Goal: Task Accomplishment & Management: Complete application form

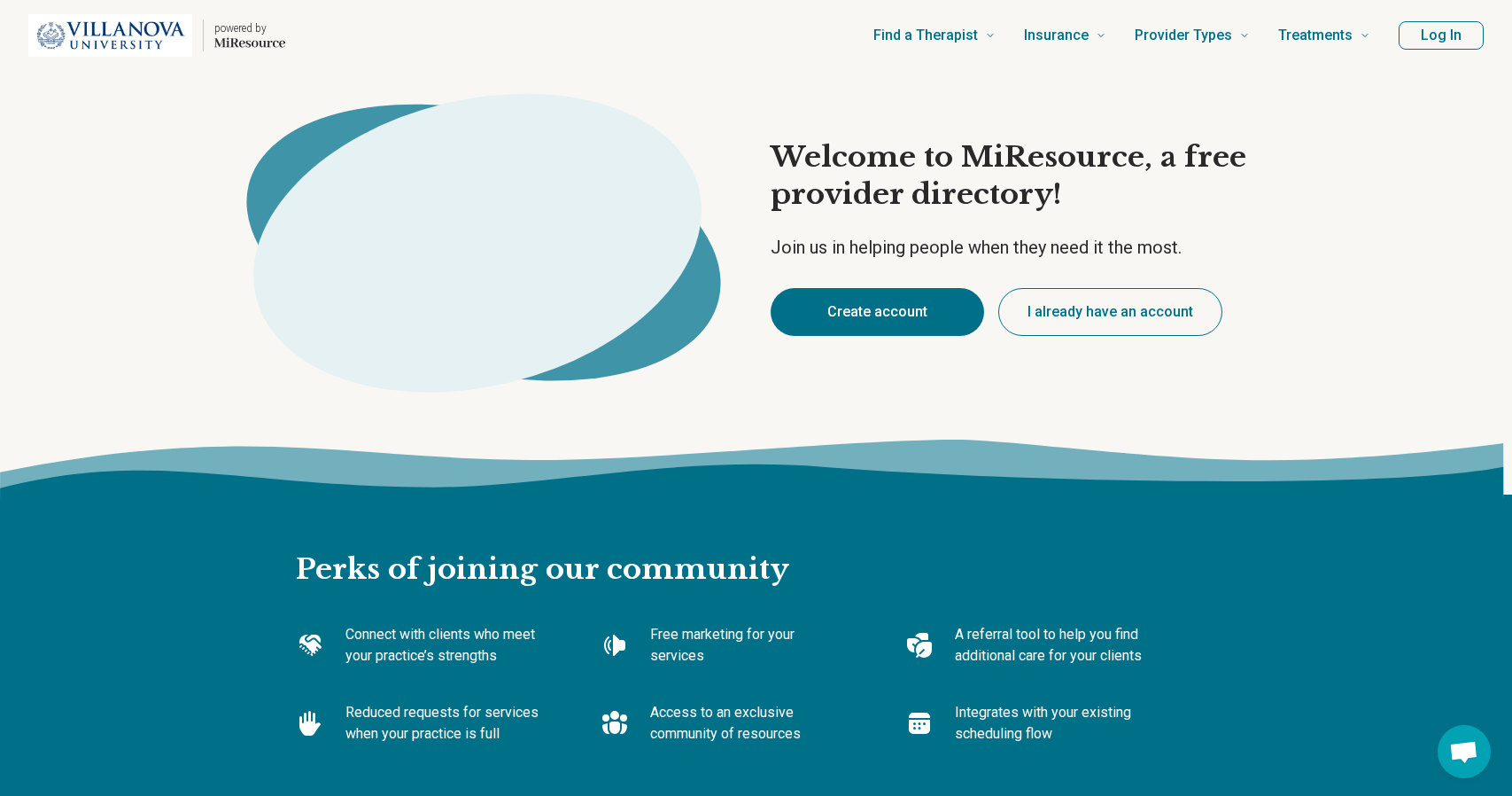
type textarea "*"
click at [929, 302] on button "Create account" at bounding box center [870, 312] width 214 height 47
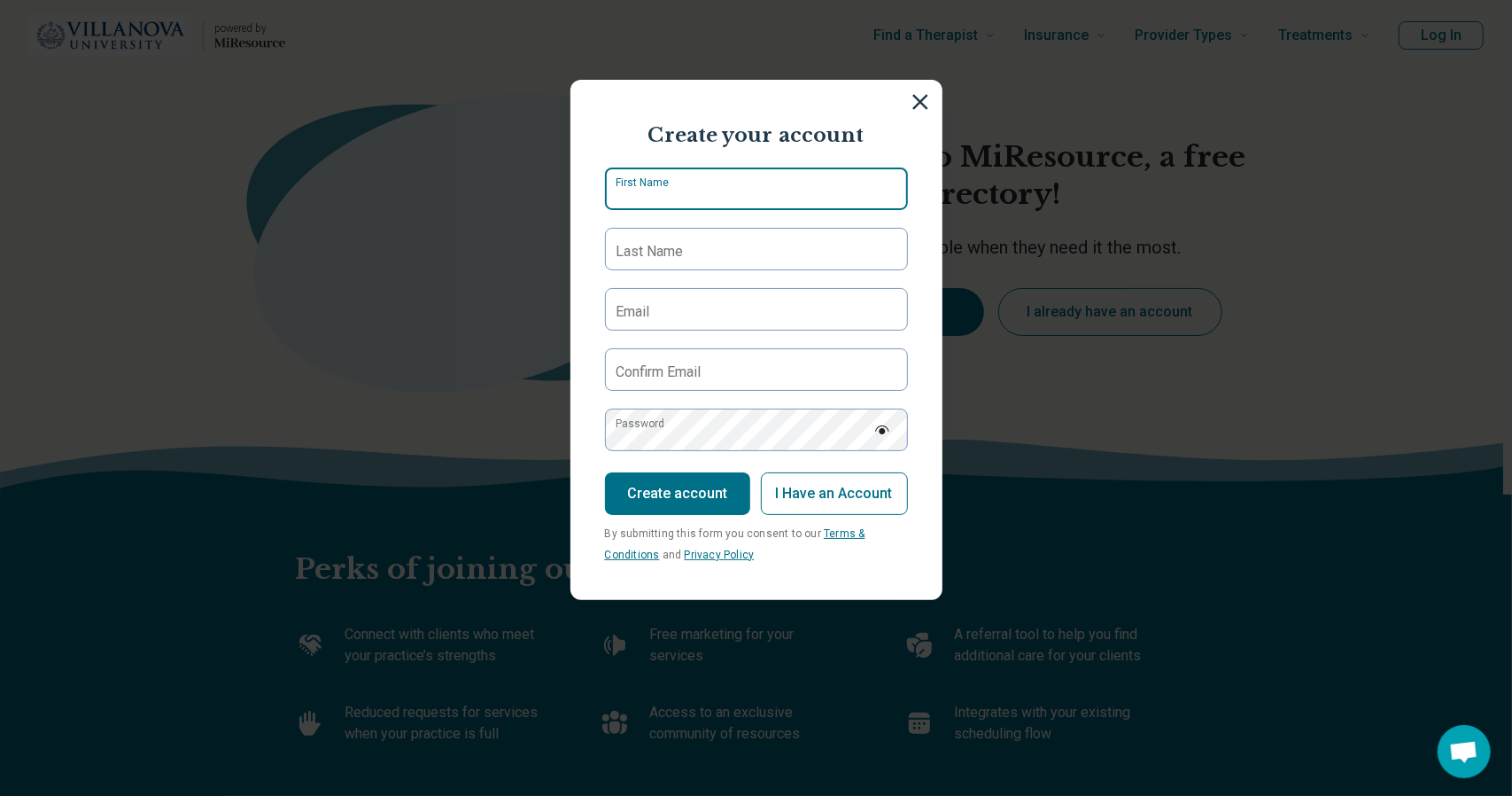
click at [803, 180] on input "First Name" at bounding box center [756, 188] width 303 height 43
type input "*****"
type input "****"
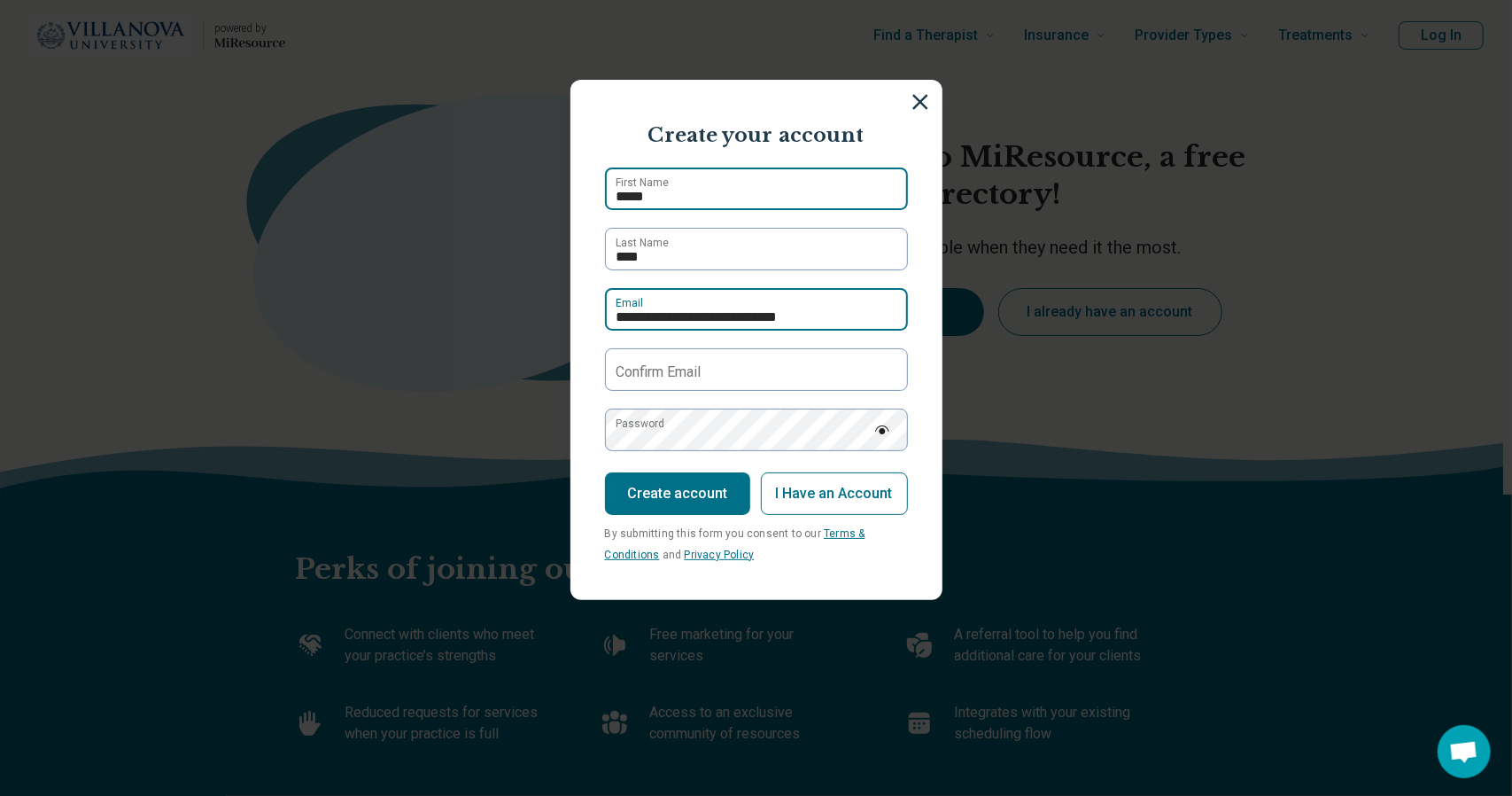
type input "**********"
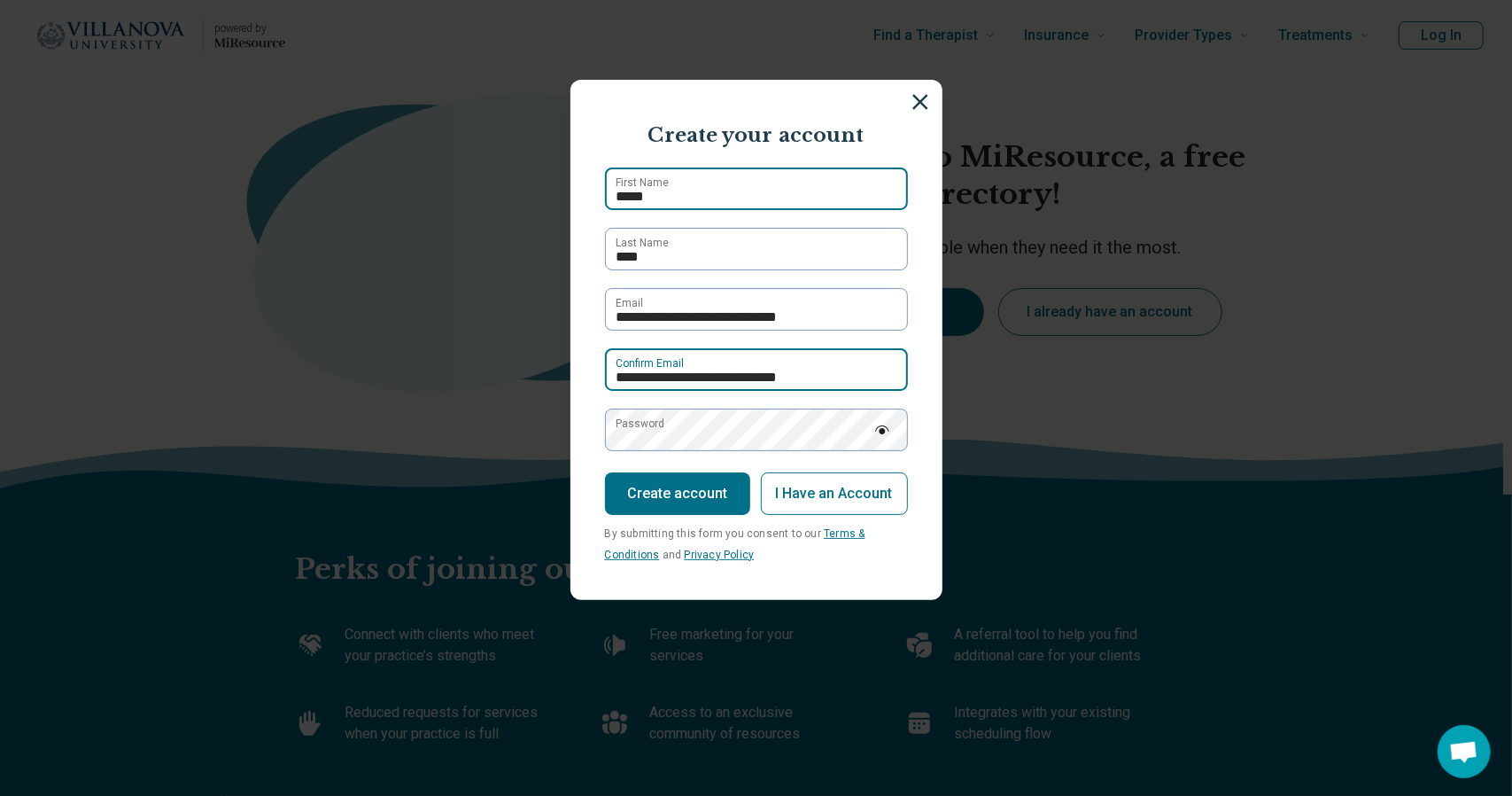
type input "**********"
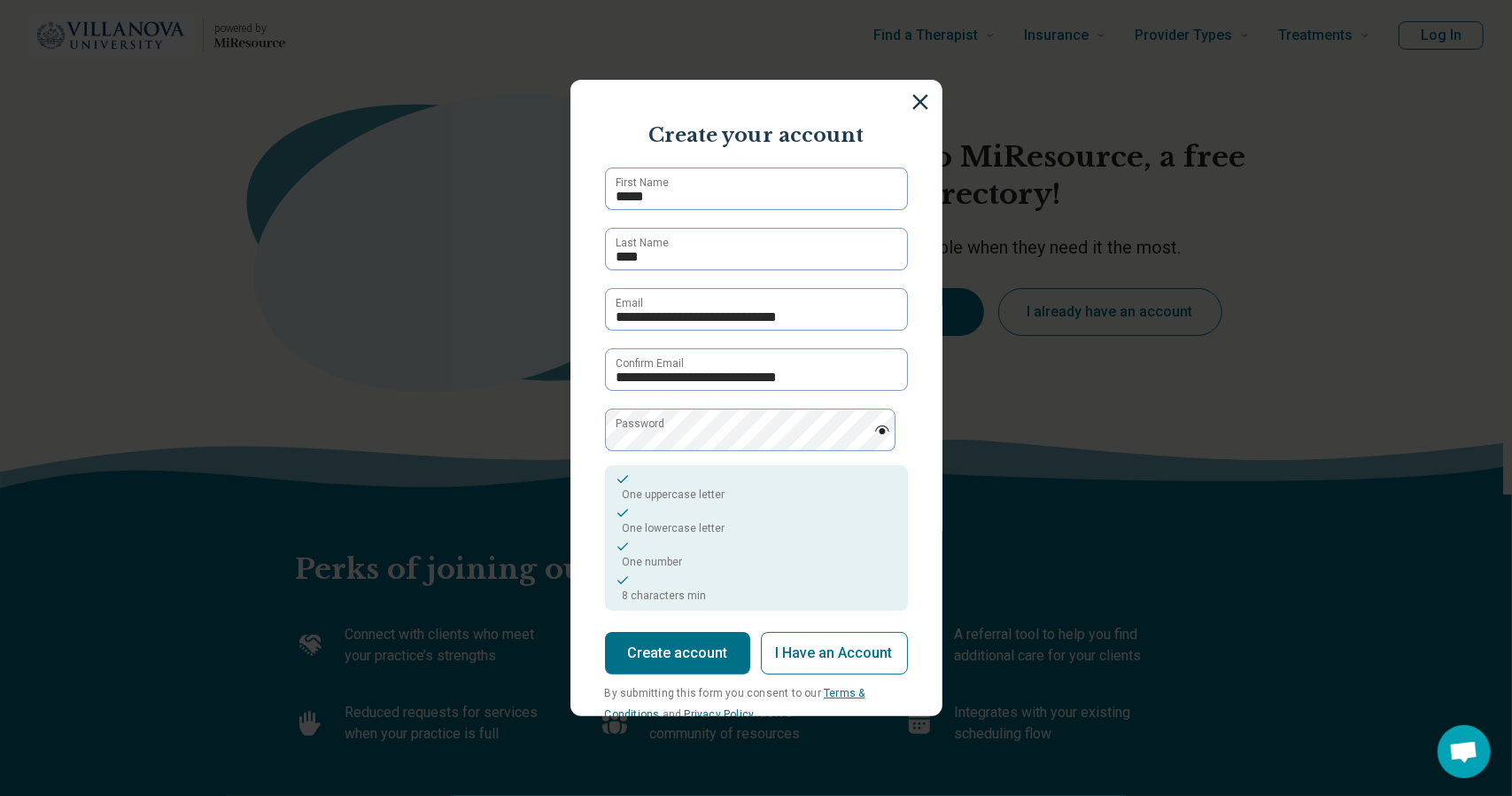
click at [639, 661] on button "Create account" at bounding box center [677, 653] width 145 height 43
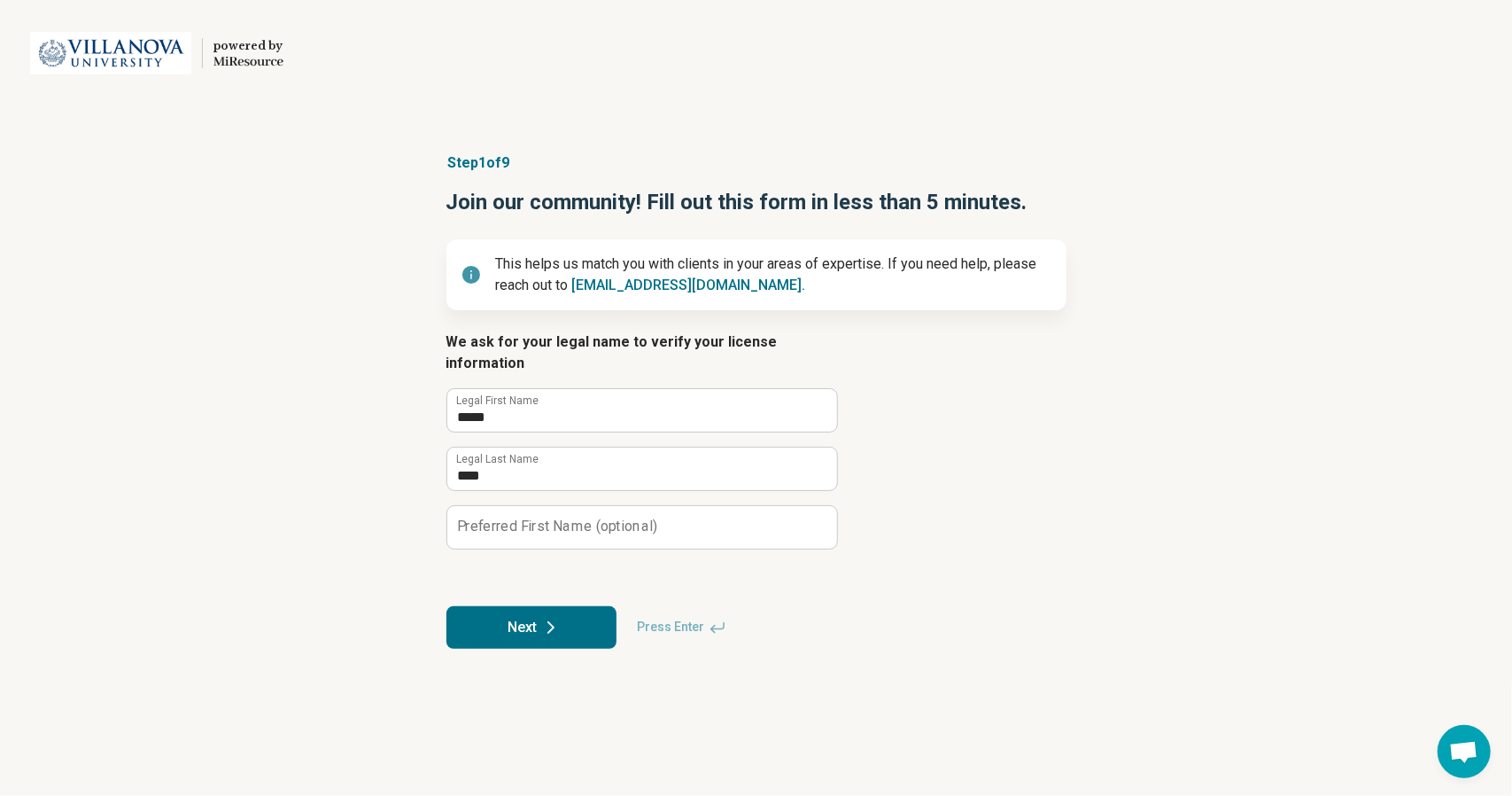
click at [573, 520] on label "Preferred First Name (optional)" at bounding box center [557, 526] width 200 height 14
click at [573, 506] on input "Preferred First Name (optional)" at bounding box center [642, 527] width 389 height 43
type input "*********"
click at [551, 616] on icon at bounding box center [551, 627] width 21 height 21
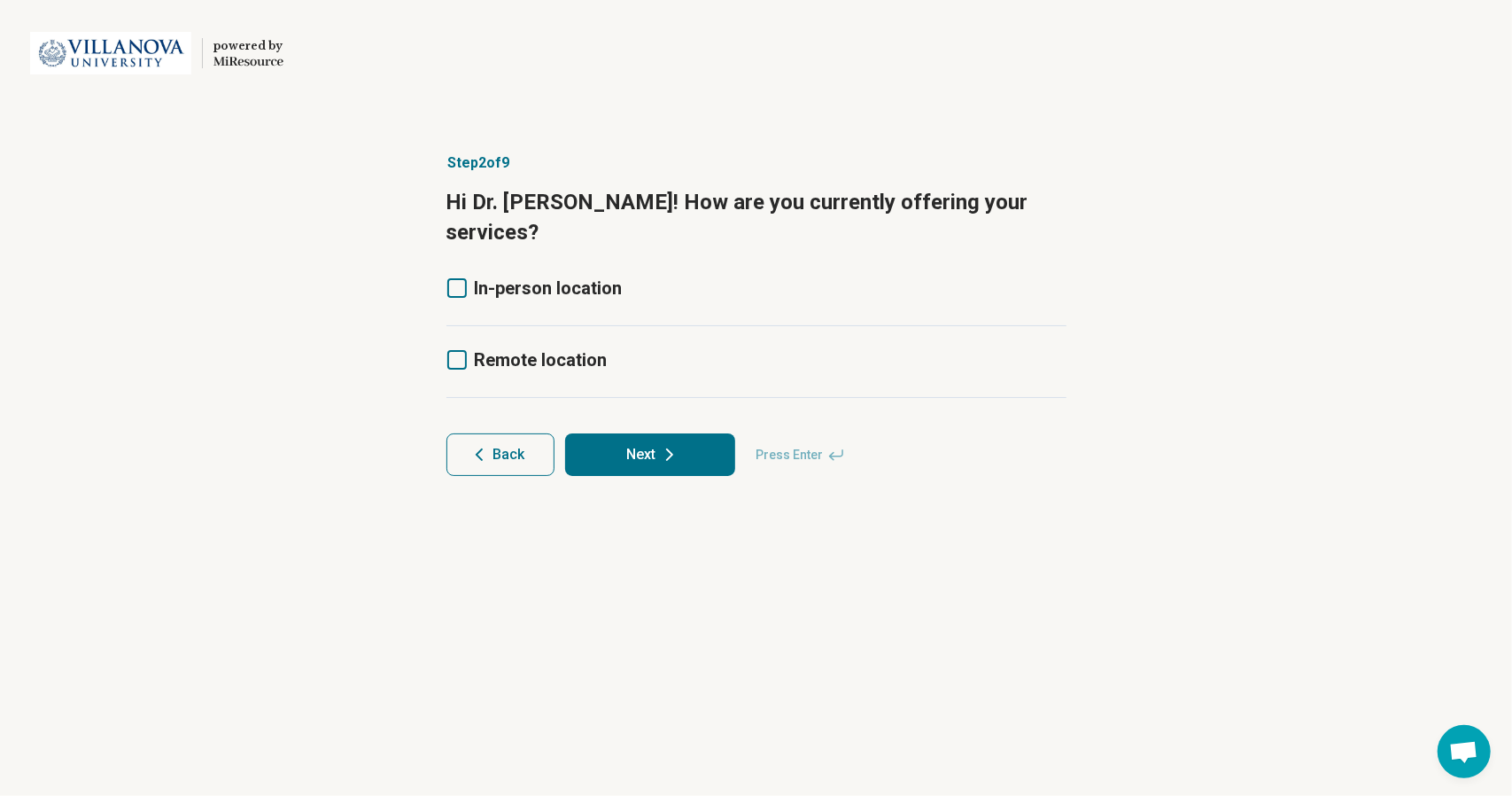
click at [468, 284] on div "In-person location" at bounding box center [756, 300] width 620 height 50
click at [458, 350] on icon at bounding box center [457, 359] width 20 height 20
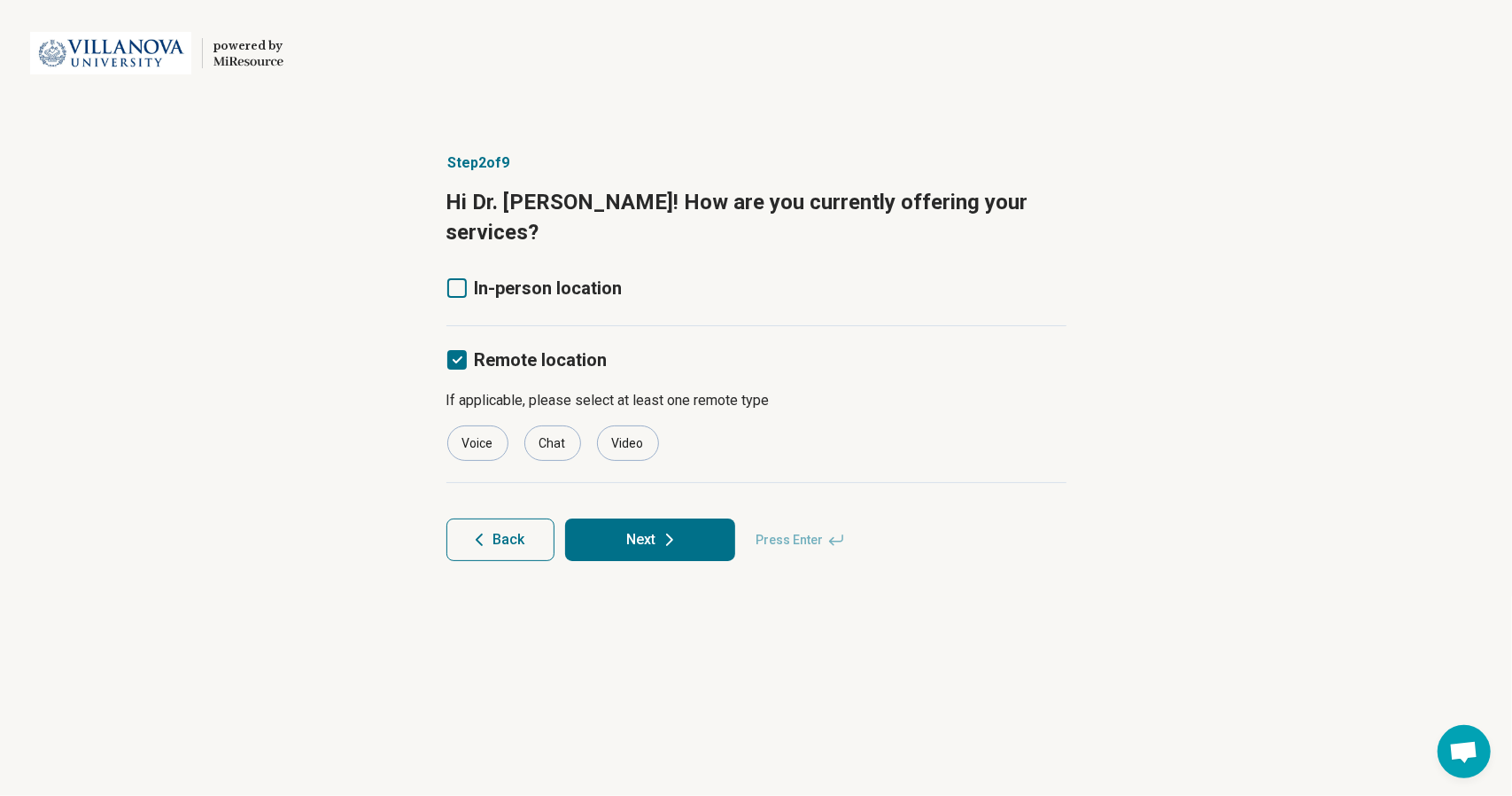
scroll to position [9, 0]
click at [458, 240] on article "Step 2 of 9 Hi Dr. [PERSON_NAME]! How are you currently offering your services?…" at bounding box center [756, 356] width 677 height 480
click at [457, 278] on icon at bounding box center [457, 288] width 20 height 20
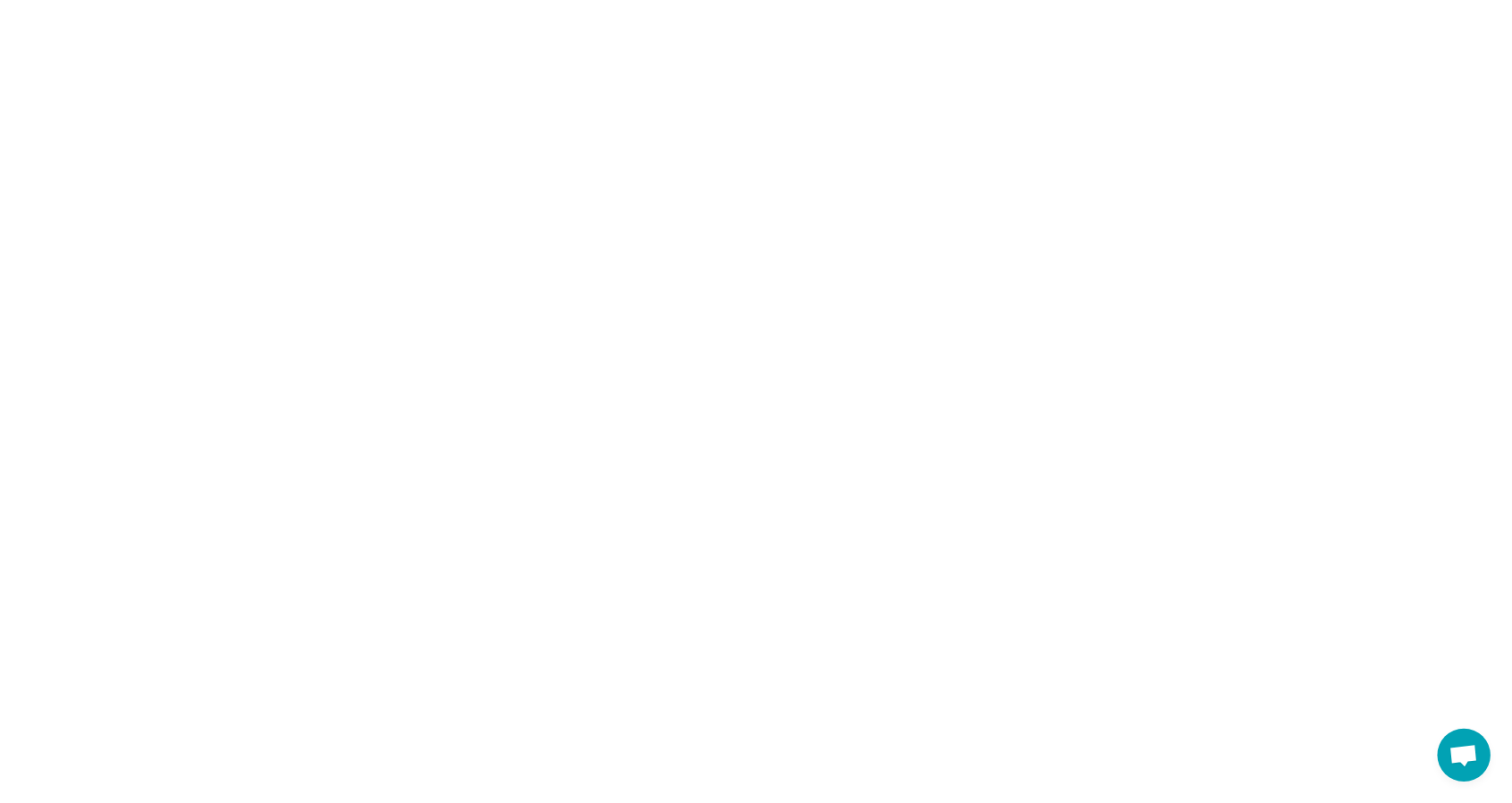
scroll to position [0, 0]
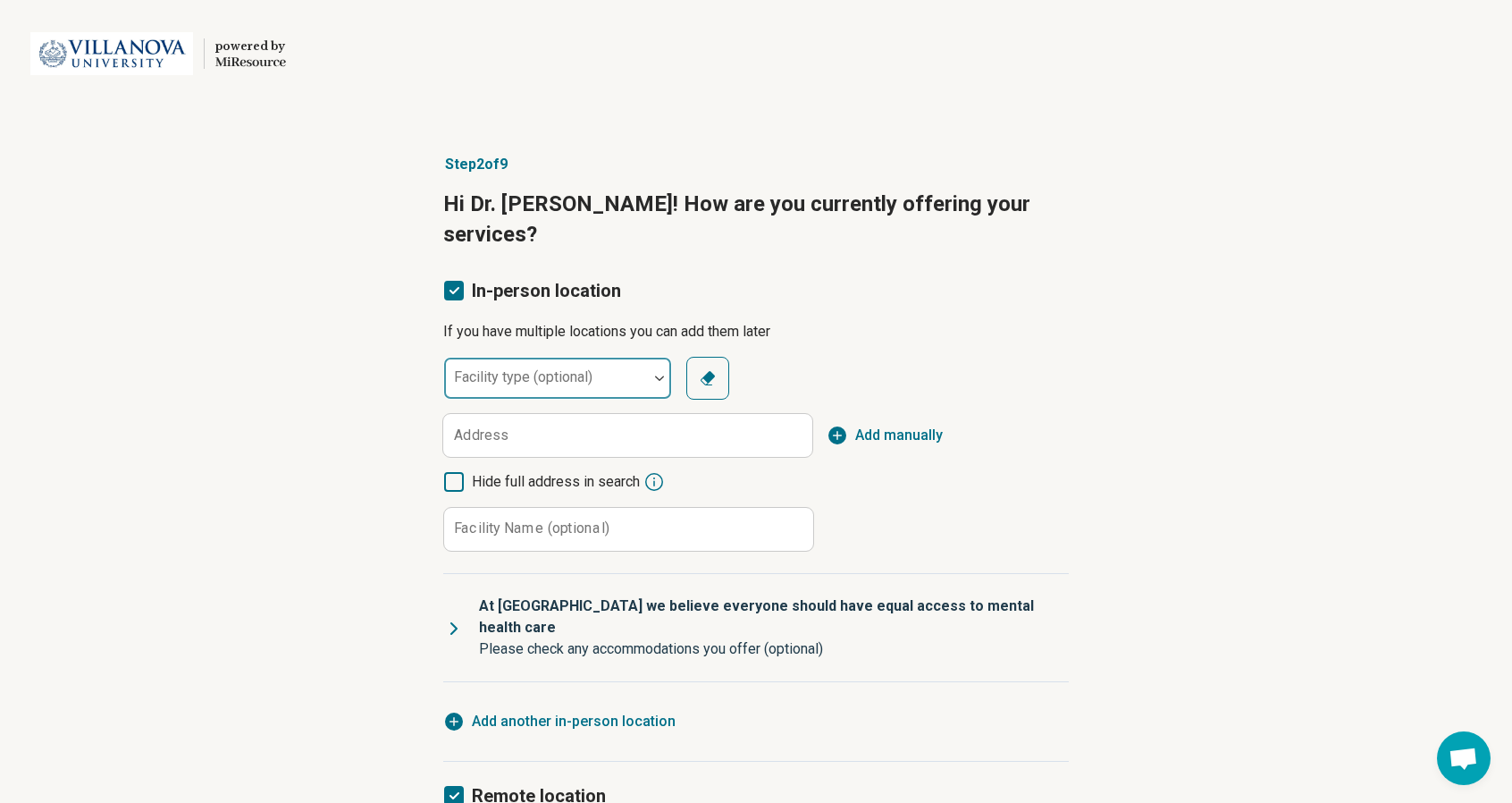
click at [547, 356] on div "Facility type (optional)" at bounding box center [558, 378] width 229 height 43
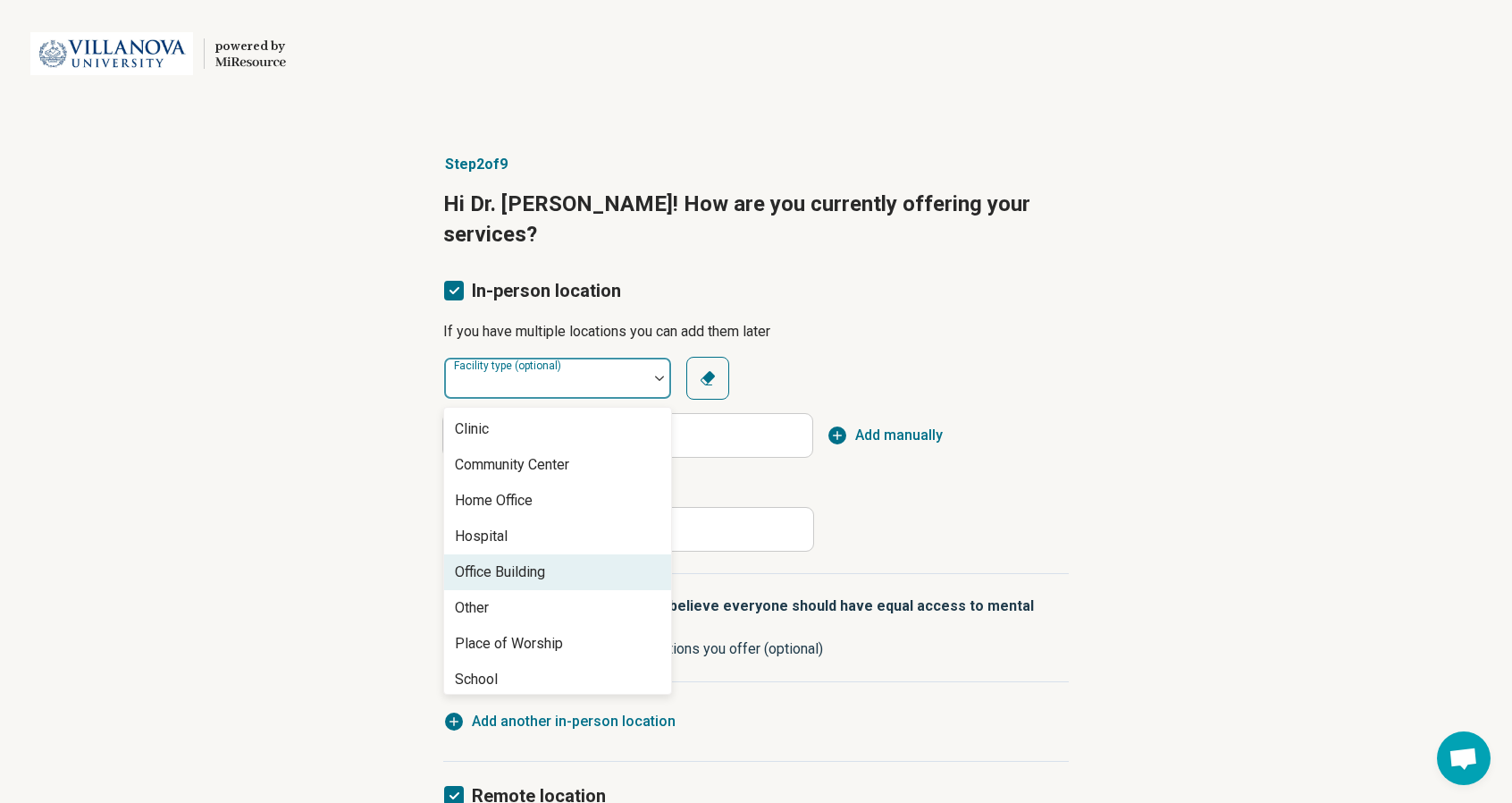
click at [513, 562] on div "Office Building" at bounding box center [500, 572] width 90 height 21
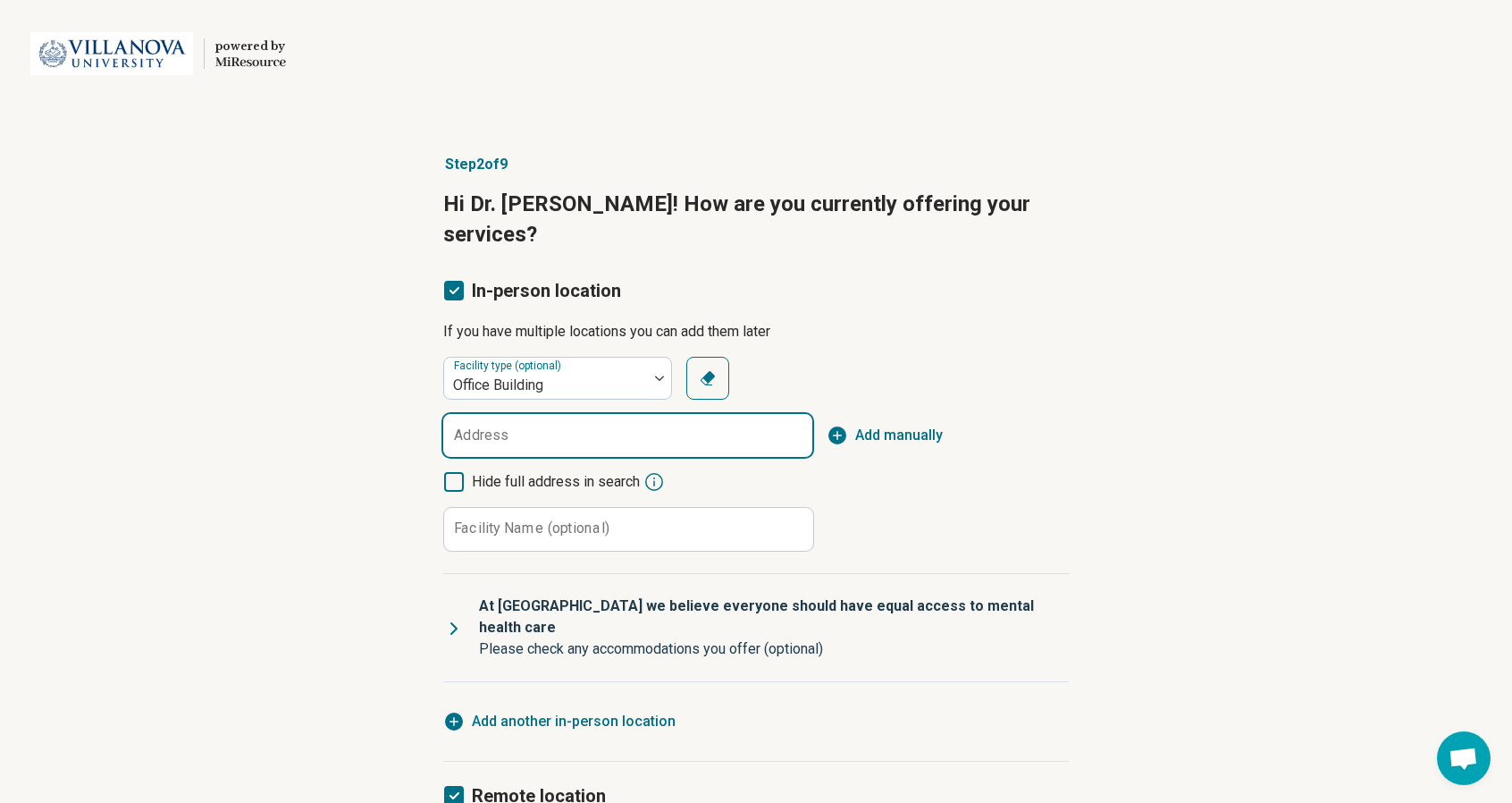
click at [565, 414] on input "Address" at bounding box center [628, 435] width 369 height 43
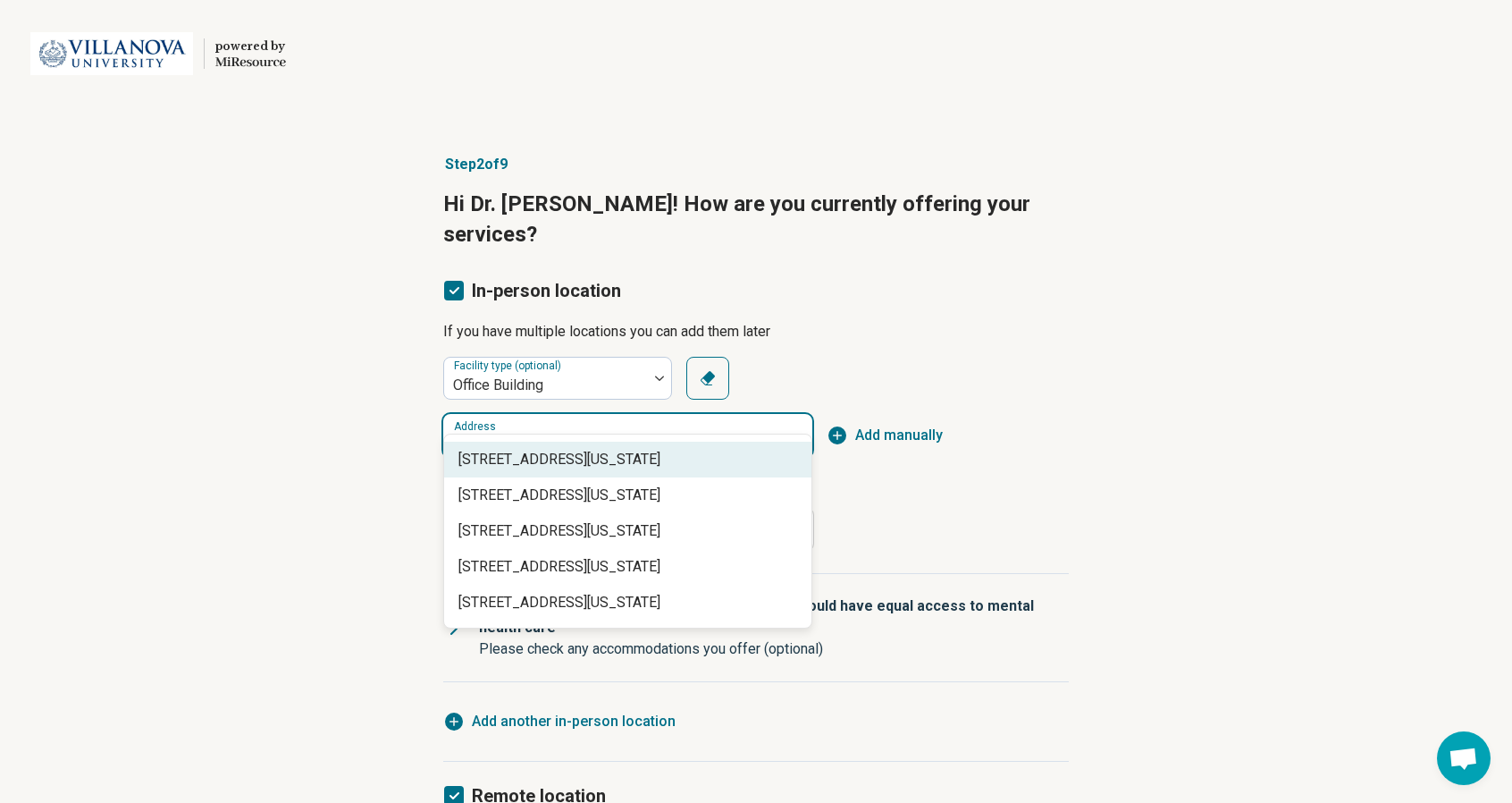
click at [554, 466] on span "[STREET_ADDRESS][US_STATE]" at bounding box center [631, 459] width 346 height 21
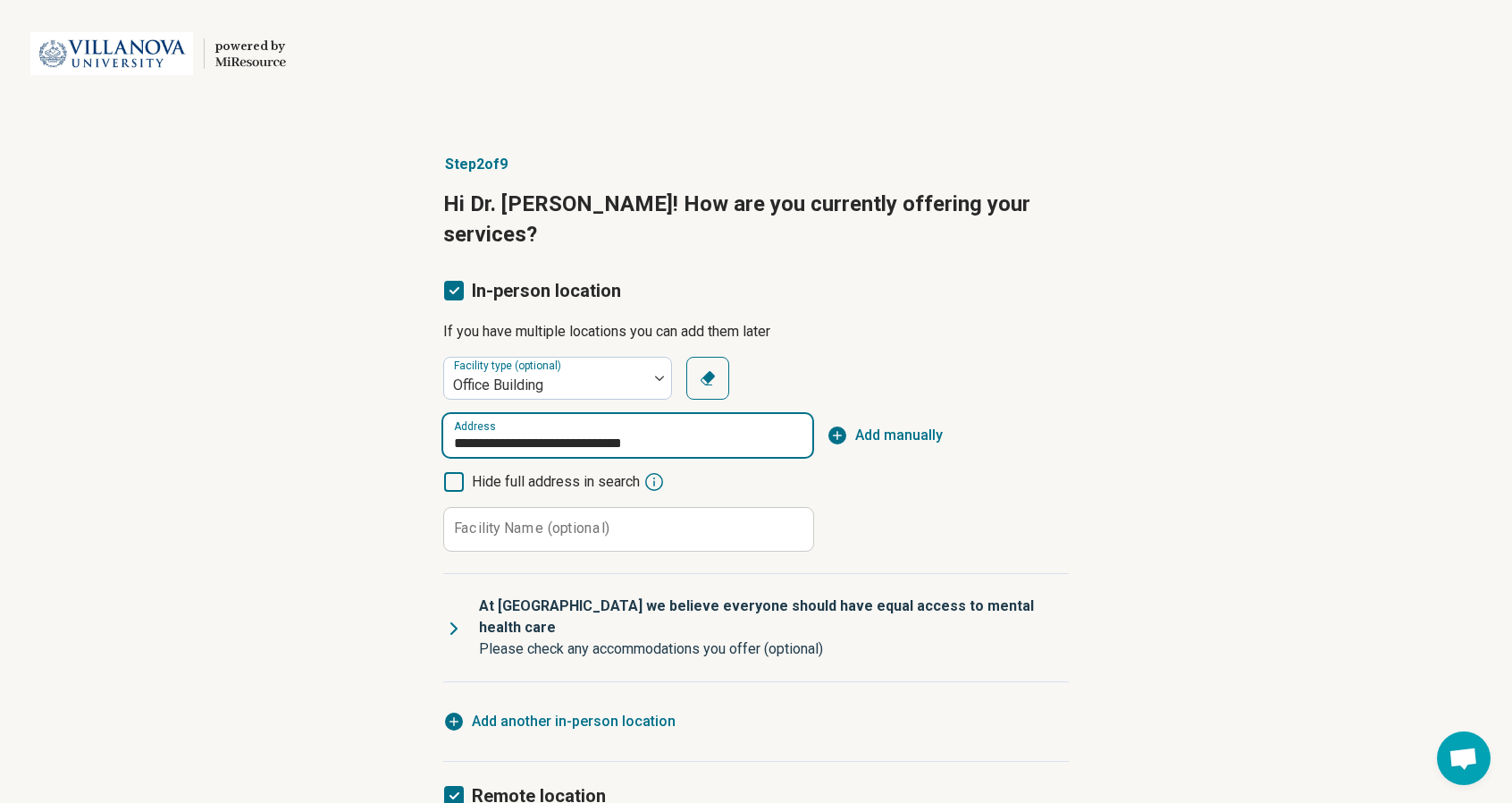
type input "**********"
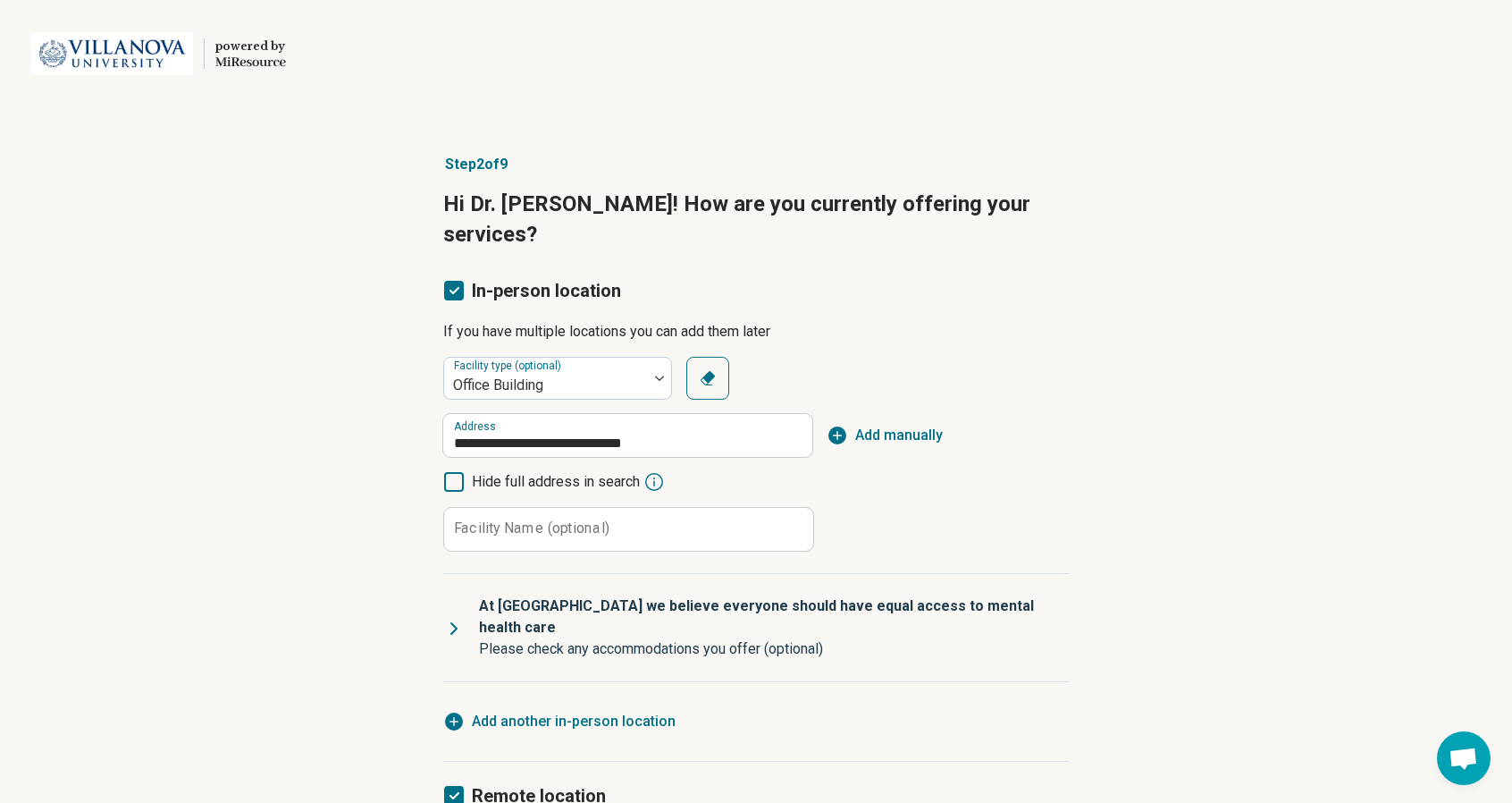
click at [525, 521] on label "Facility Name (optional)" at bounding box center [532, 528] width 155 height 14
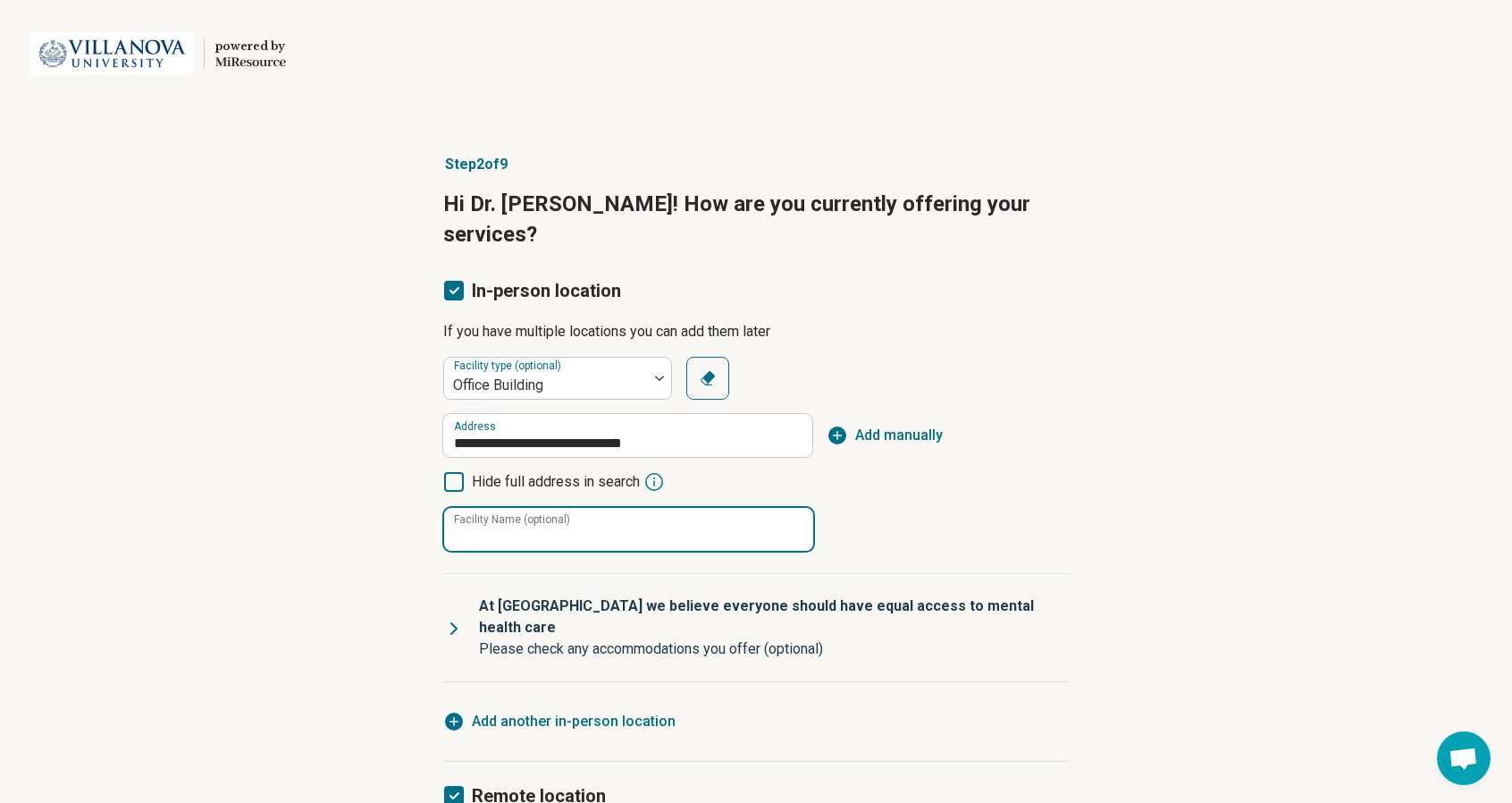
click at [525, 508] on input "Facility Name (optional)" at bounding box center [629, 529] width 369 height 43
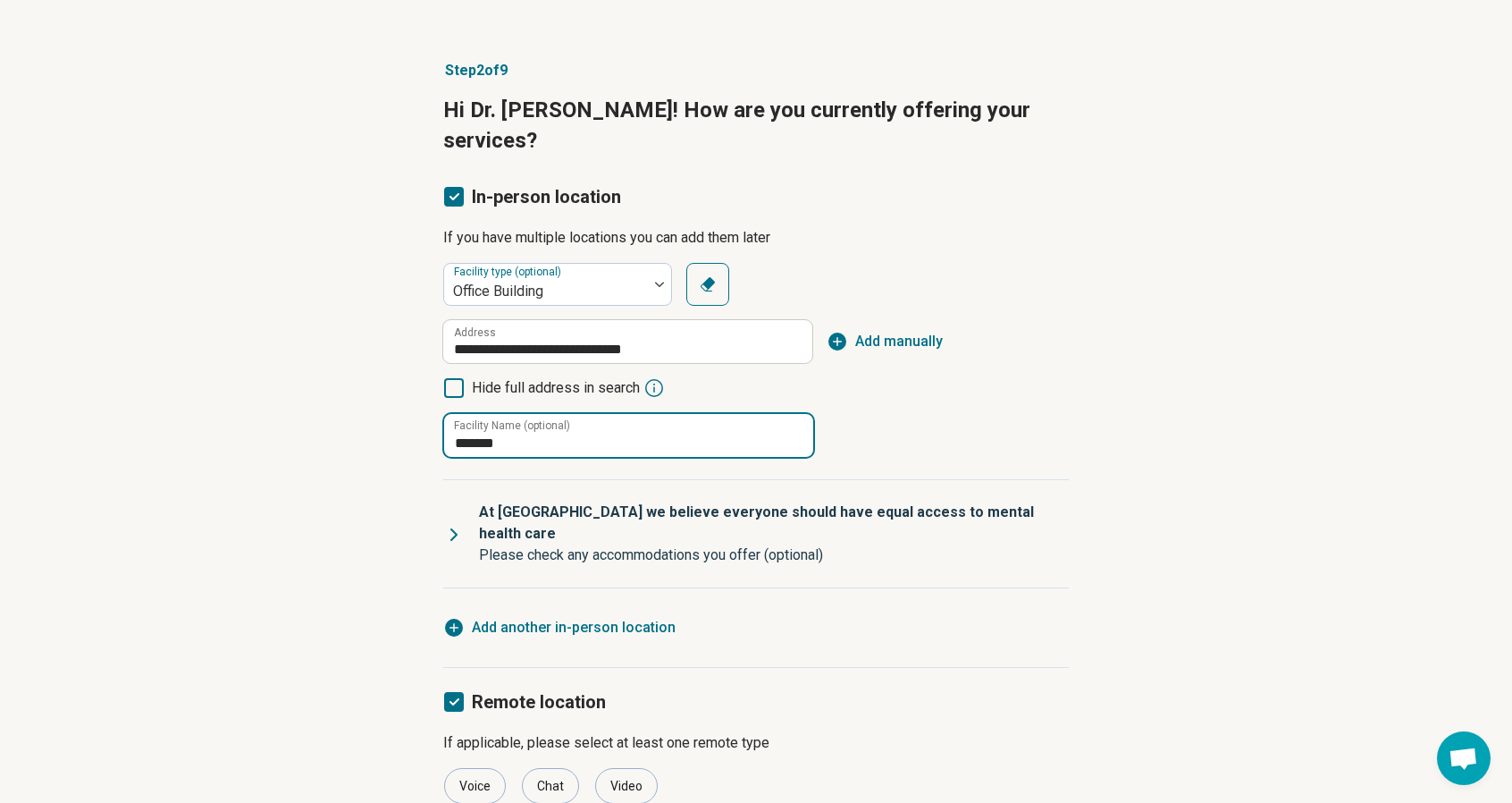
scroll to position [178, 0]
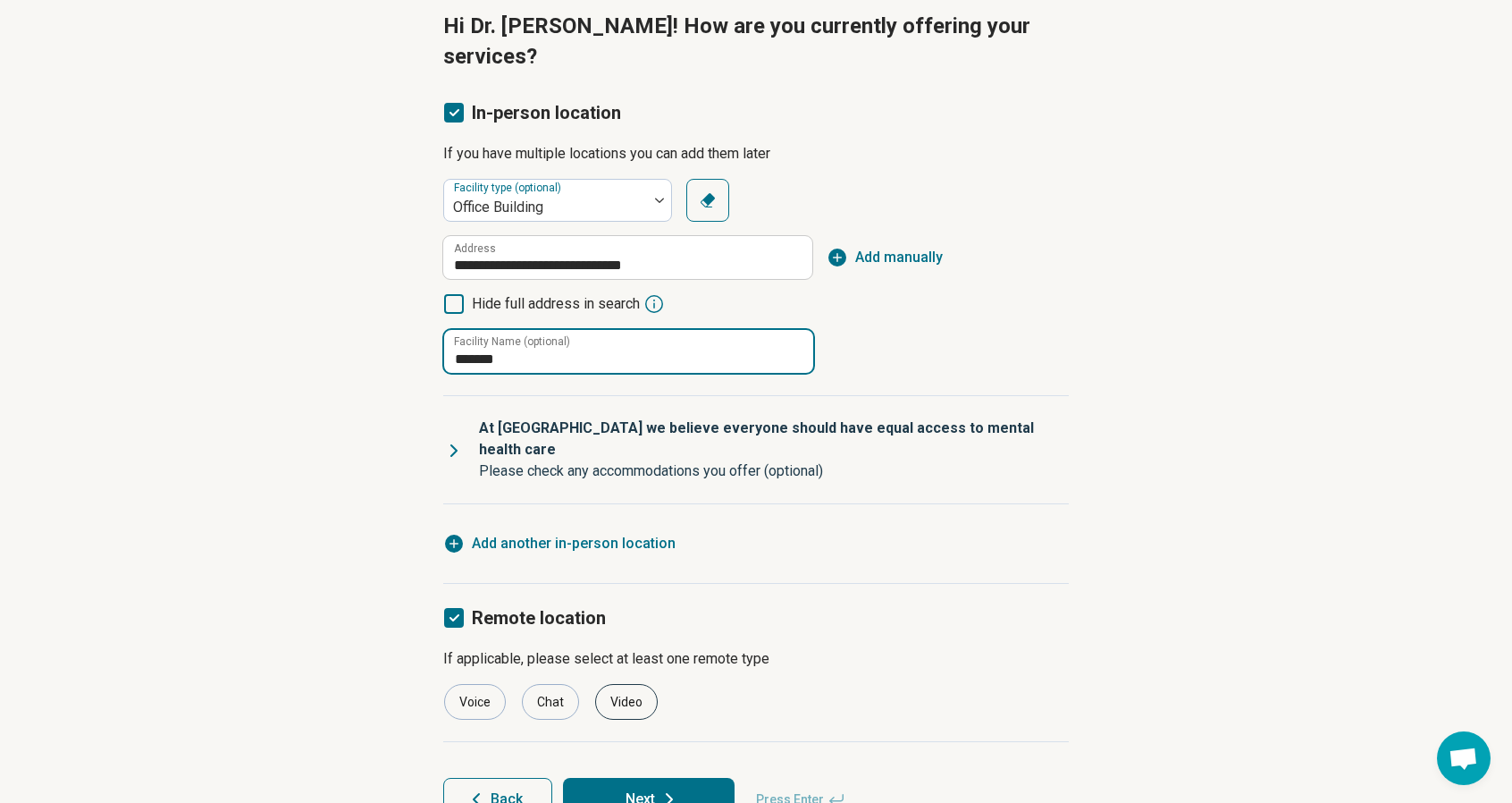
type input "*******"
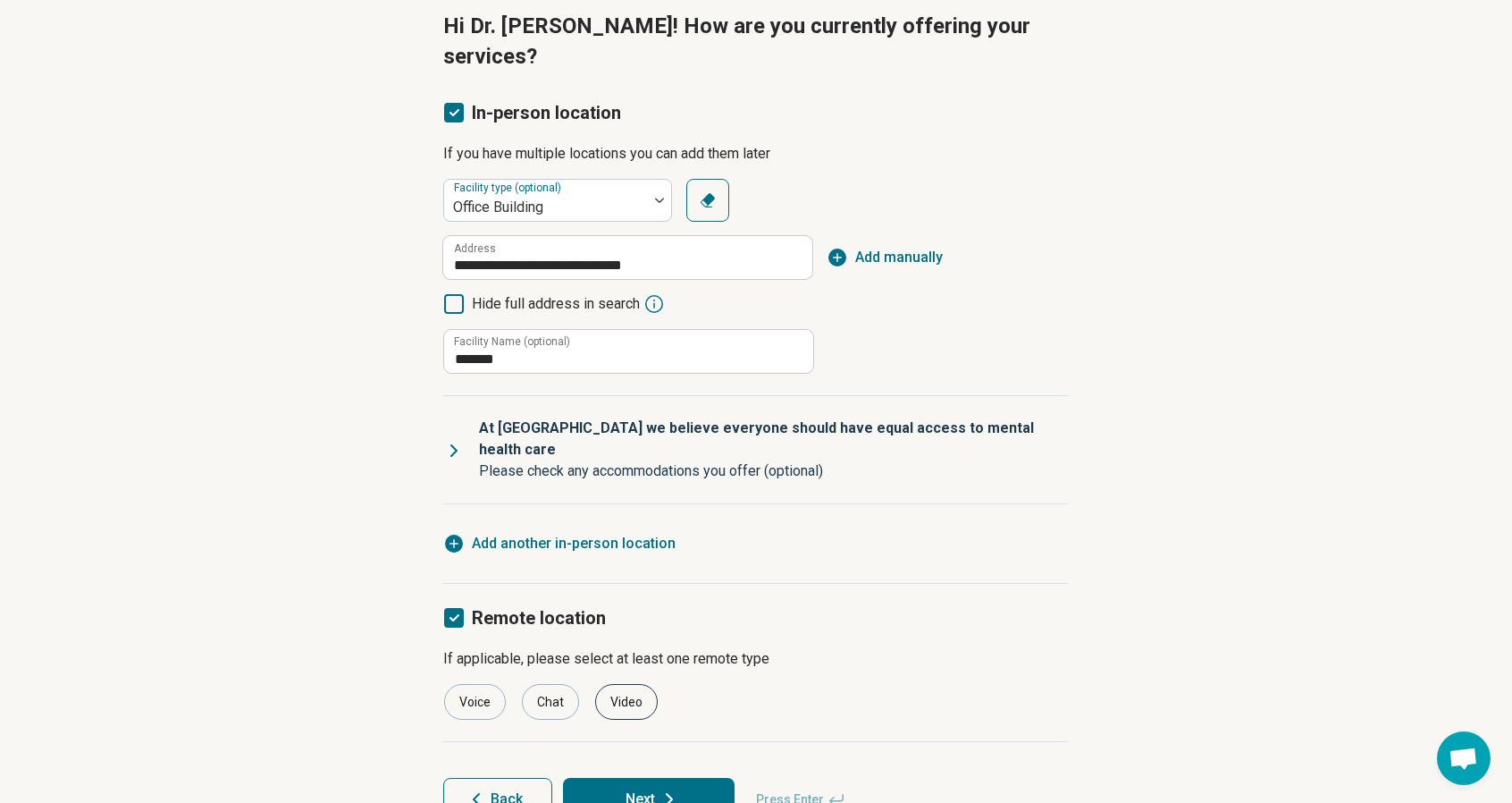
click at [626, 684] on div "Video" at bounding box center [626, 701] width 62 height 35
click at [663, 789] on icon at bounding box center [669, 799] width 21 height 21
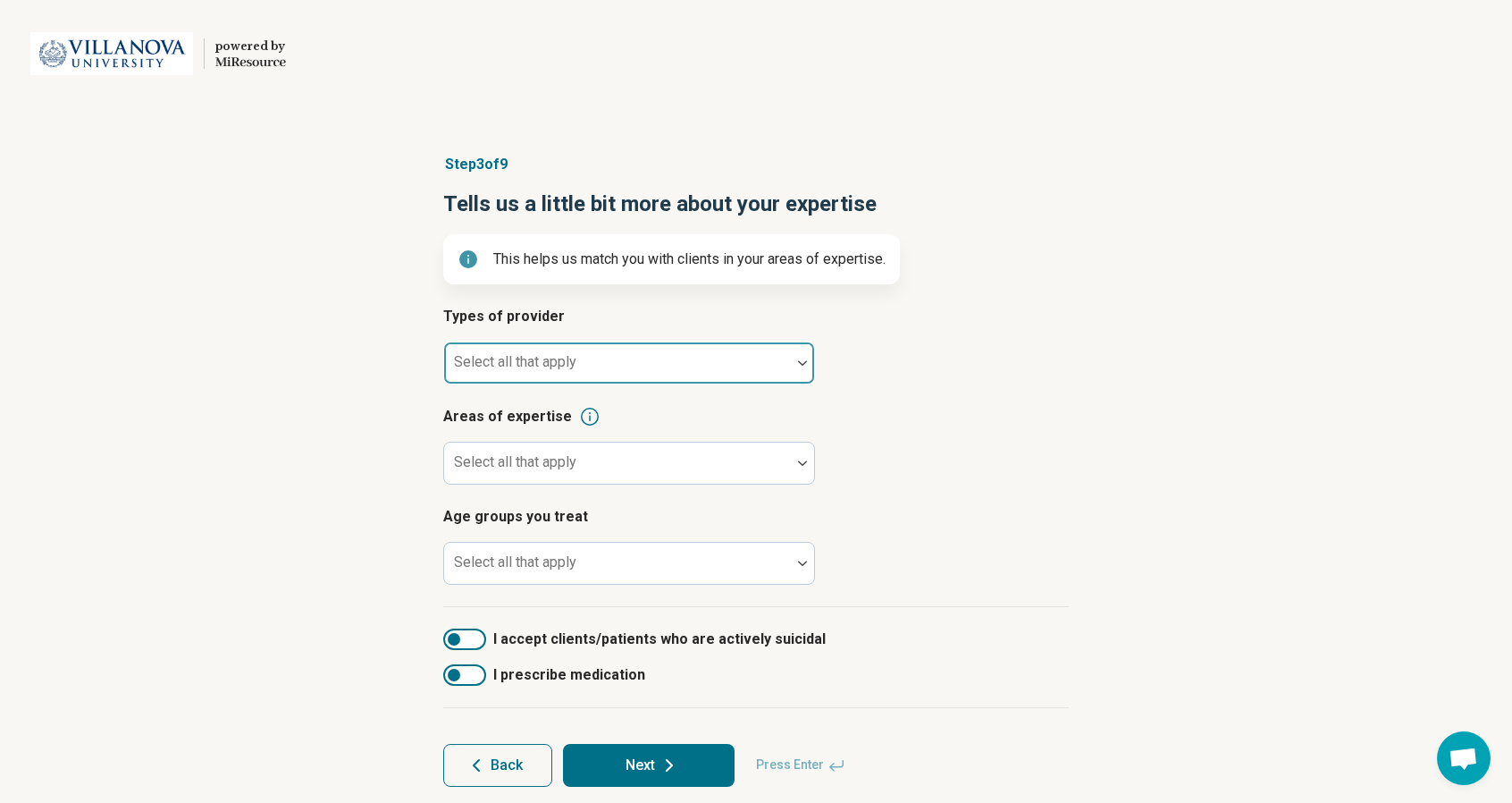
click at [663, 354] on div at bounding box center [618, 362] width 347 height 39
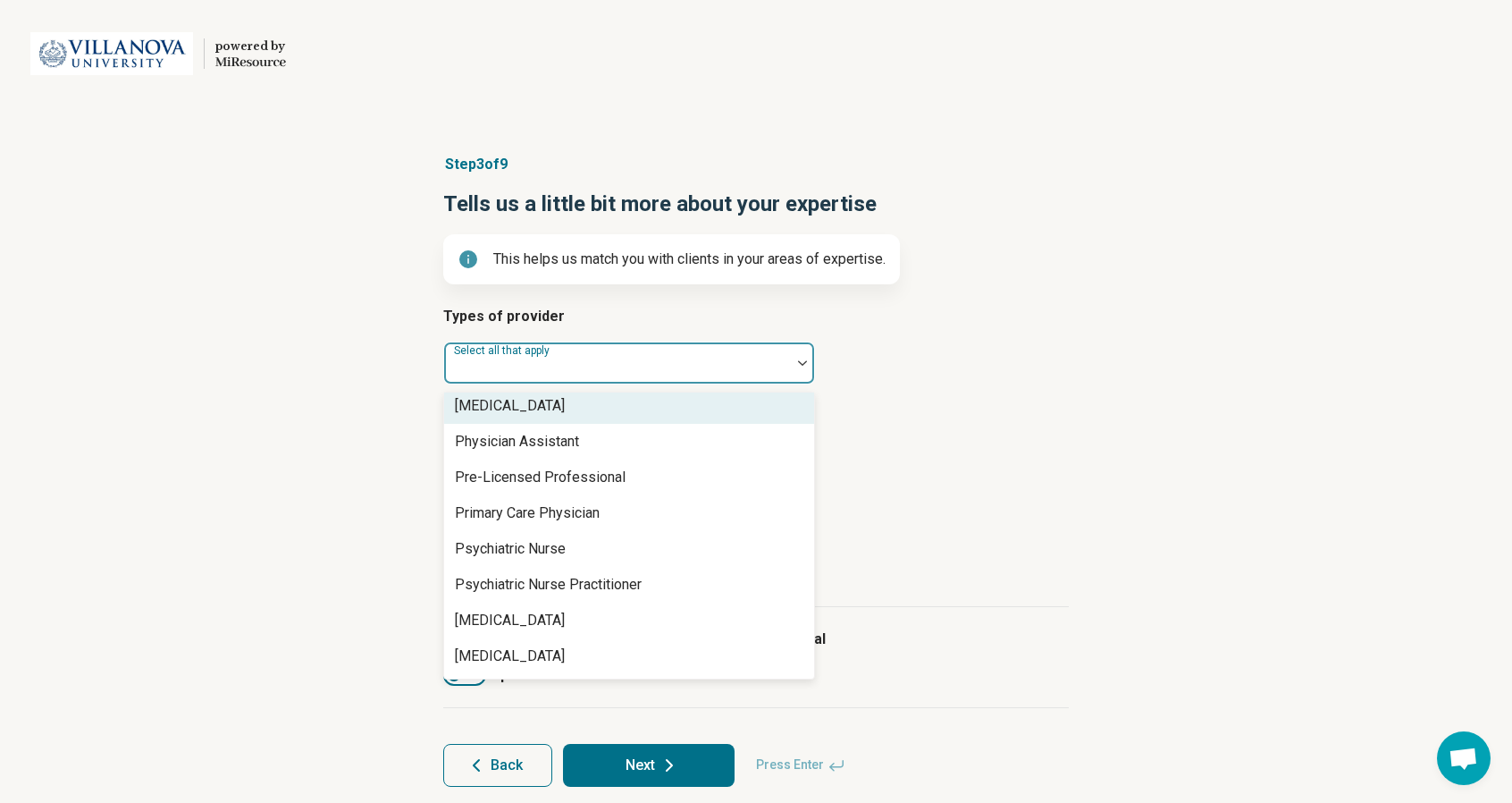
scroll to position [2012, 0]
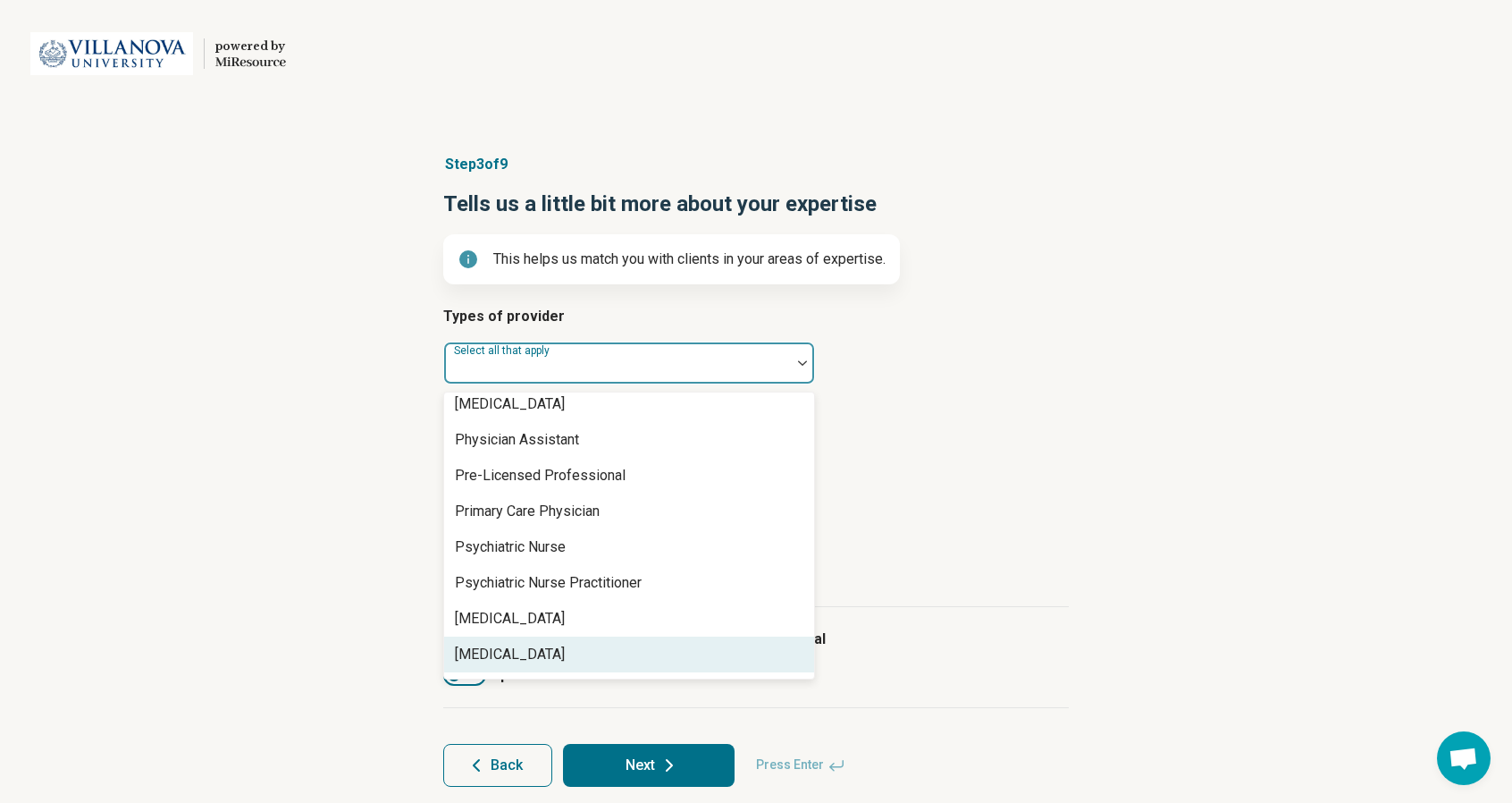
click at [552, 651] on div "[MEDICAL_DATA]" at bounding box center [630, 654] width 370 height 35
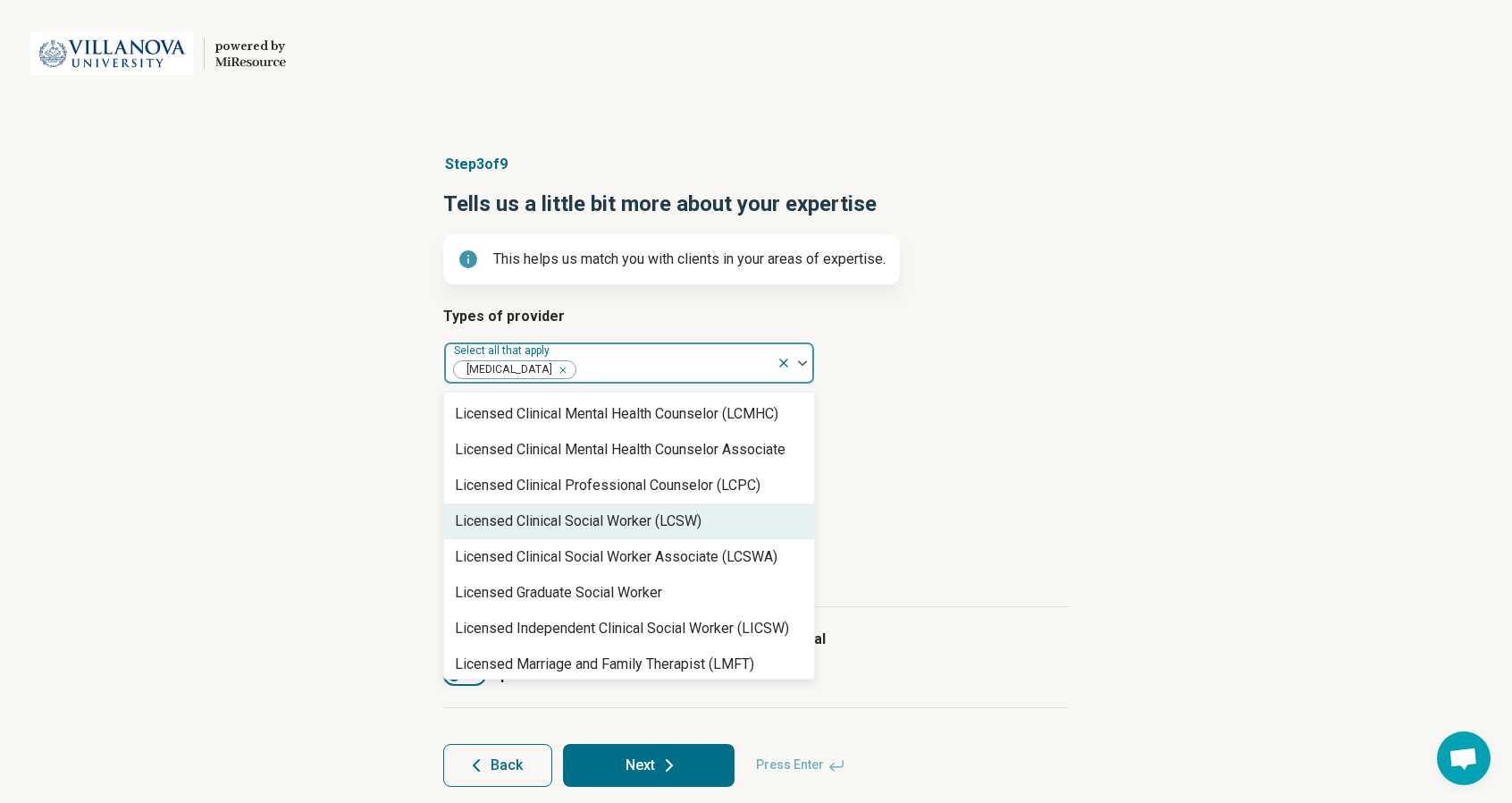
scroll to position [860, 0]
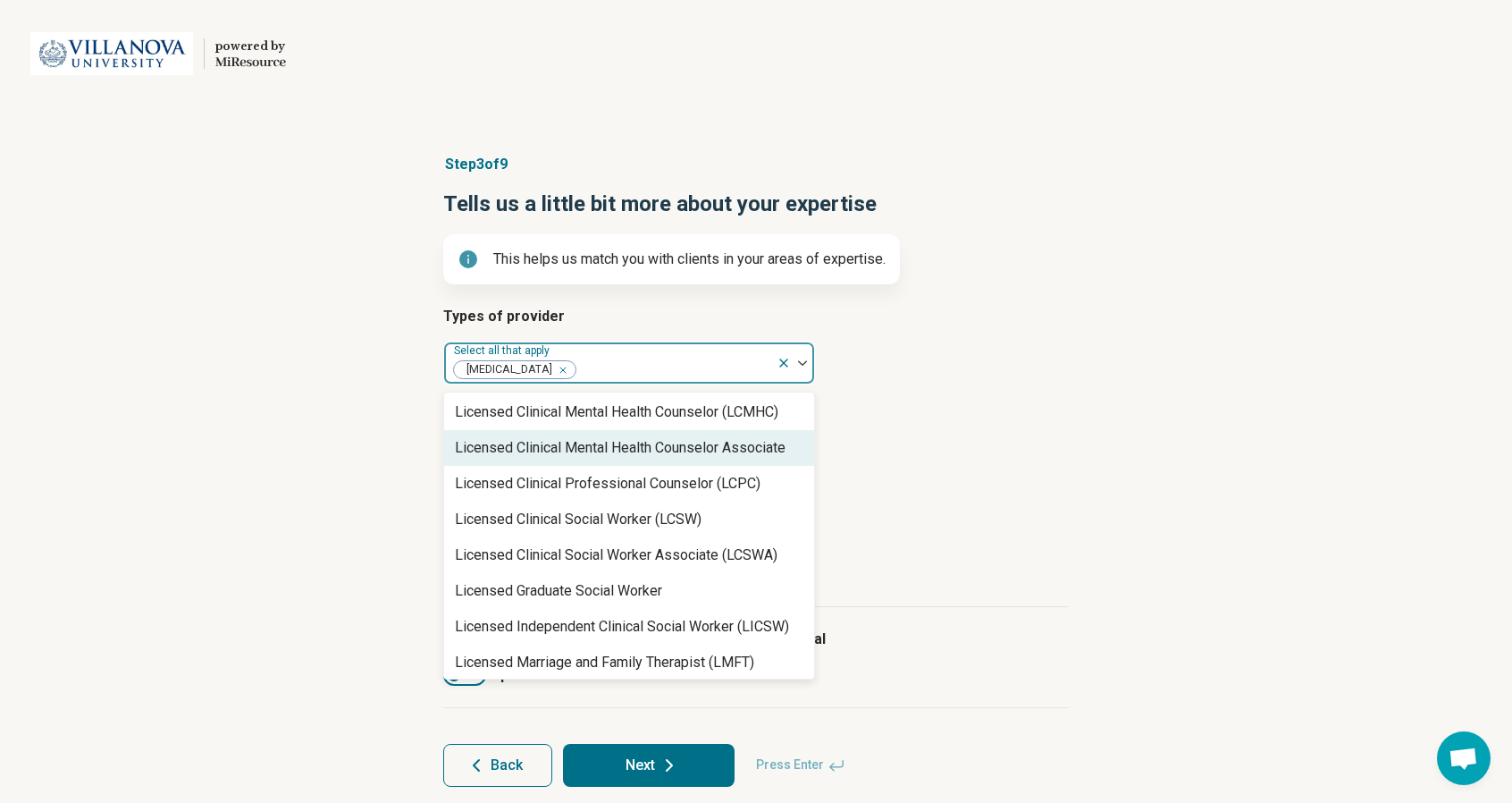
click at [658, 447] on div "Licensed Clinical Mental Health Counselor Associate" at bounding box center [620, 447] width 331 height 21
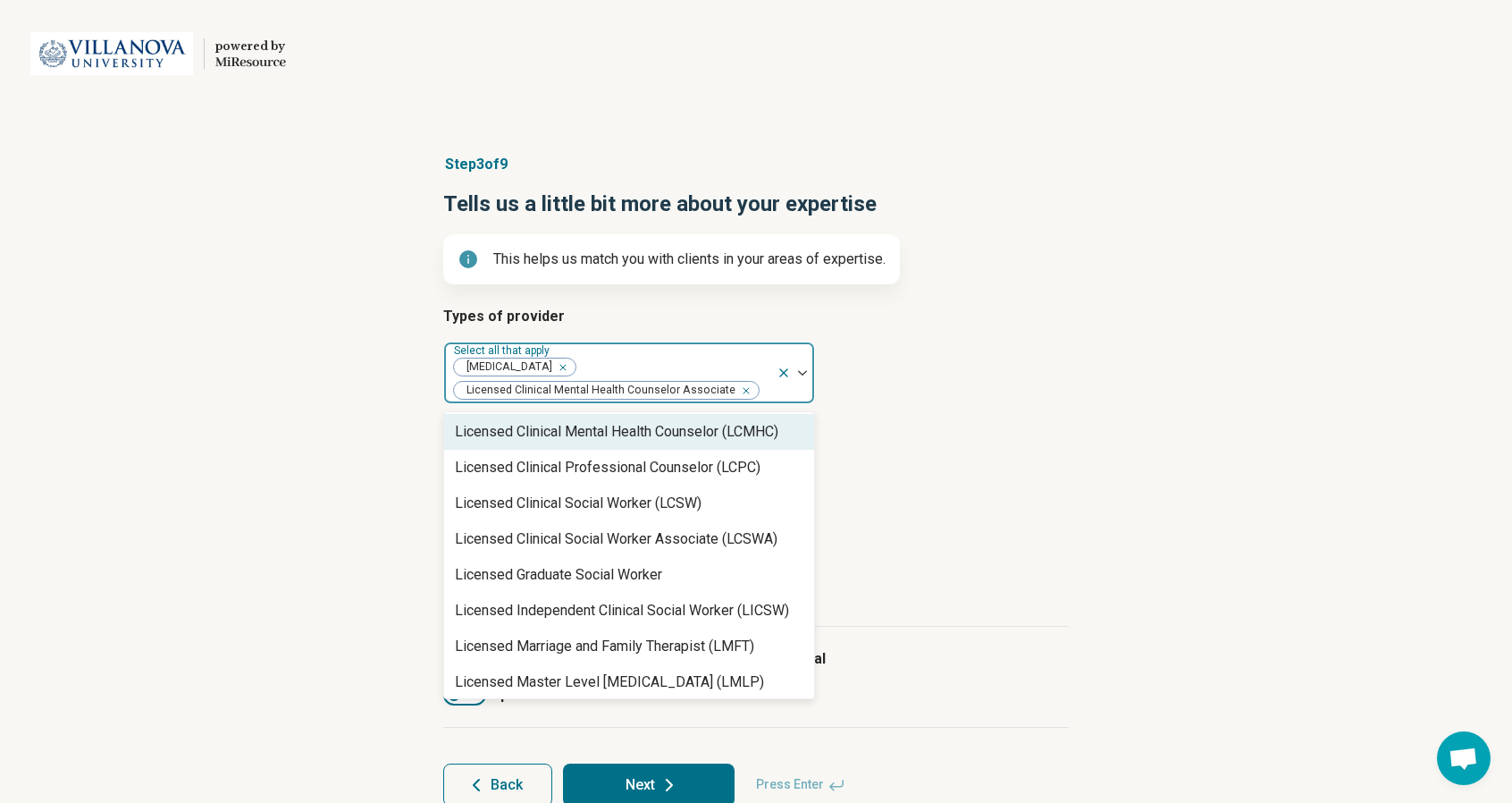
click at [889, 436] on h3 "Areas of expertise" at bounding box center [756, 436] width 626 height 21
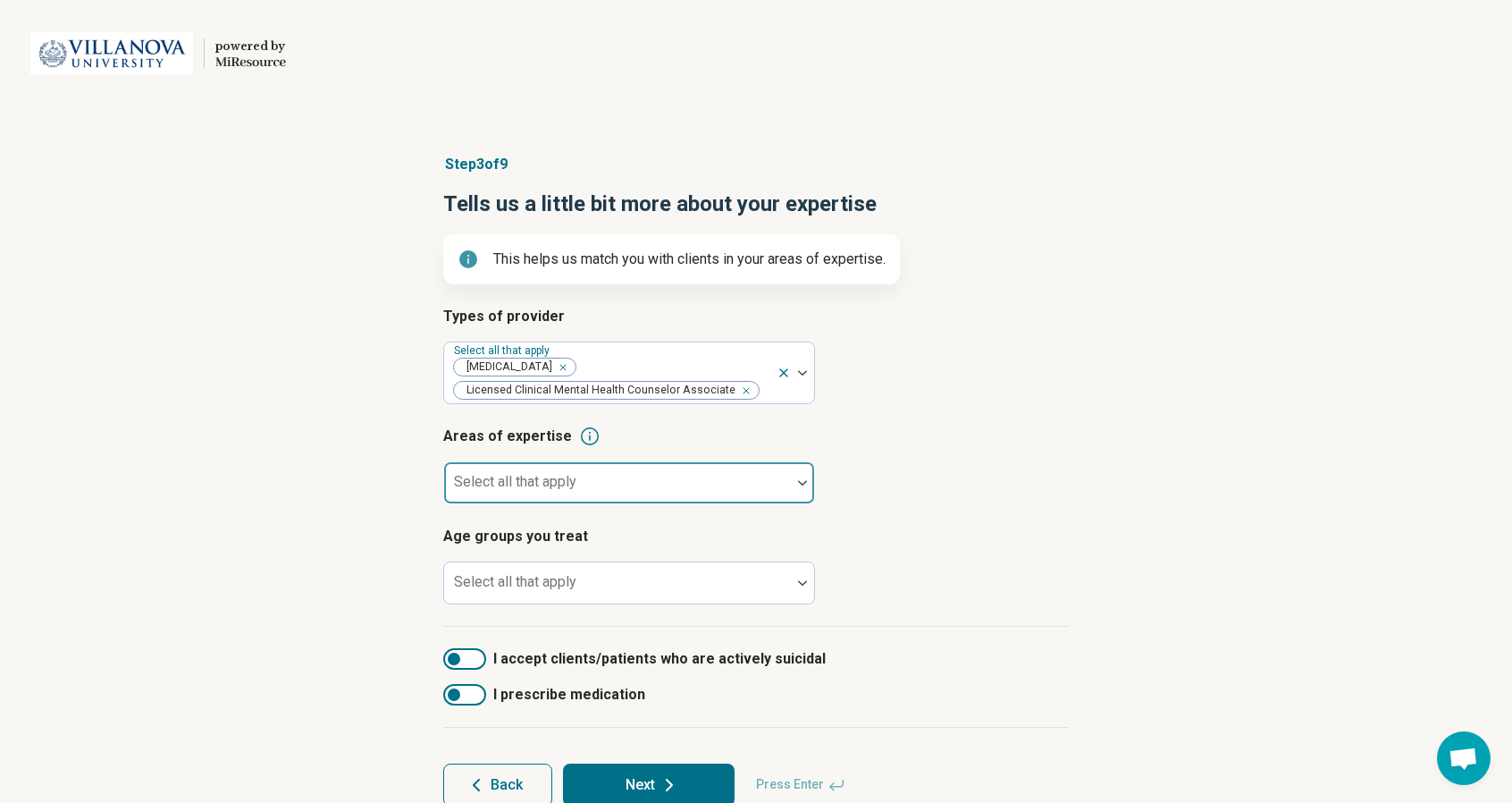
click at [676, 474] on div at bounding box center [618, 482] width 347 height 39
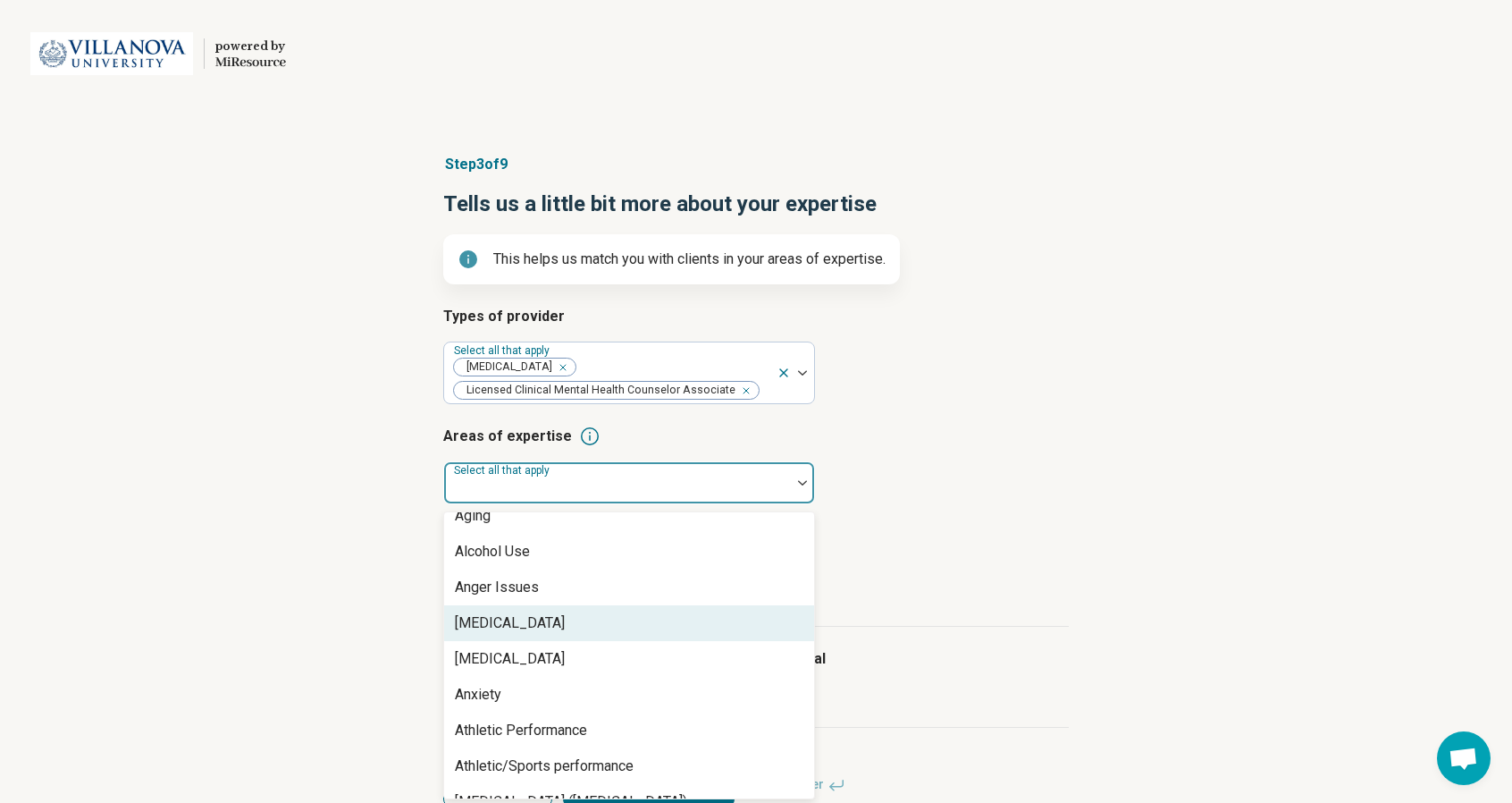
scroll to position [127, 0]
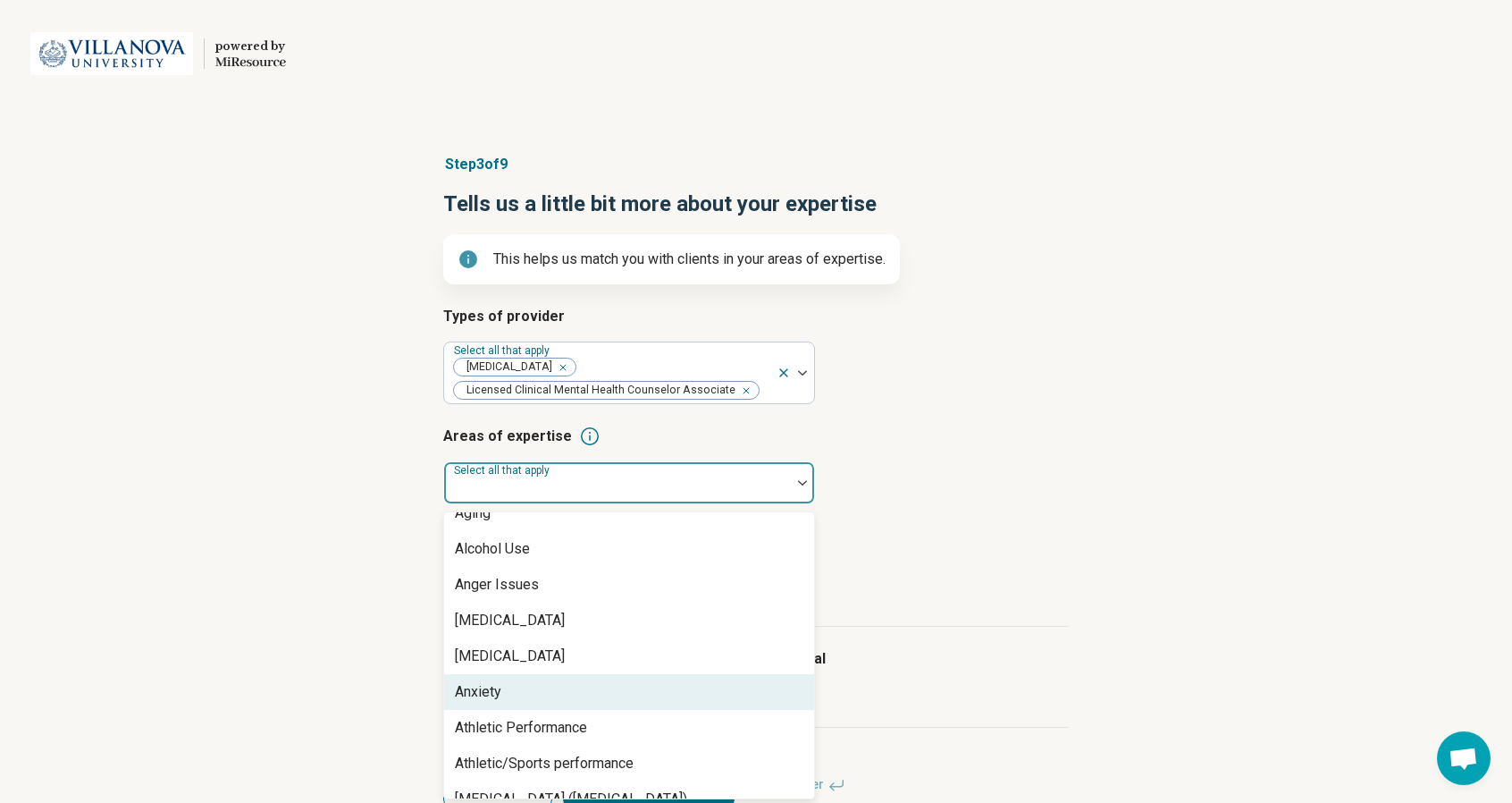
click at [505, 686] on div "Anxiety" at bounding box center [630, 691] width 370 height 35
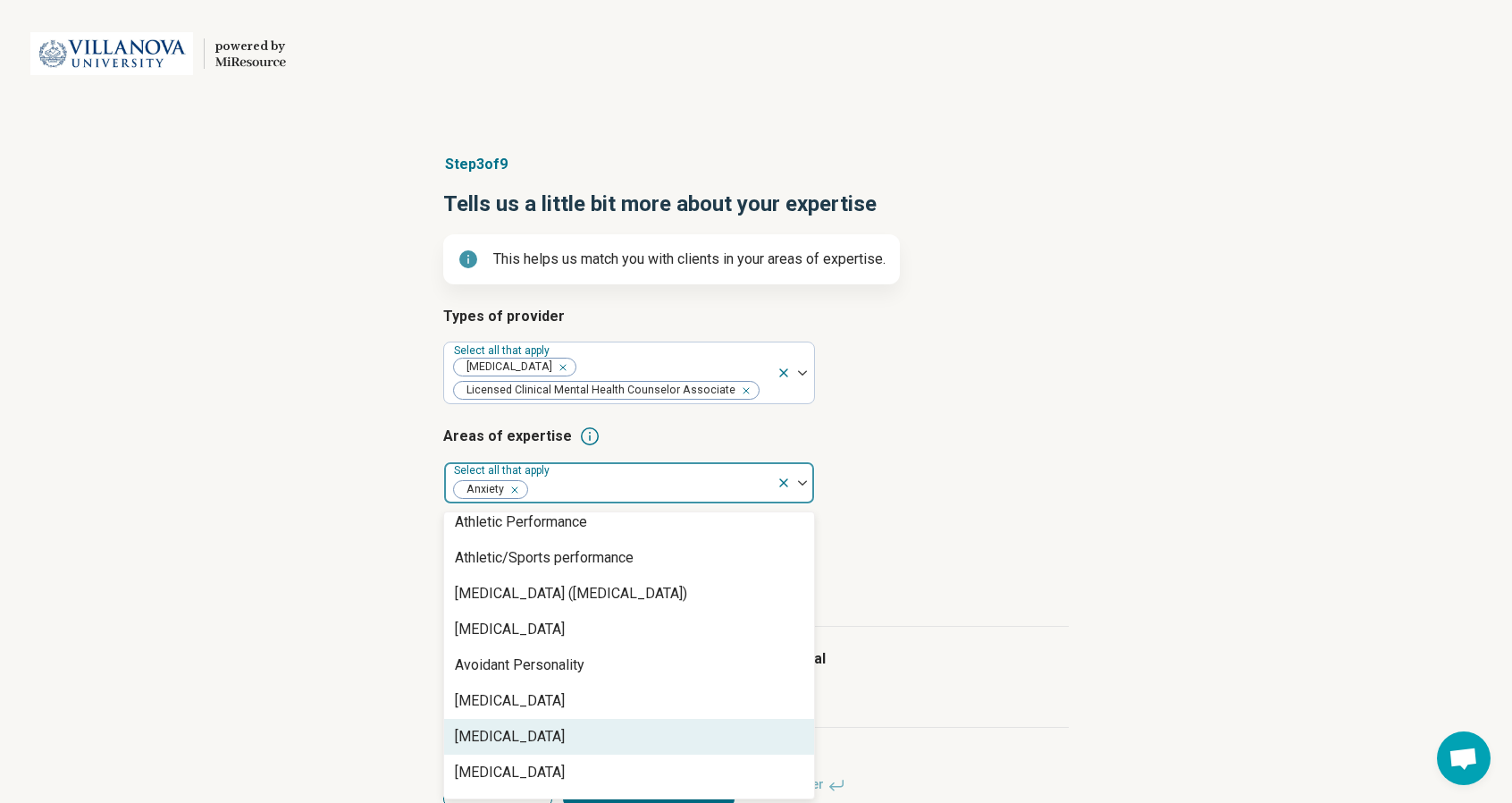
scroll to position [297, 0]
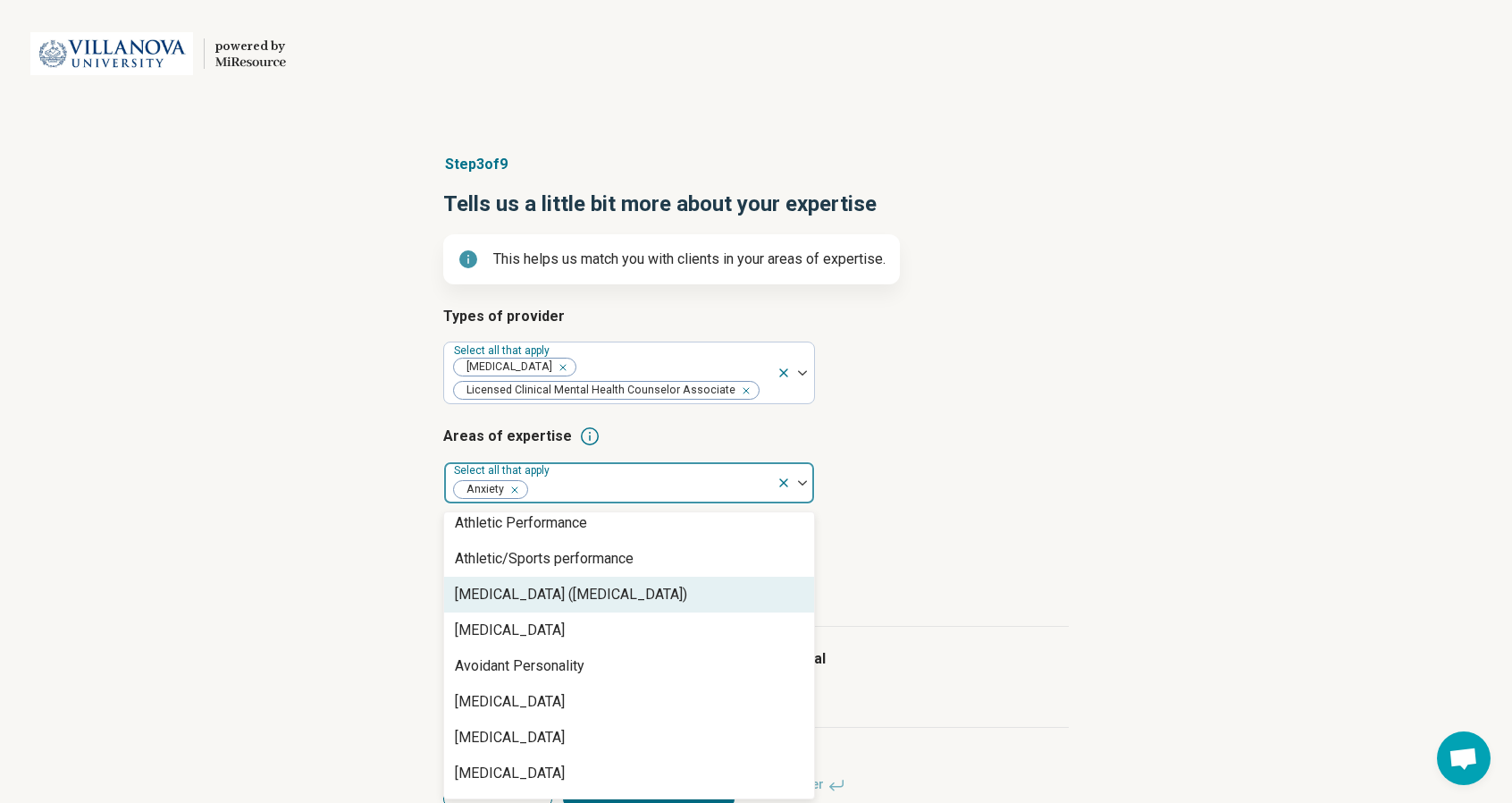
click at [634, 604] on div "[MEDICAL_DATA] ([MEDICAL_DATA])" at bounding box center [571, 594] width 233 height 21
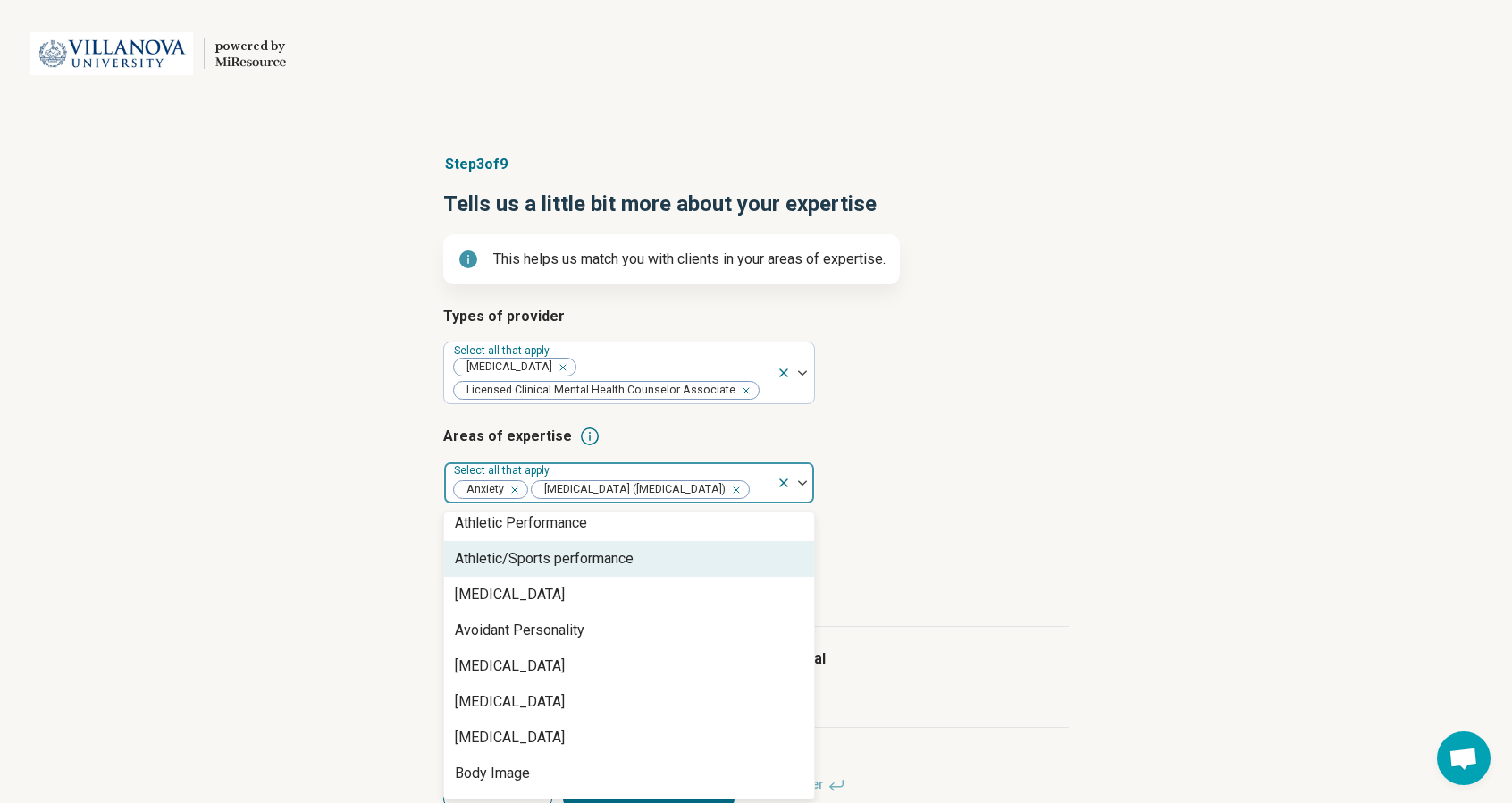
click at [951, 547] on h3 "Age groups you treat" at bounding box center [756, 536] width 626 height 21
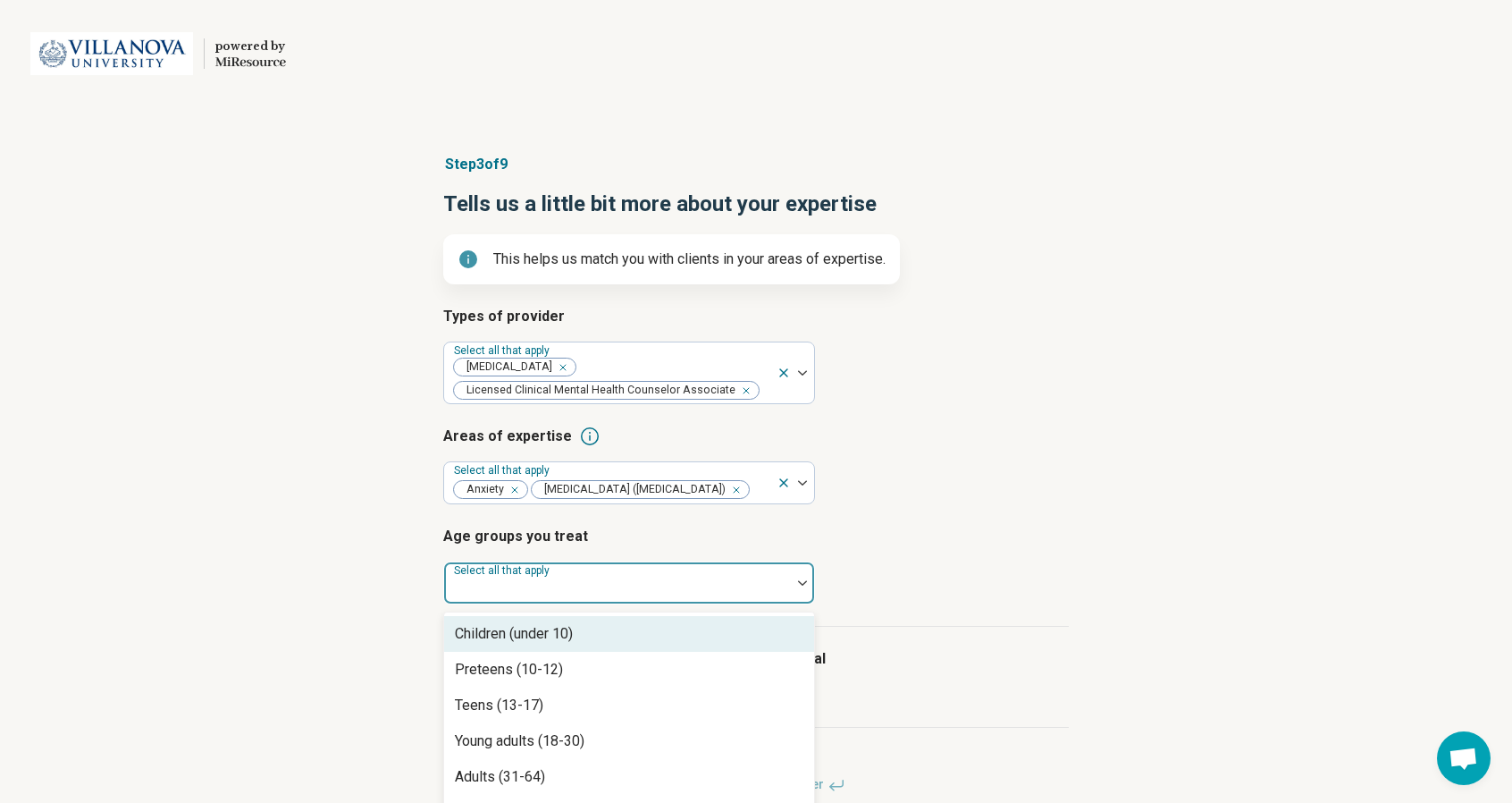
click at [669, 603] on div at bounding box center [617, 590] width 332 height 25
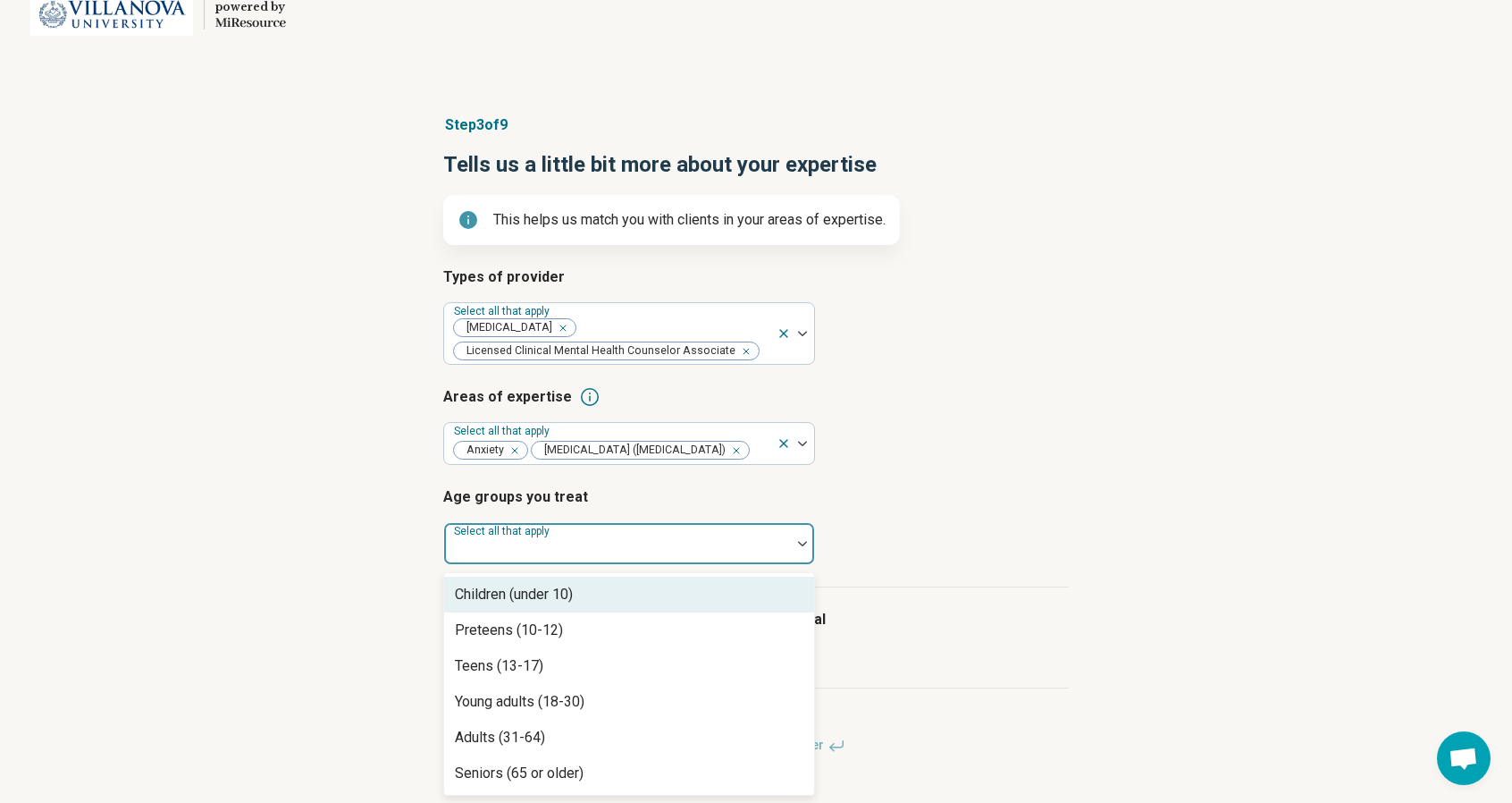
click at [607, 596] on div "Children (under 10)" at bounding box center [630, 594] width 370 height 35
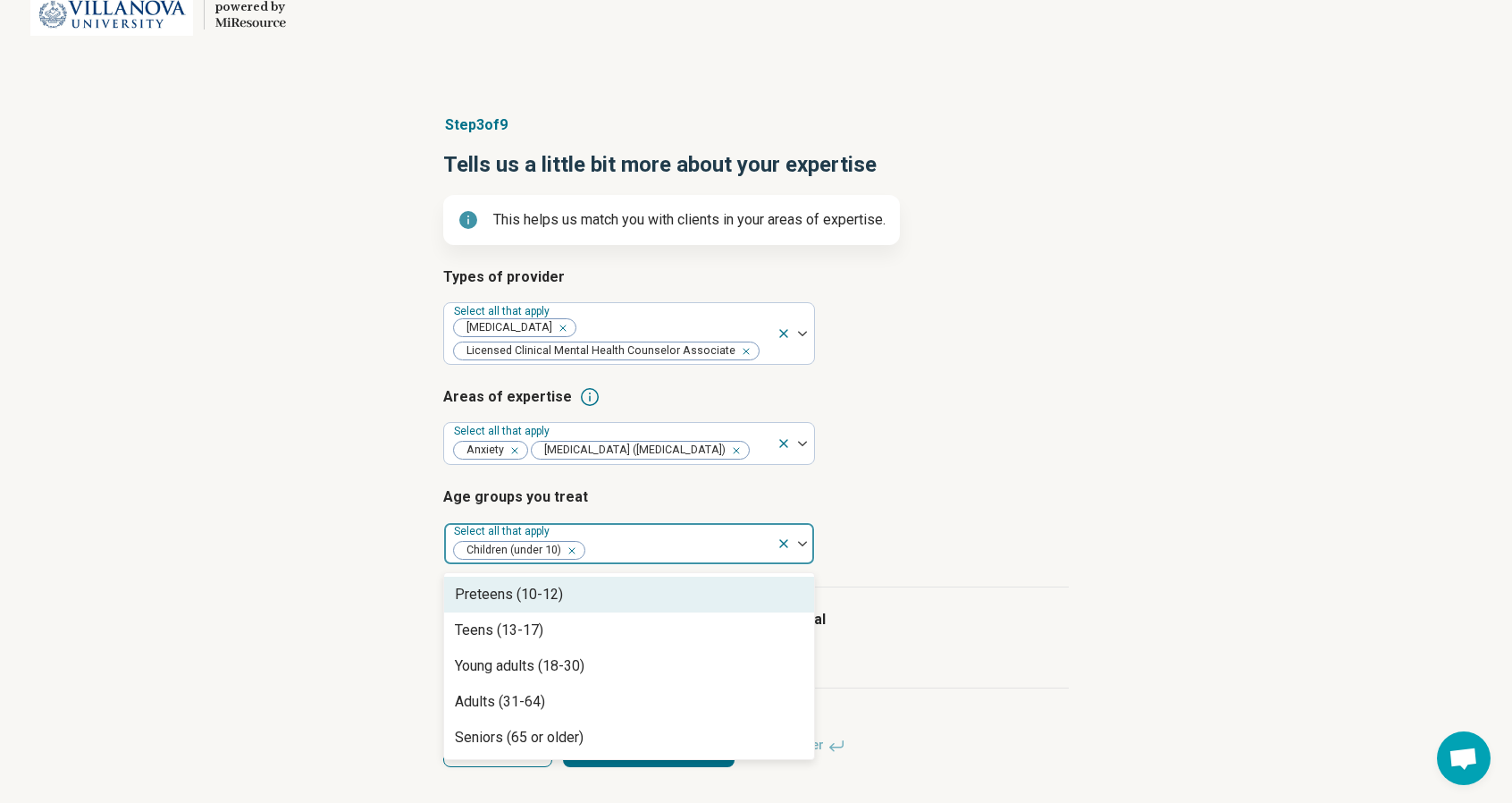
click at [592, 601] on div "Preteens (10-12)" at bounding box center [630, 594] width 370 height 35
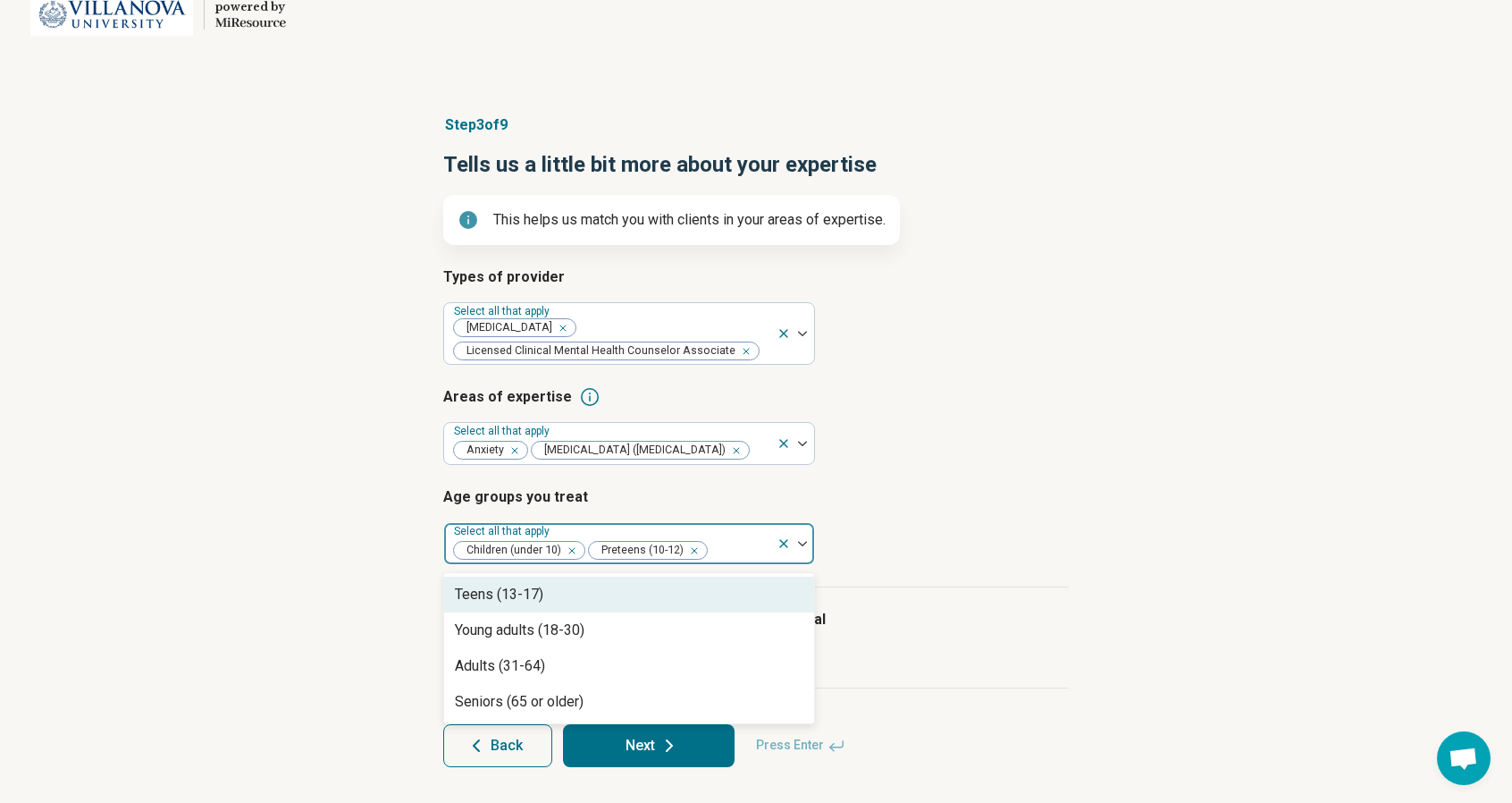
click at [576, 602] on div "Teens (13-17)" at bounding box center [630, 594] width 370 height 35
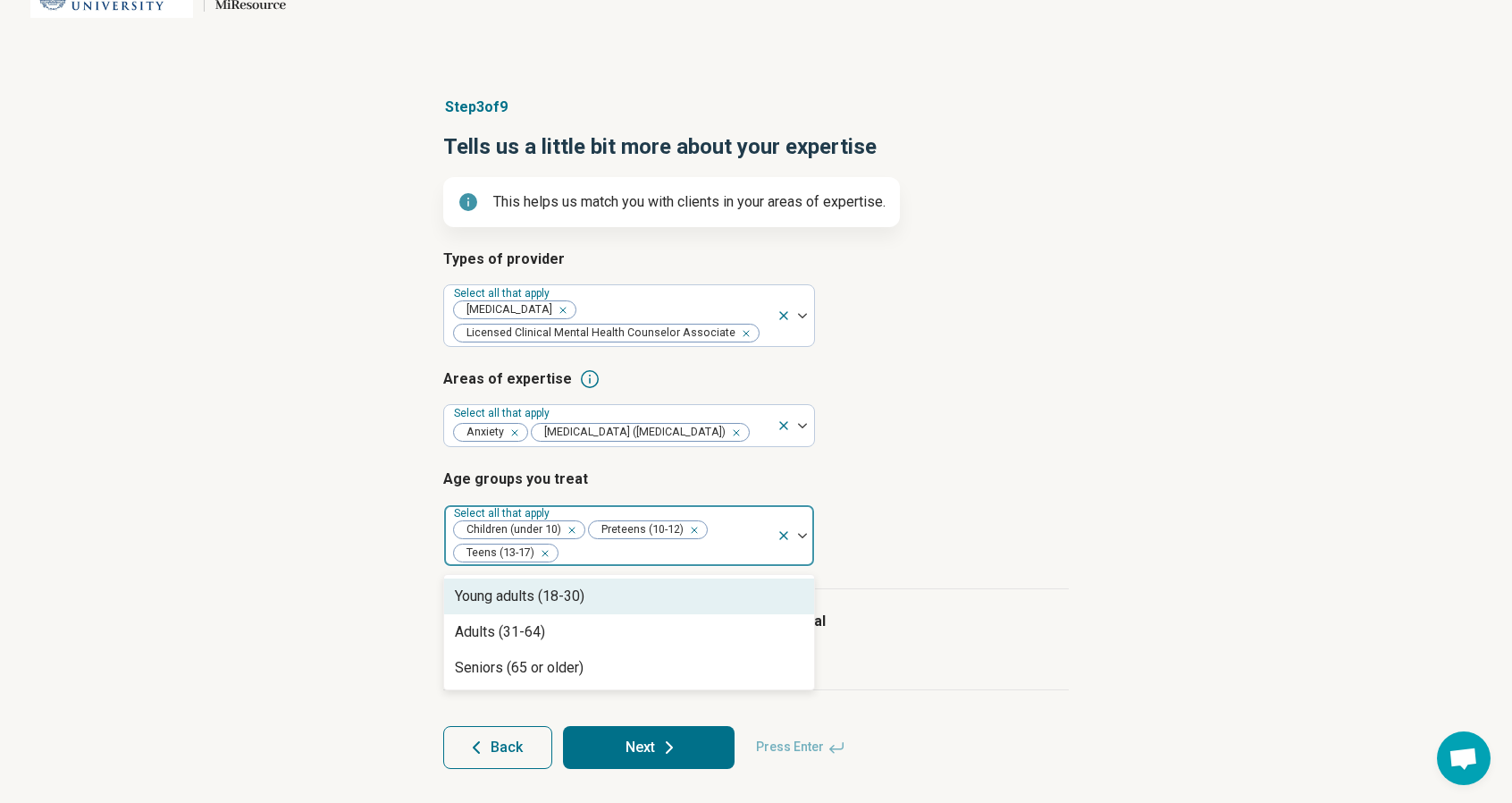
click at [576, 606] on div "Young adults (18-30)" at bounding box center [519, 596] width 129 height 21
click at [575, 612] on div "Adults (31-64)" at bounding box center [630, 596] width 370 height 35
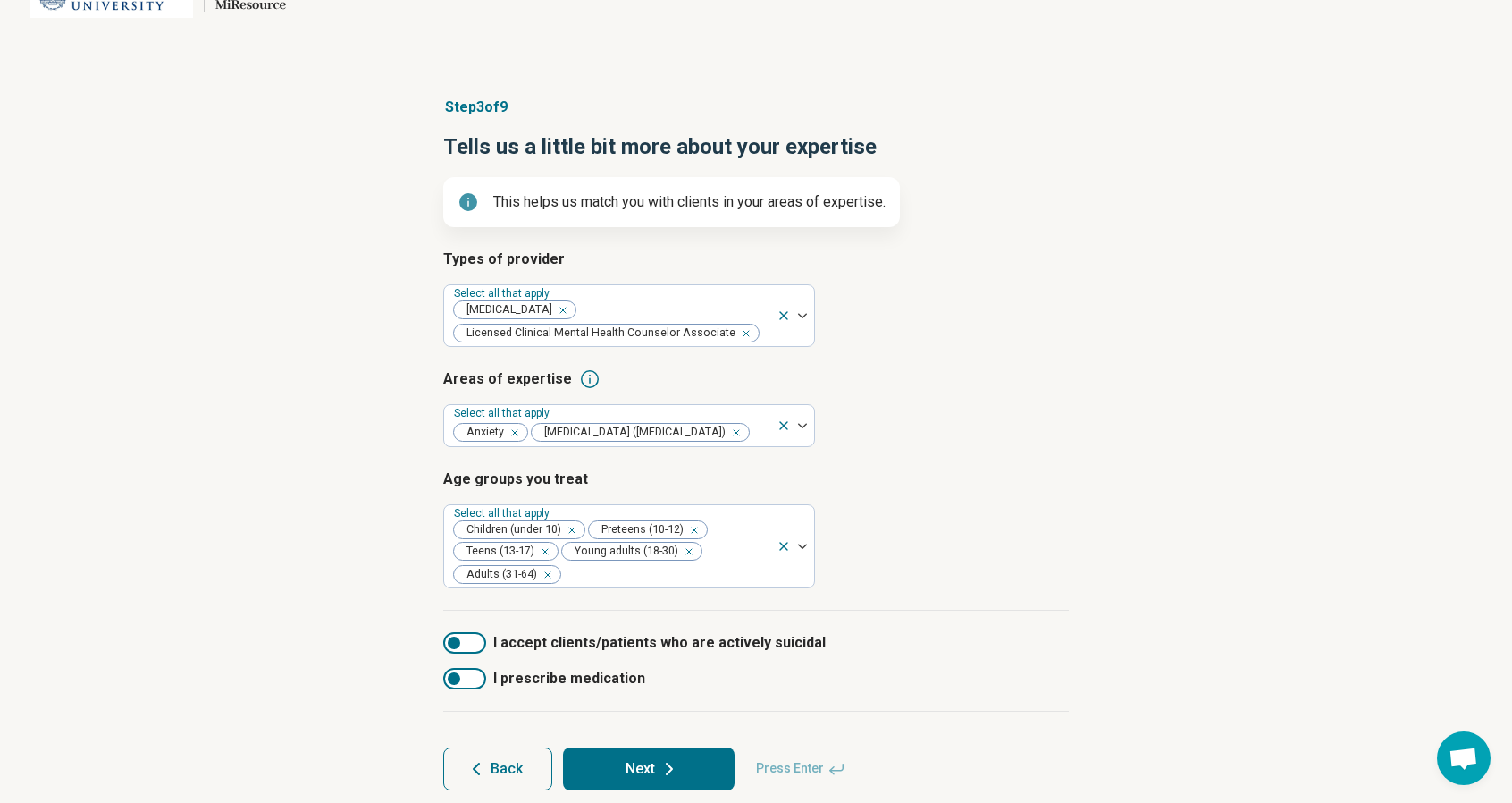
click at [928, 607] on div "Types of provider Select all that apply [MEDICAL_DATA] Licensed Clinical Mental…" at bounding box center [756, 429] width 626 height 362
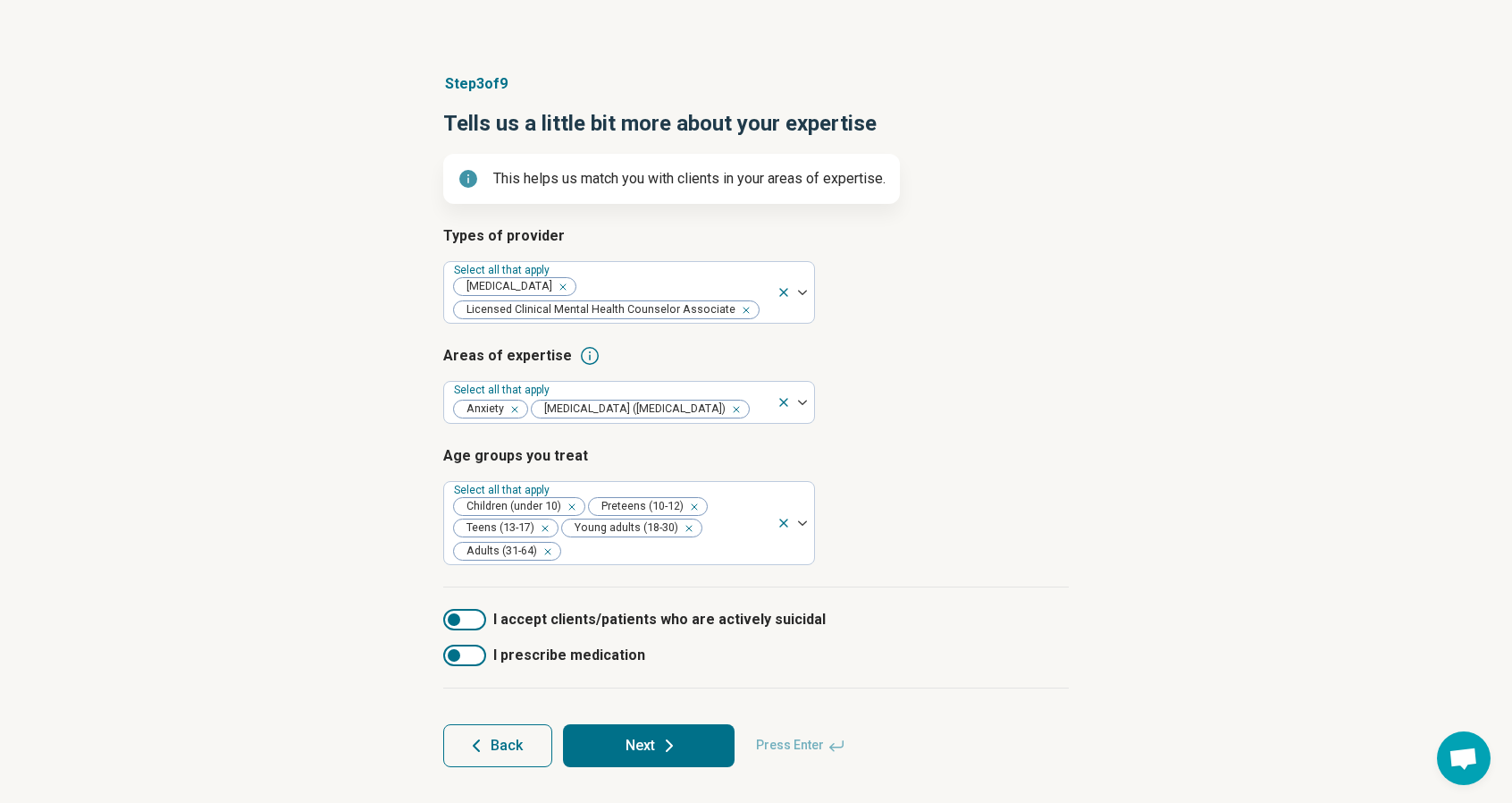
click at [634, 730] on button "Next" at bounding box center [649, 746] width 172 height 43
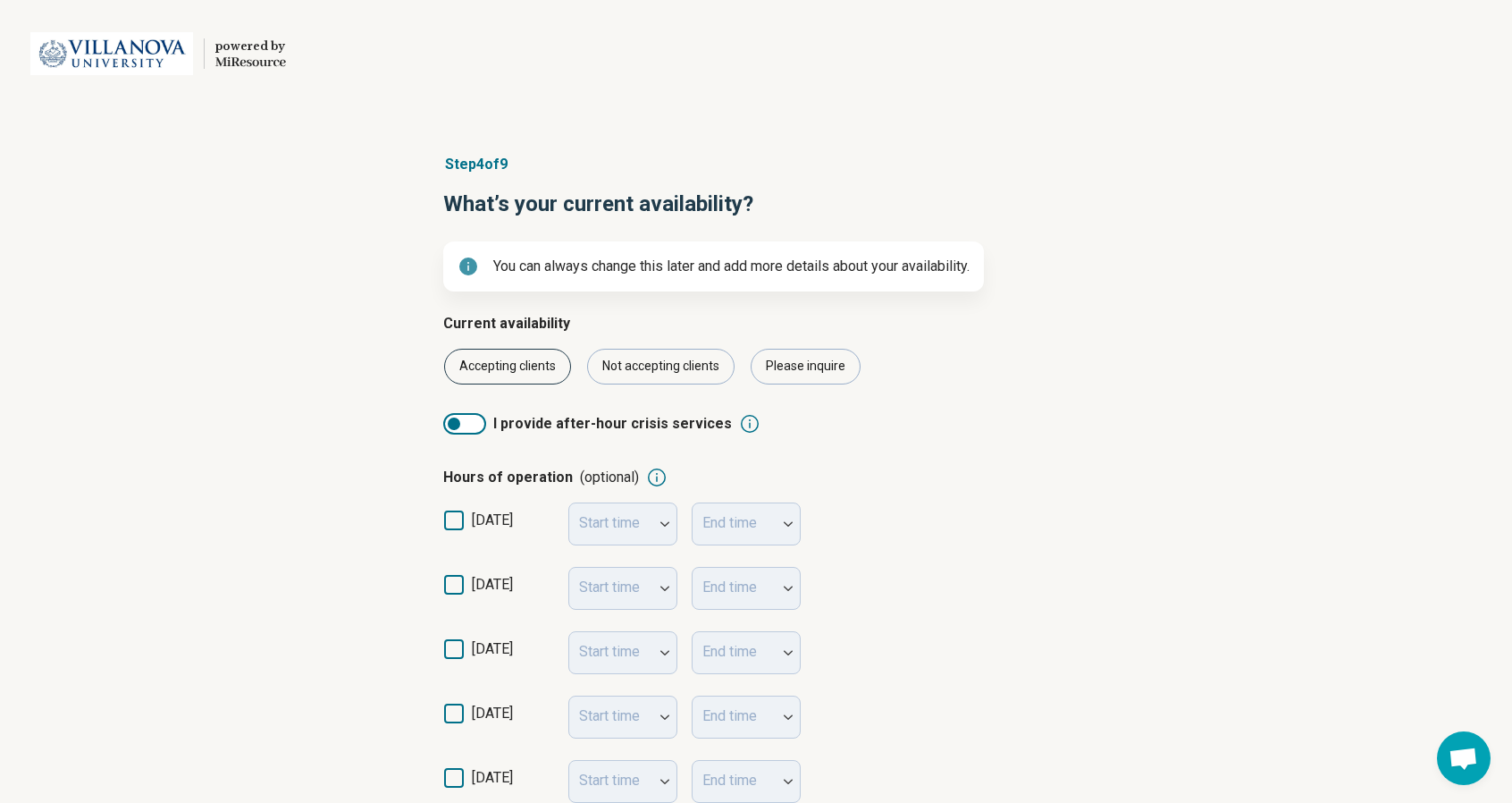
click at [531, 371] on div "Accepting clients" at bounding box center [508, 366] width 126 height 35
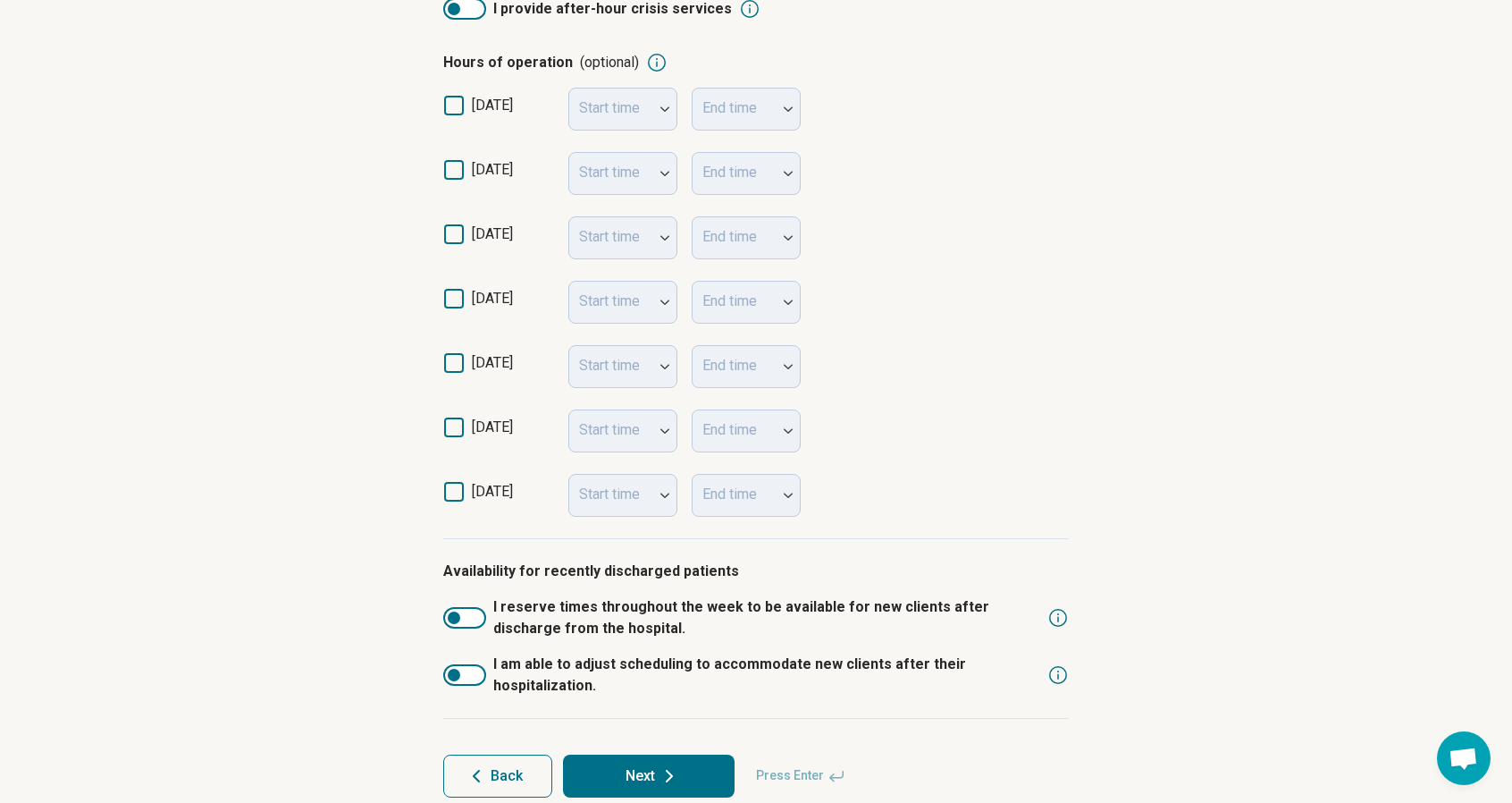
scroll to position [444, 0]
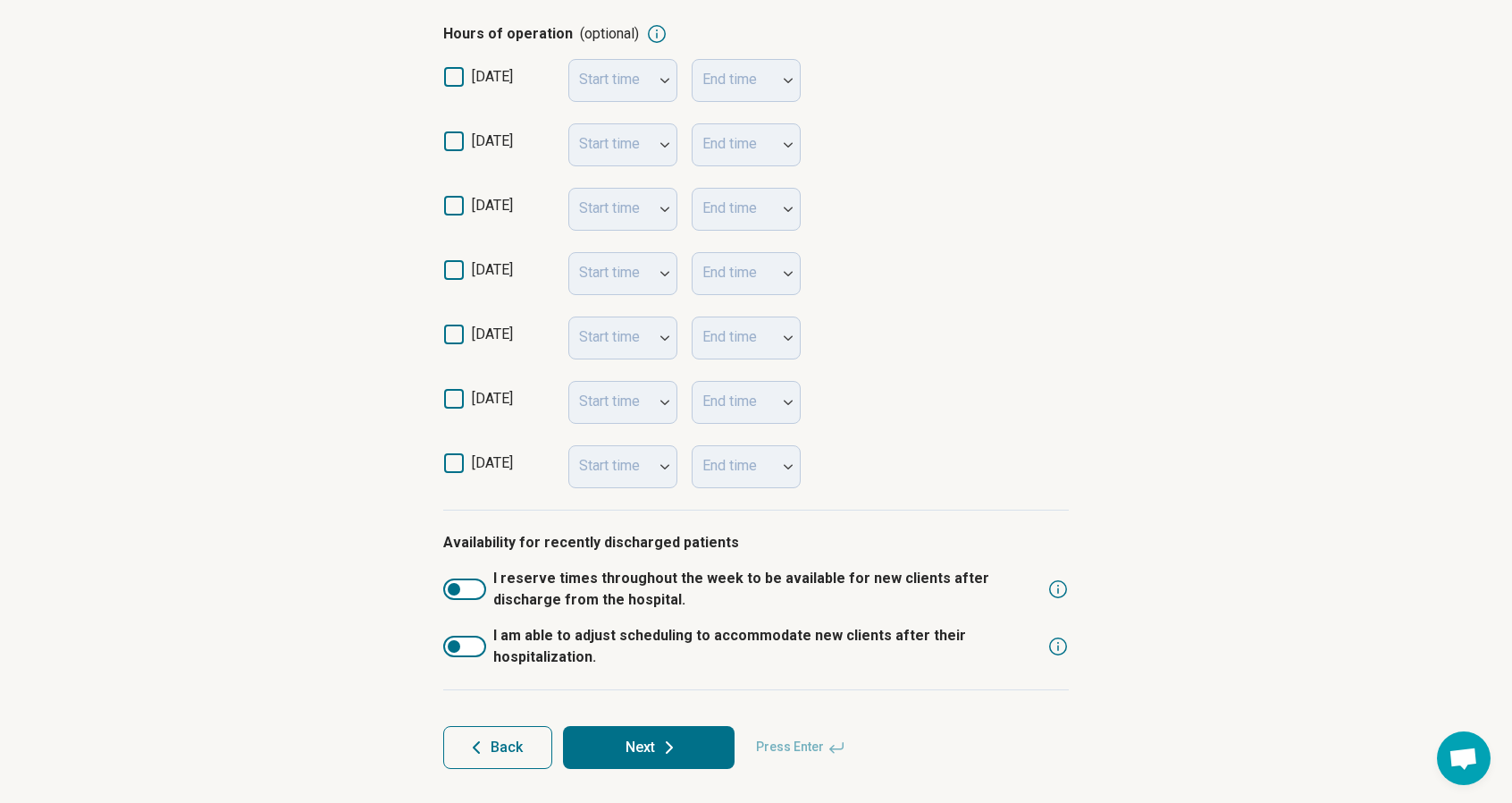
click at [616, 739] on button "Next" at bounding box center [649, 746] width 172 height 43
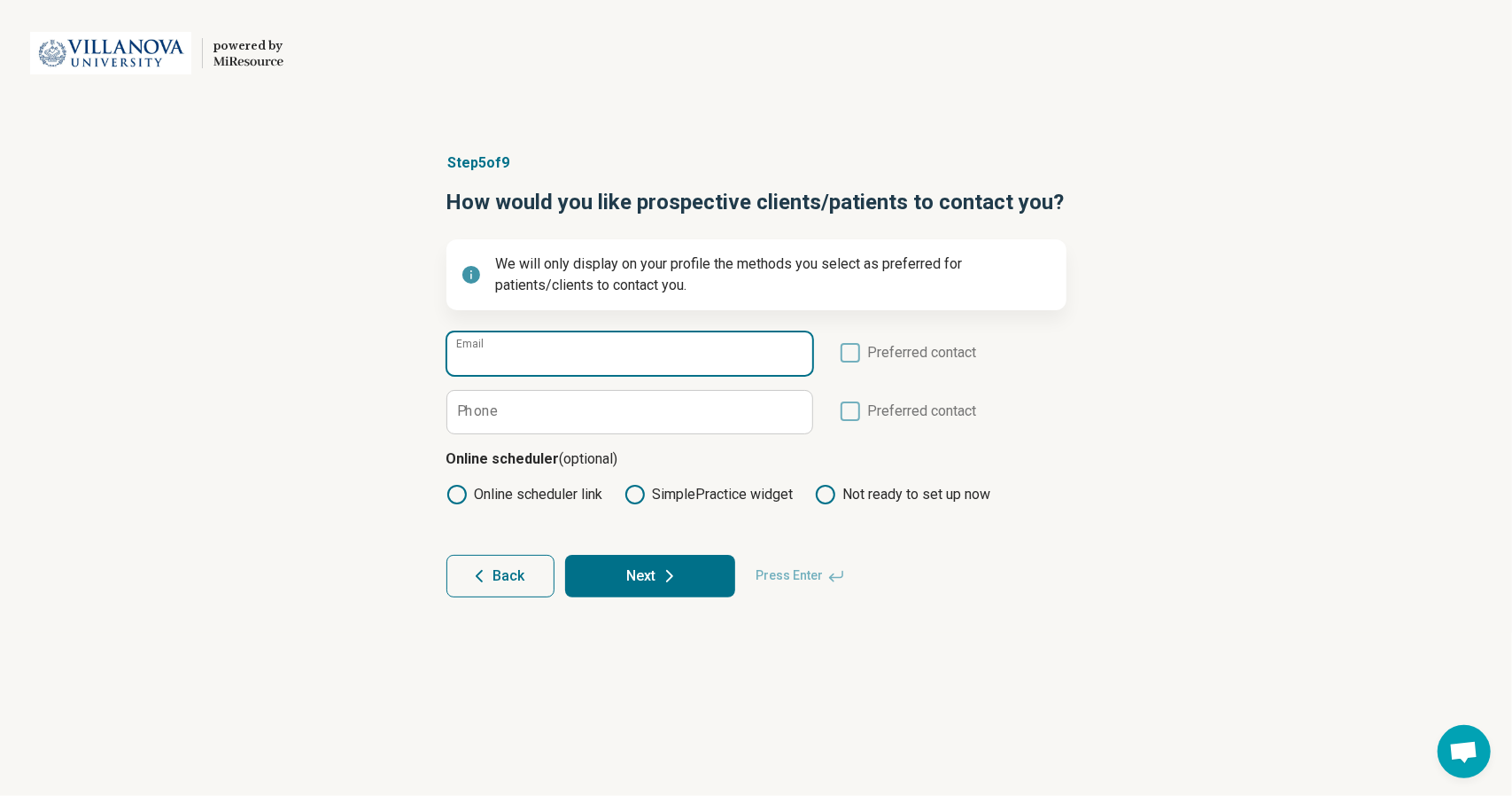
click at [691, 361] on input "Email" at bounding box center [630, 353] width 365 height 43
type input "**********"
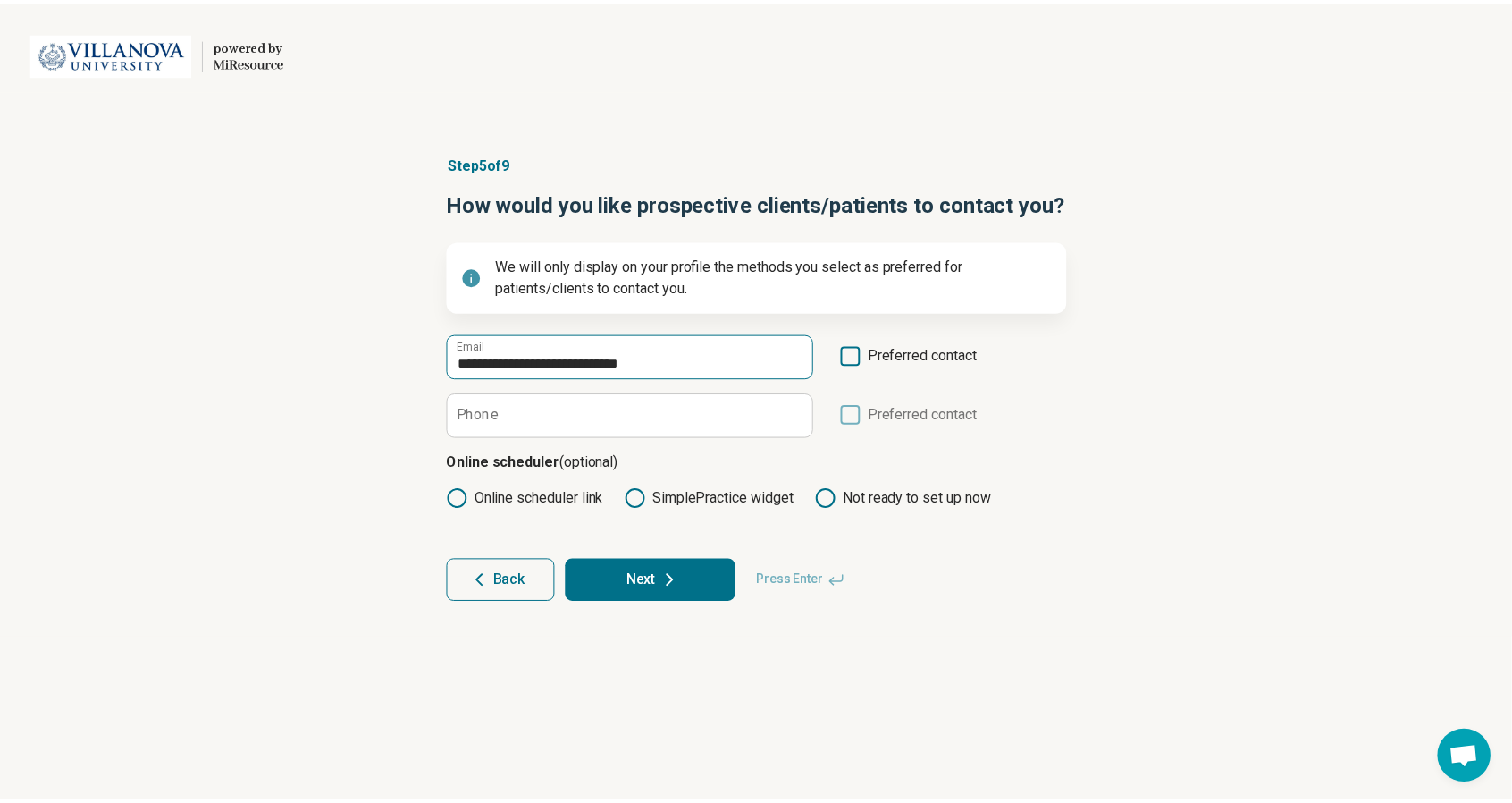
scroll to position [9, 0]
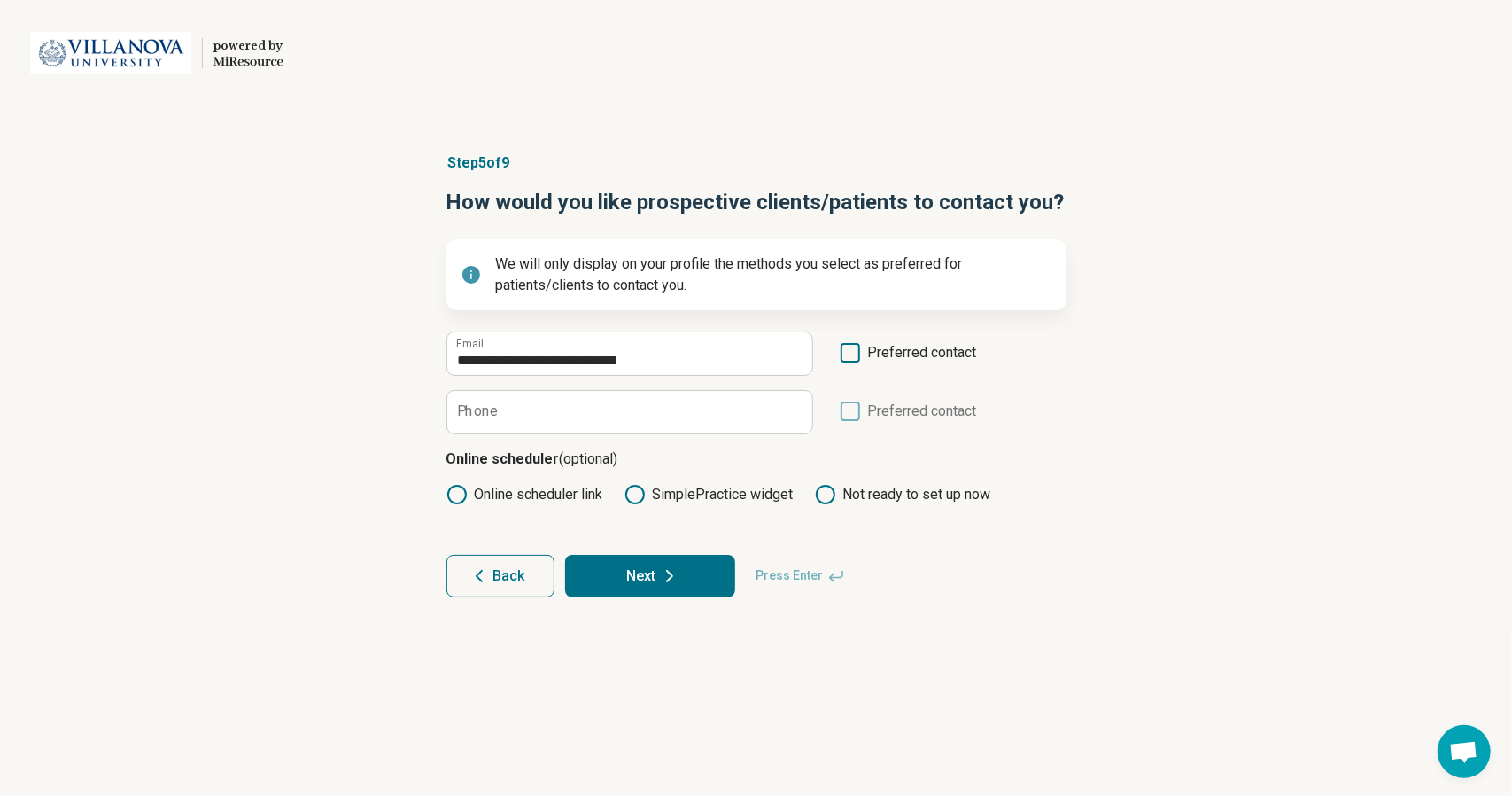
click at [689, 437] on form "**********" at bounding box center [756, 464] width 620 height 266
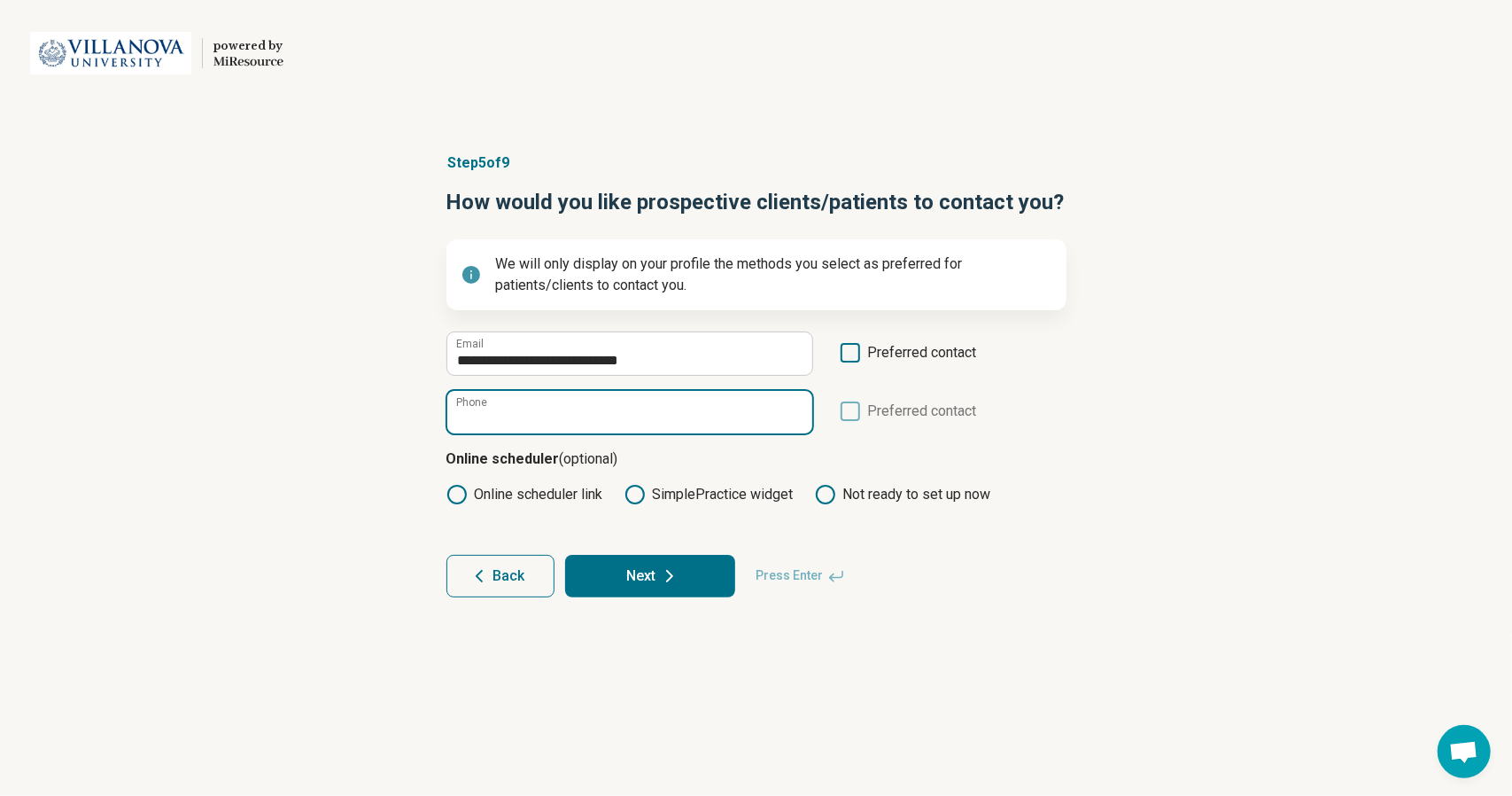
click at [688, 411] on input "Phone" at bounding box center [630, 411] width 365 height 43
type input "**********"
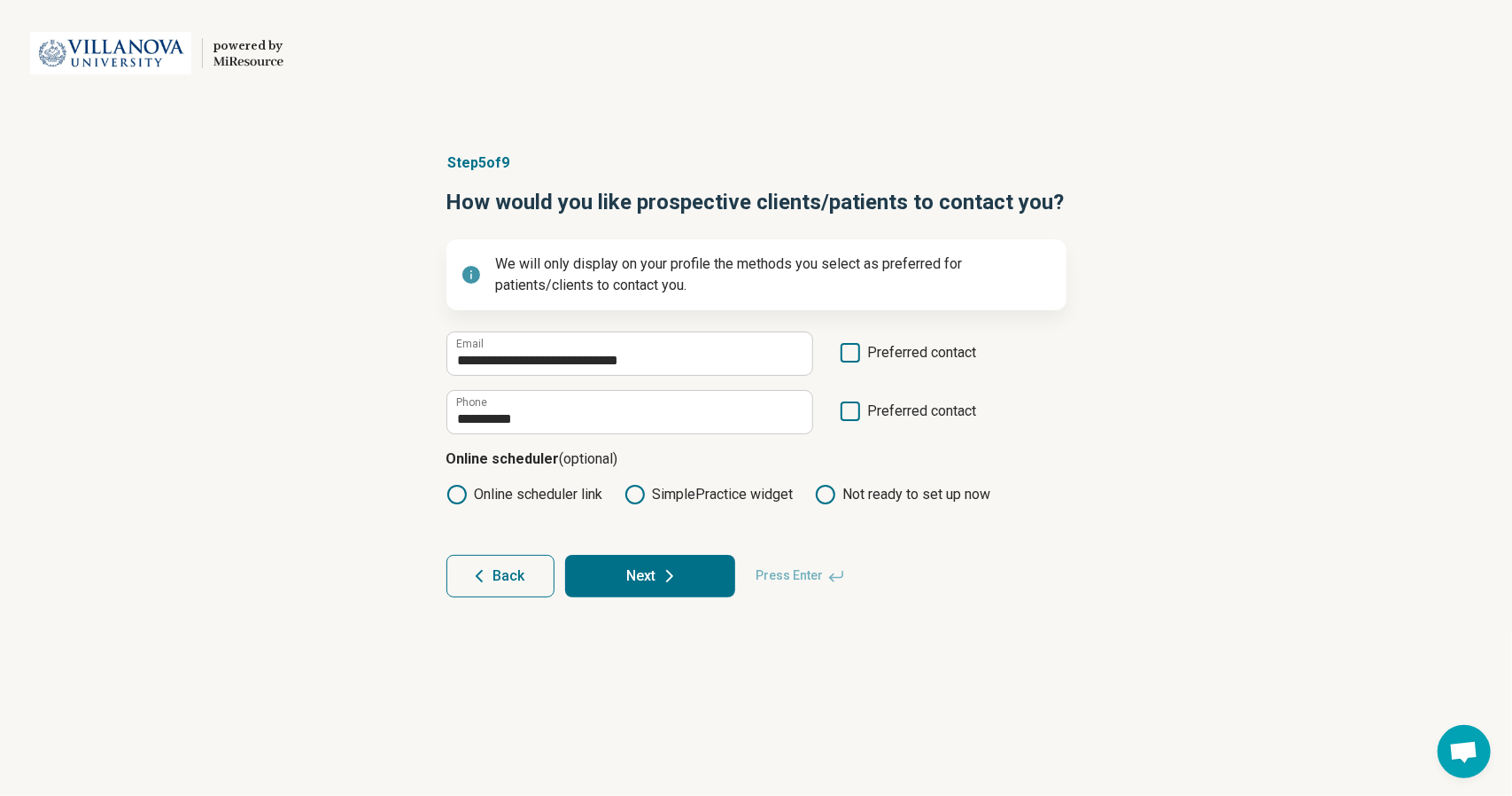
click at [855, 352] on icon at bounding box center [850, 352] width 20 height 20
click at [649, 577] on button "Next" at bounding box center [650, 576] width 170 height 43
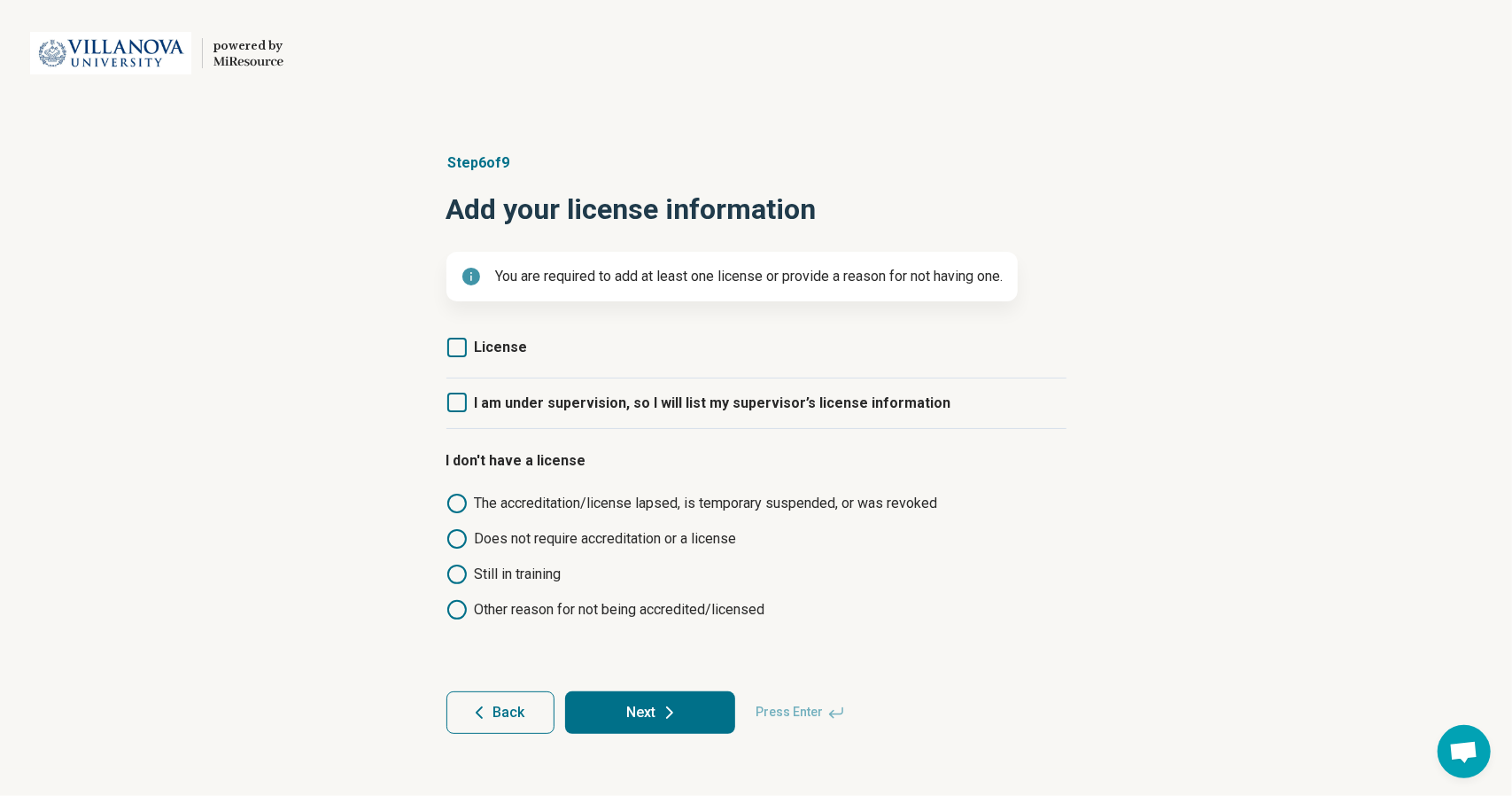
click at [466, 350] on label "License" at bounding box center [487, 347] width 82 height 21
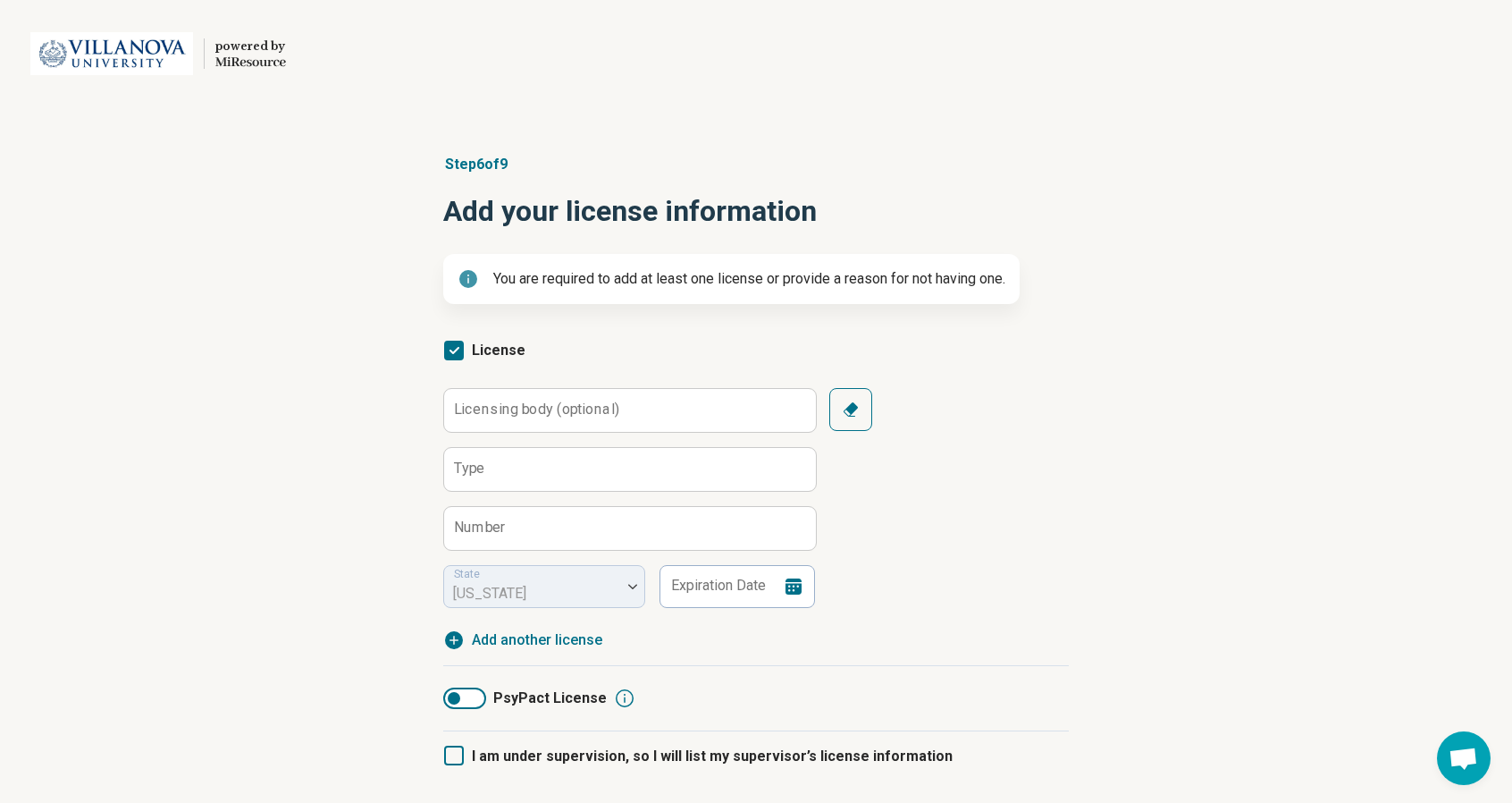
scroll to position [126, 0]
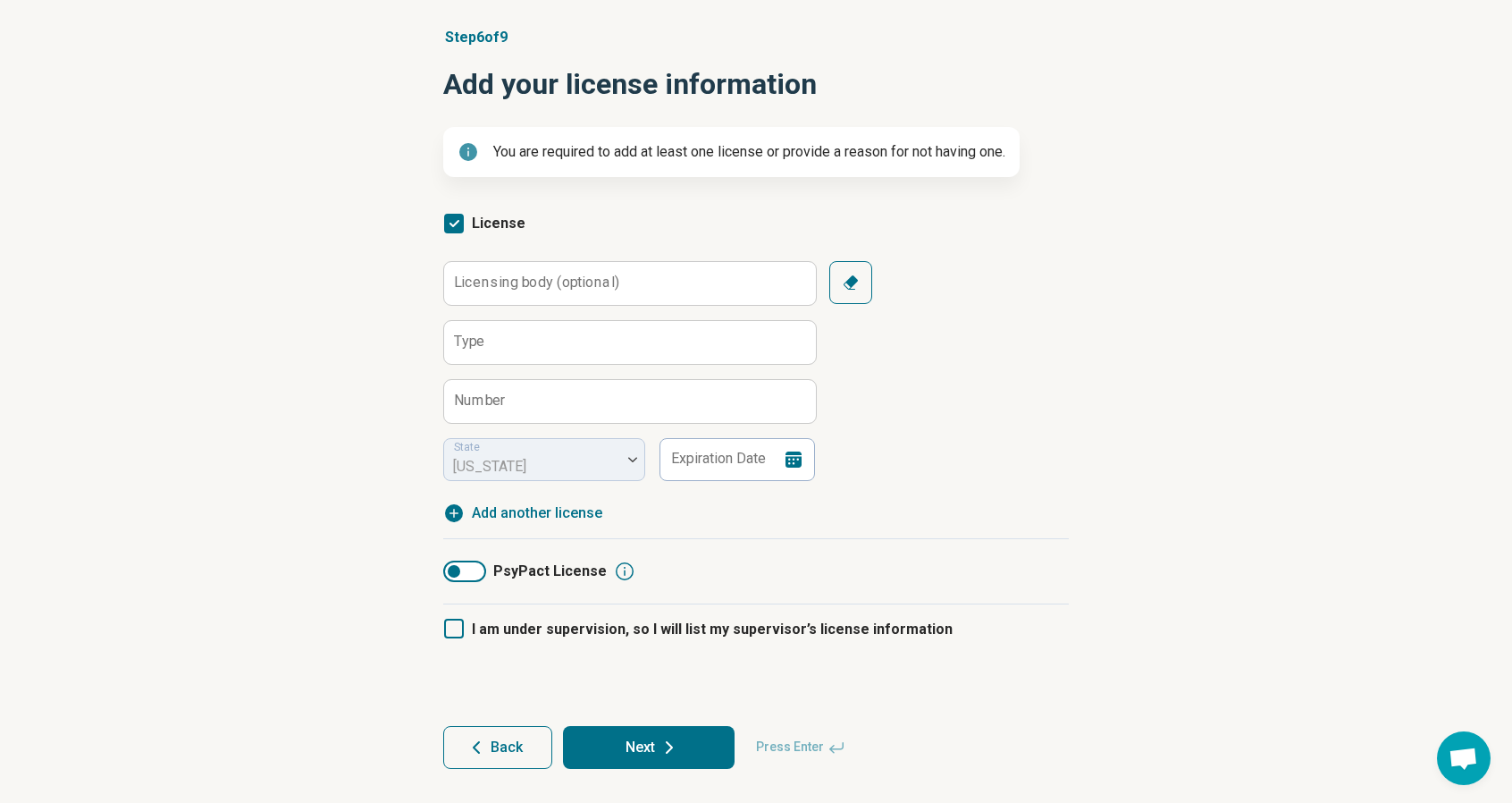
click at [614, 737] on button "Next" at bounding box center [649, 746] width 172 height 43
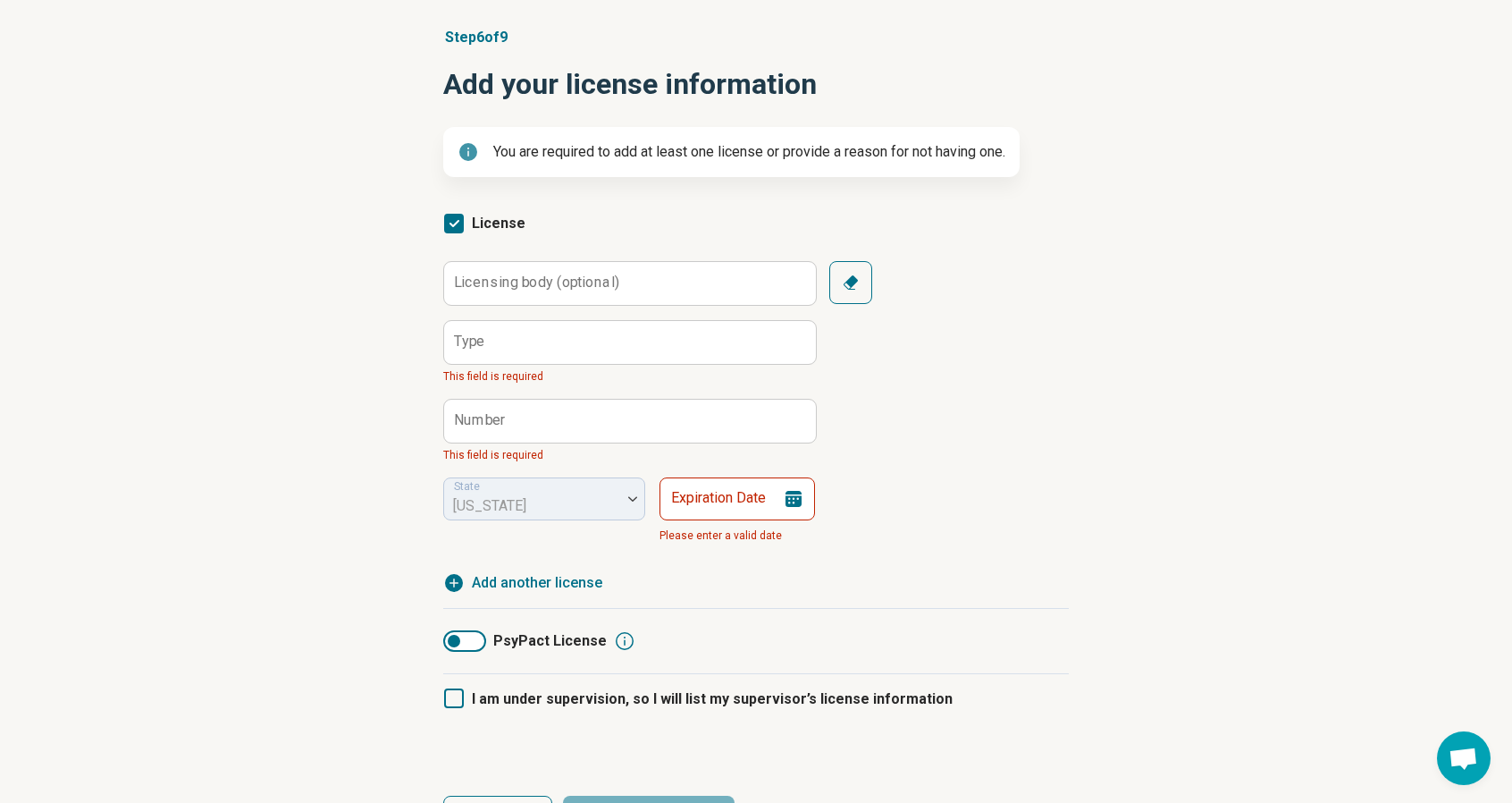
scroll to position [196, 0]
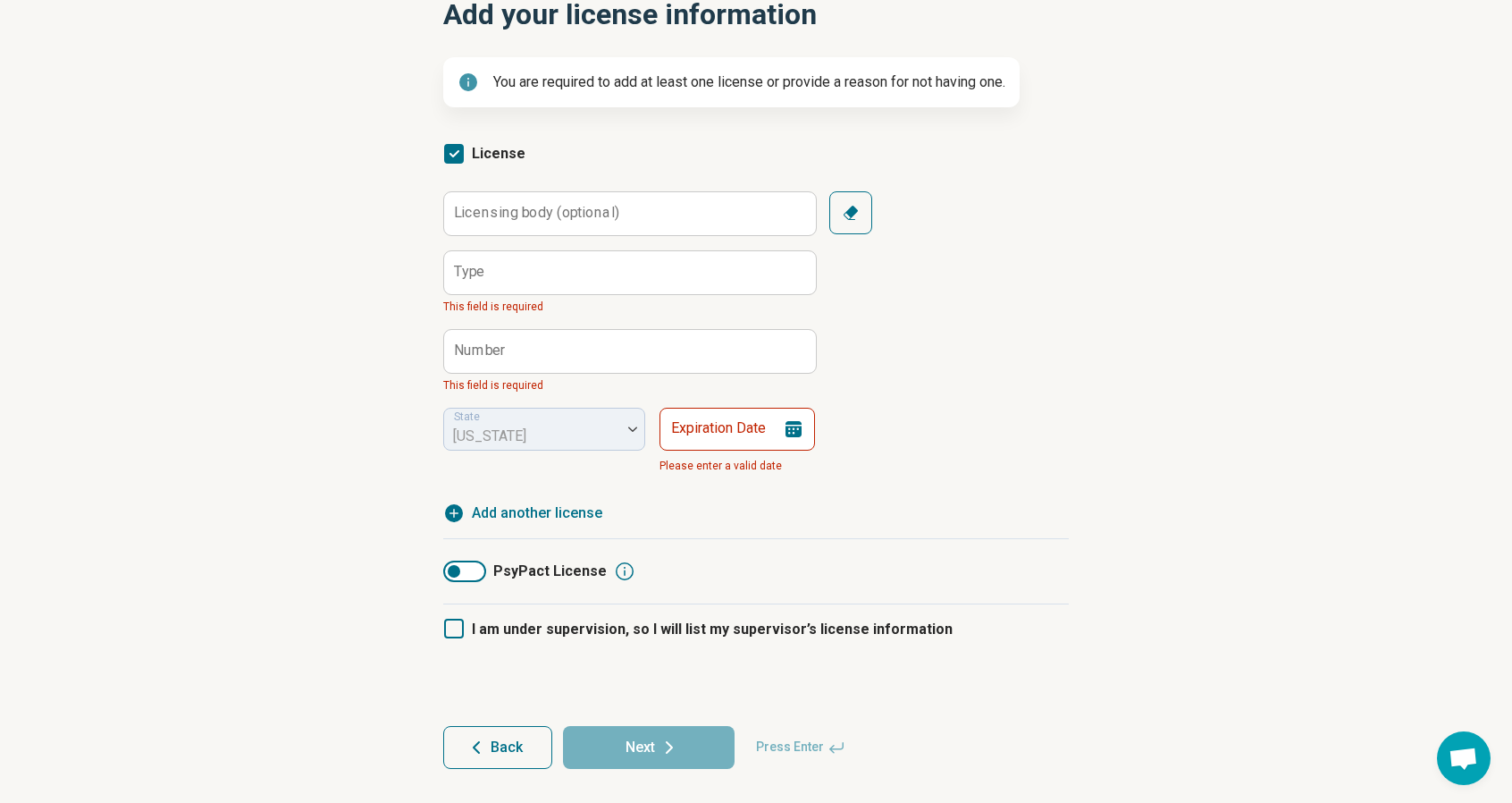
click at [456, 152] on polyline at bounding box center [454, 154] width 8 height 6
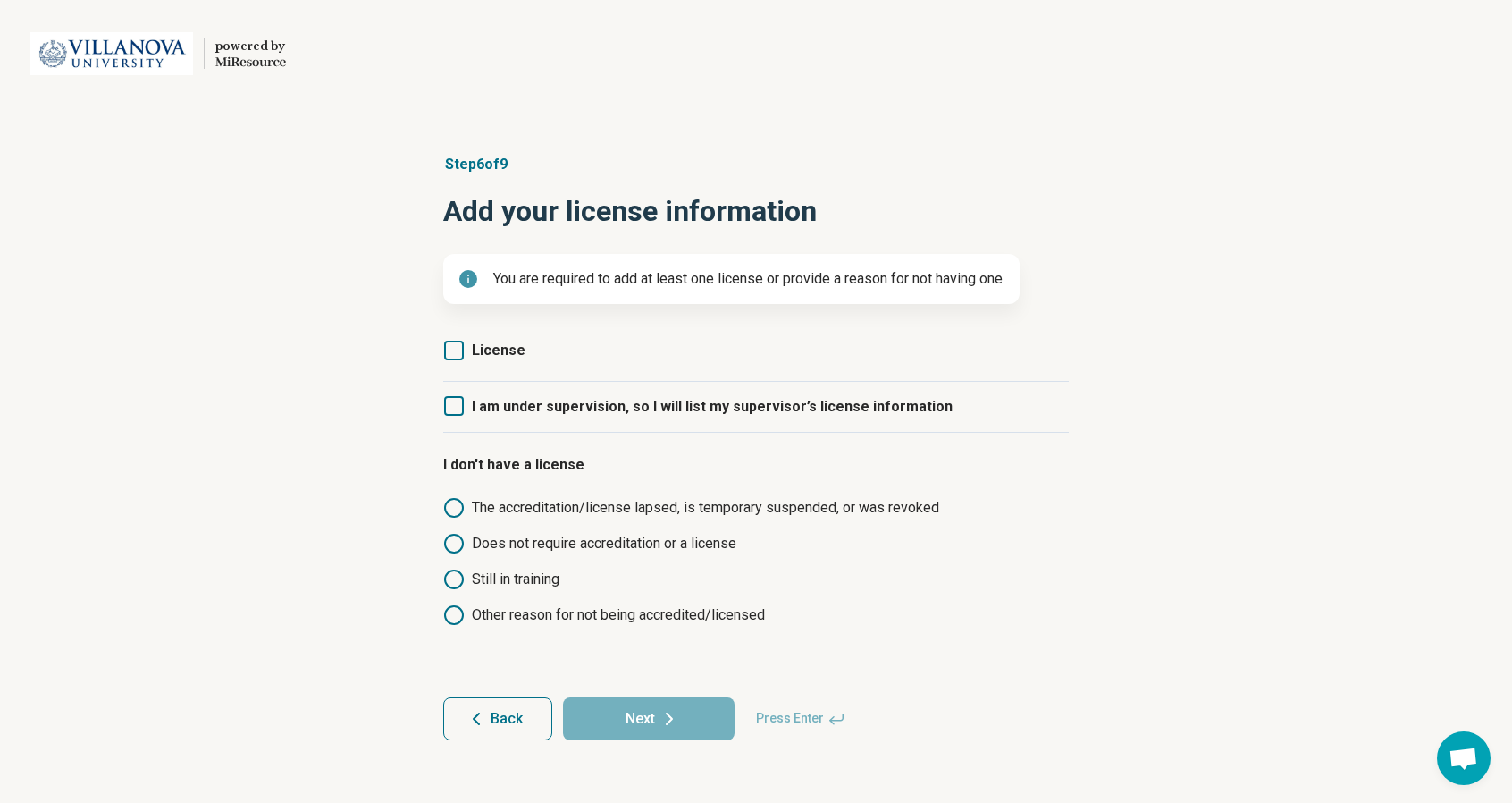
scroll to position [0, 0]
click at [472, 354] on label "License" at bounding box center [492, 350] width 82 height 21
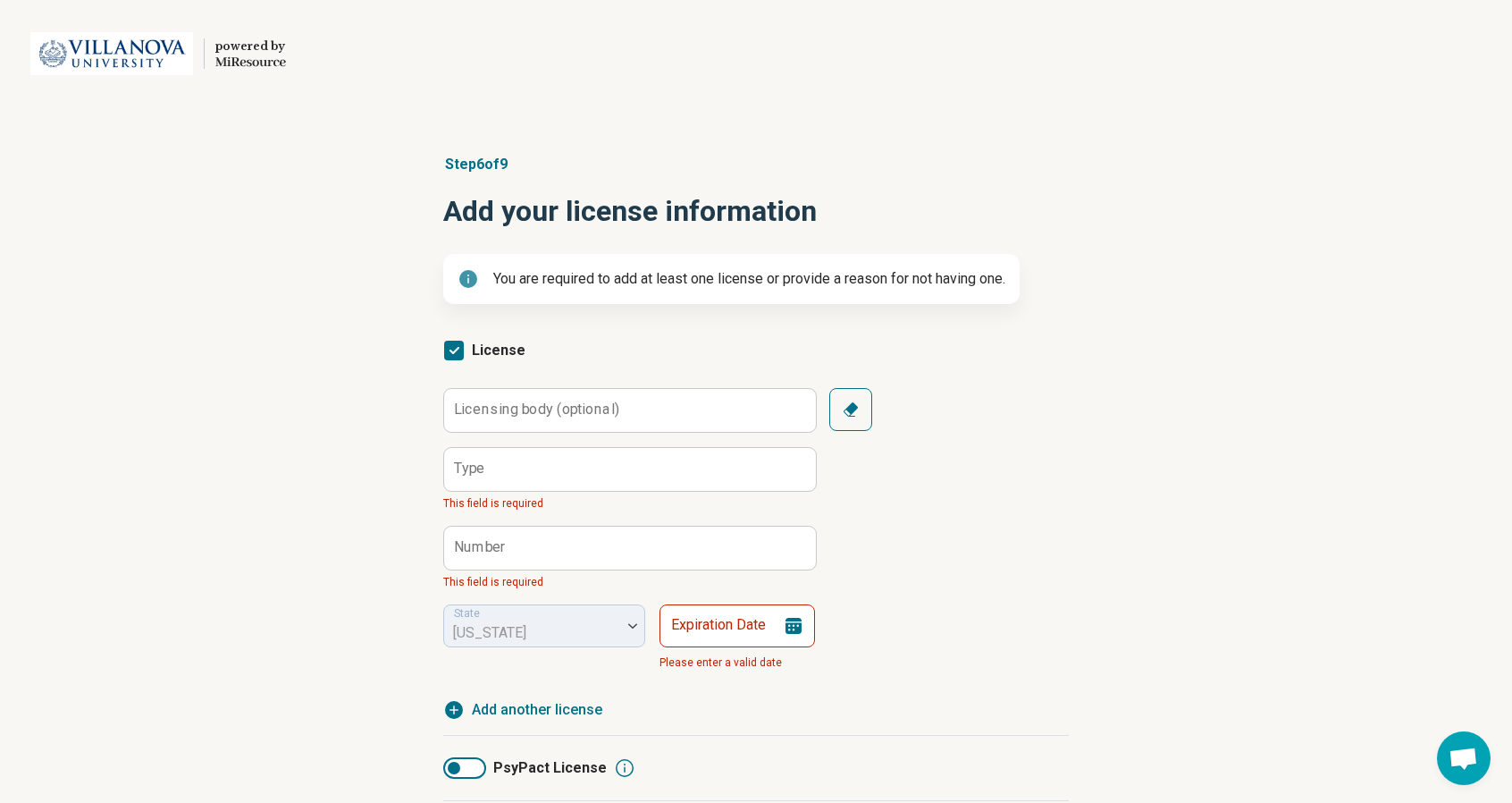
click at [548, 410] on label "Licensing body (optional)" at bounding box center [537, 409] width 166 height 14
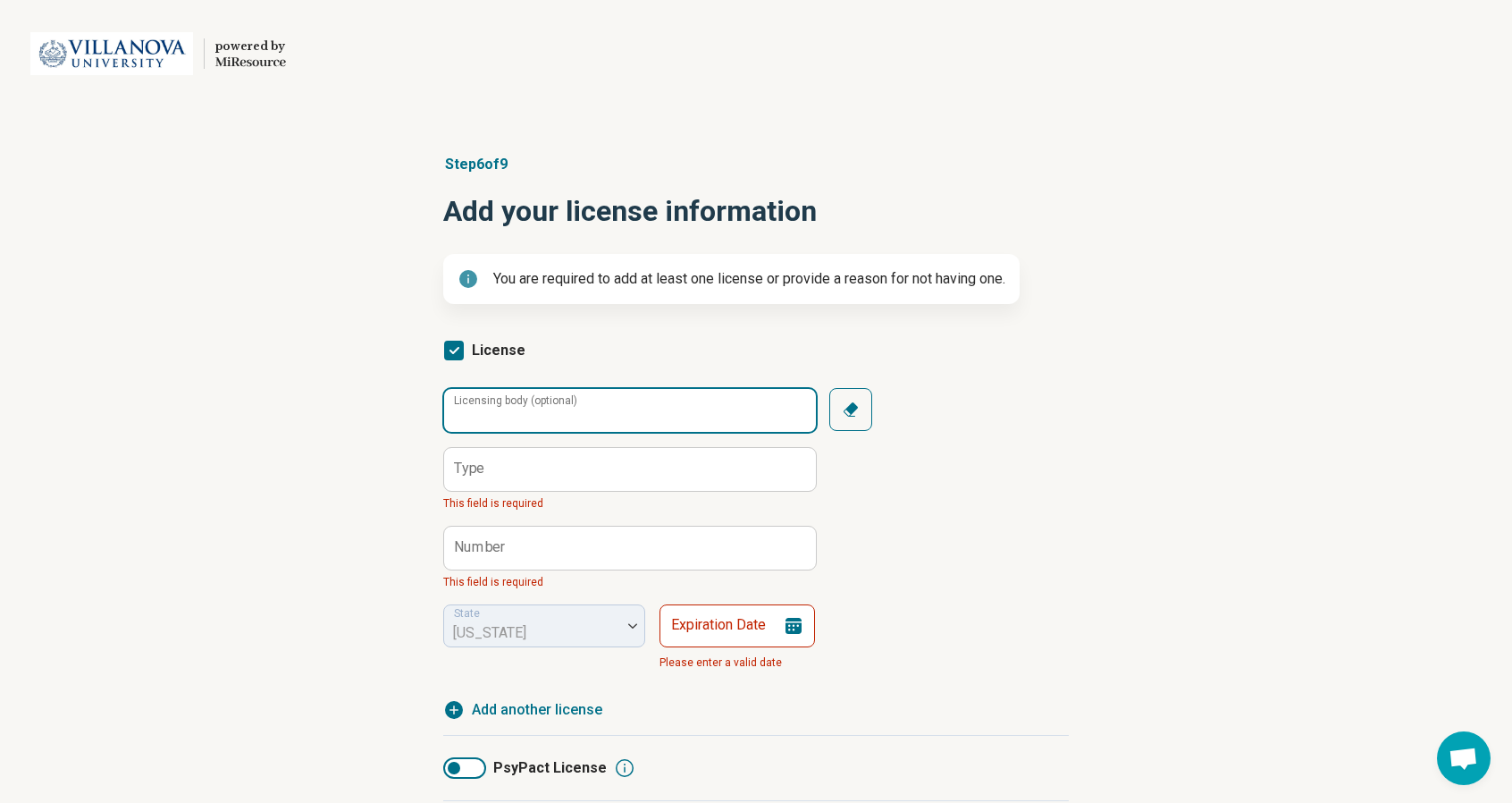
click at [548, 410] on input "Licensing body (optional)" at bounding box center [630, 410] width 372 height 43
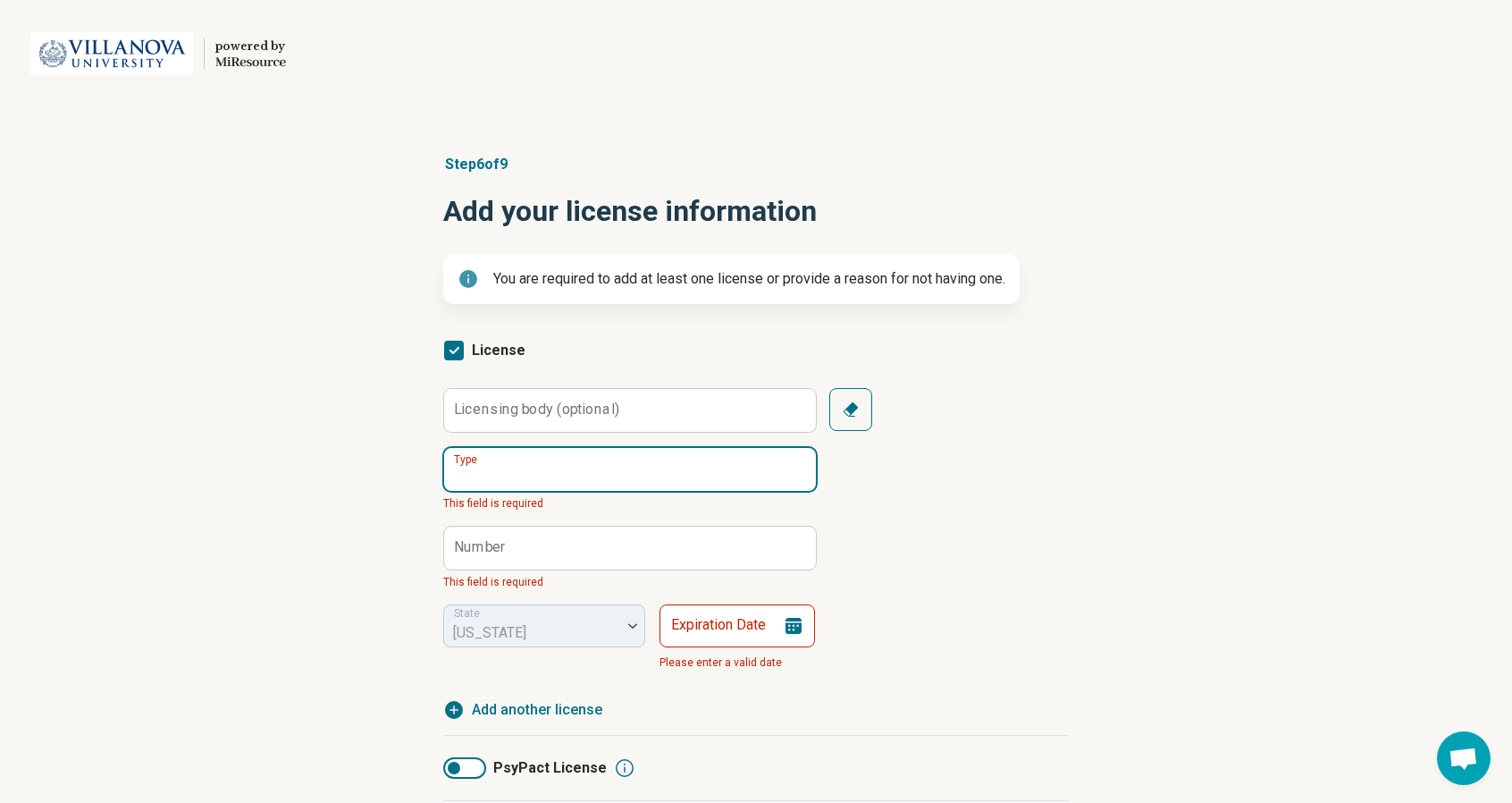
click at [539, 473] on input "Type" at bounding box center [630, 469] width 372 height 43
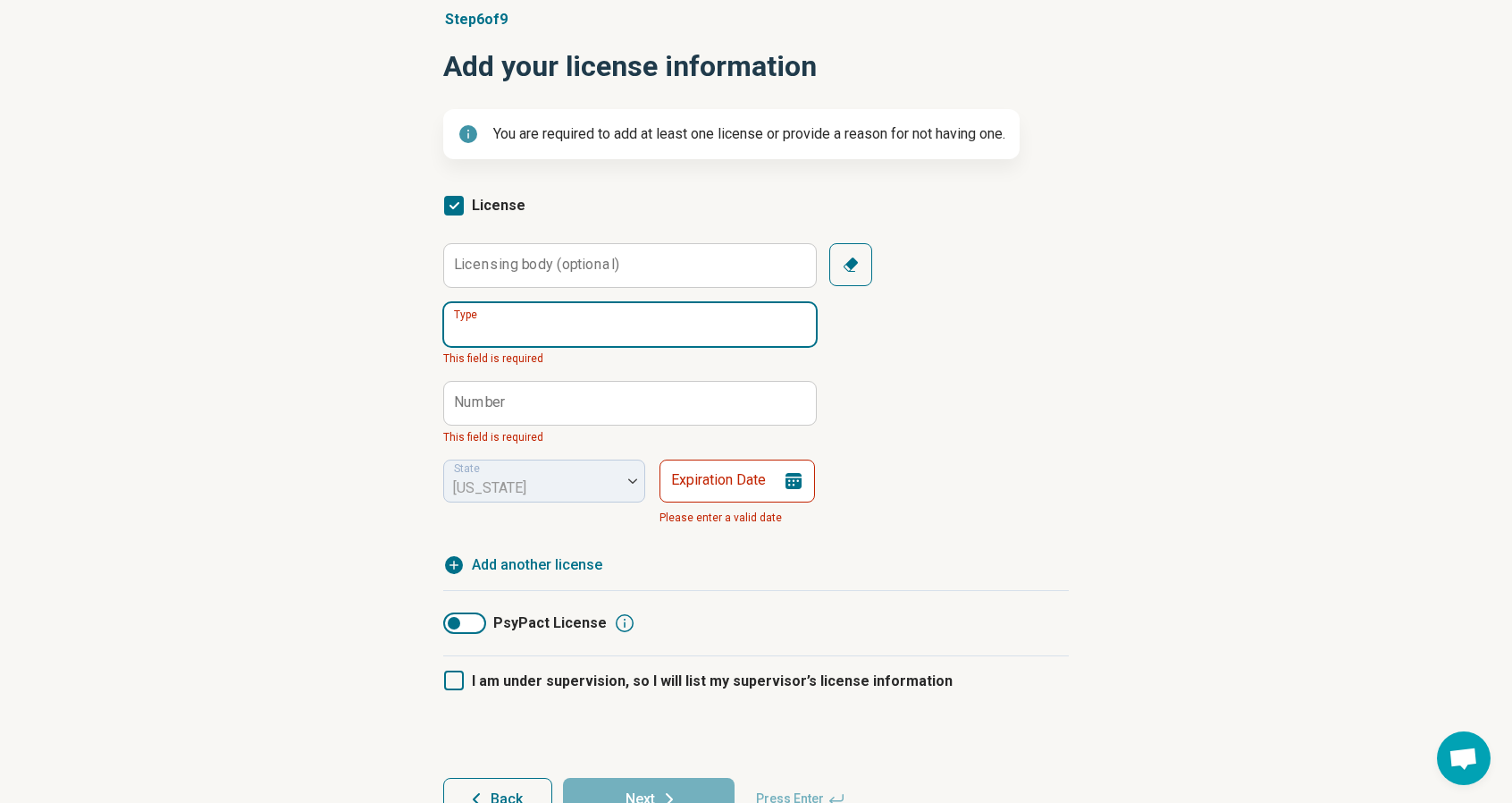
scroll to position [196, 0]
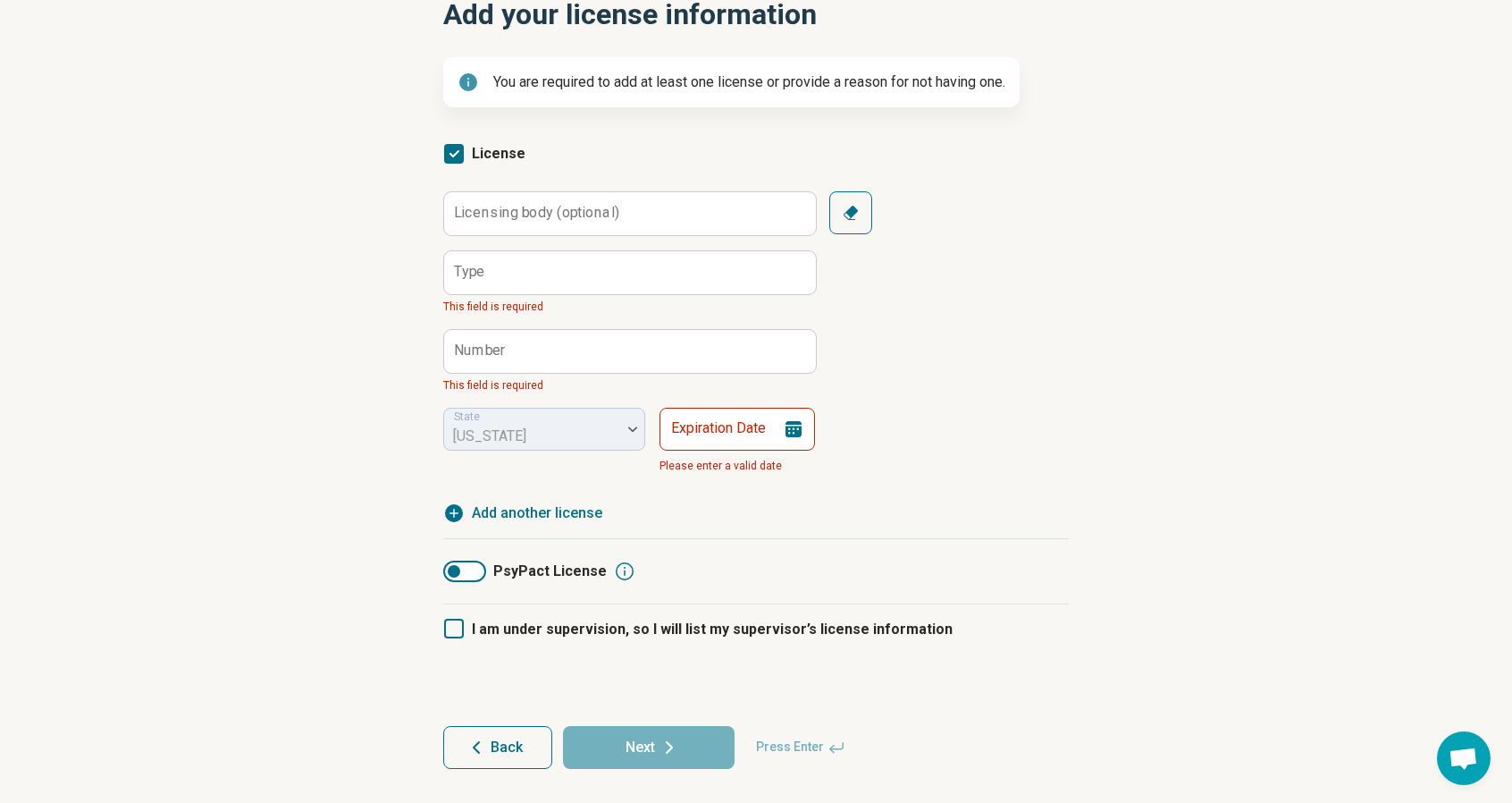
click at [458, 573] on div at bounding box center [453, 571] width 12 height 12
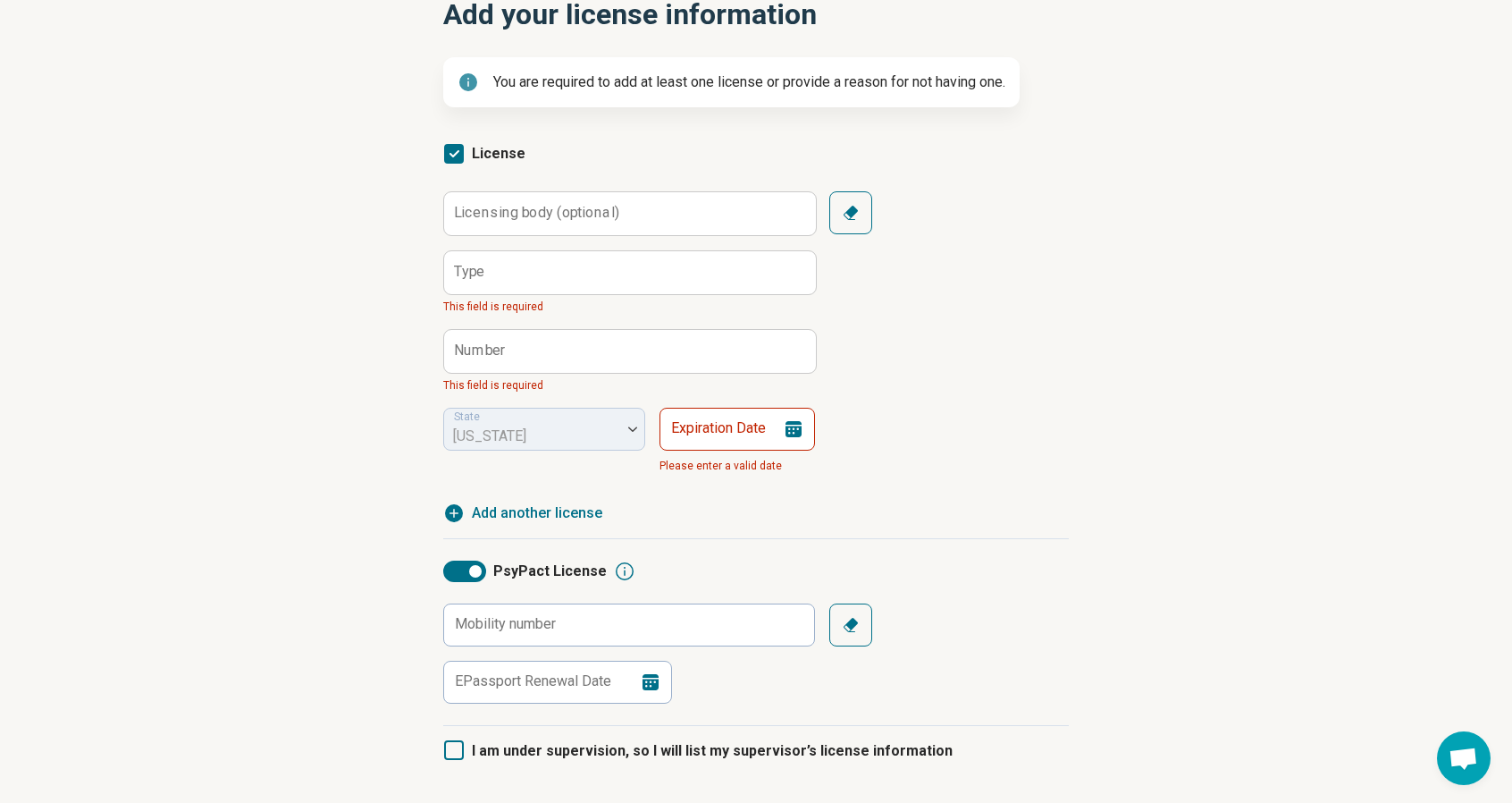
click at [458, 573] on div at bounding box center [465, 571] width 43 height 21
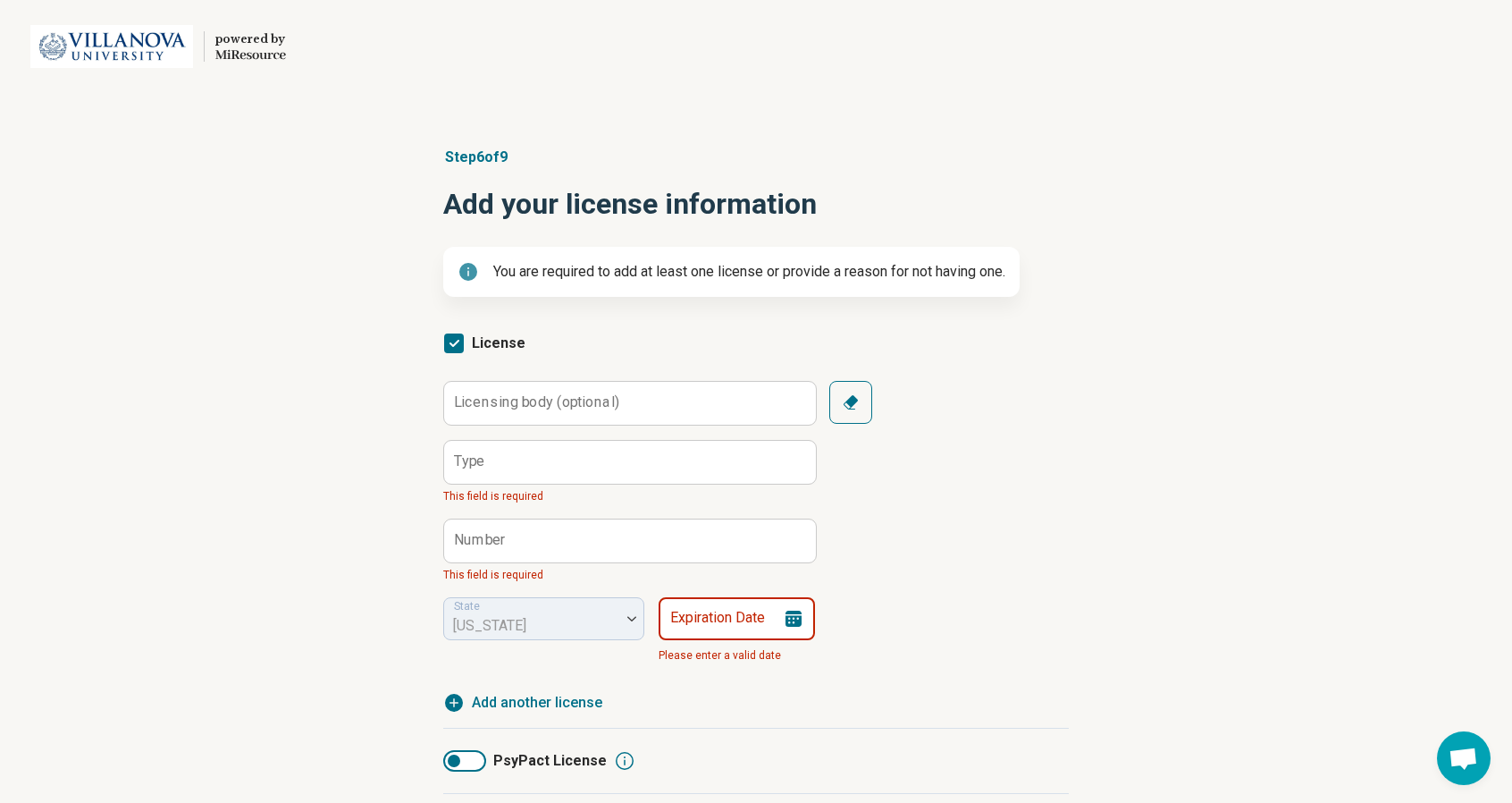
scroll to position [2, 0]
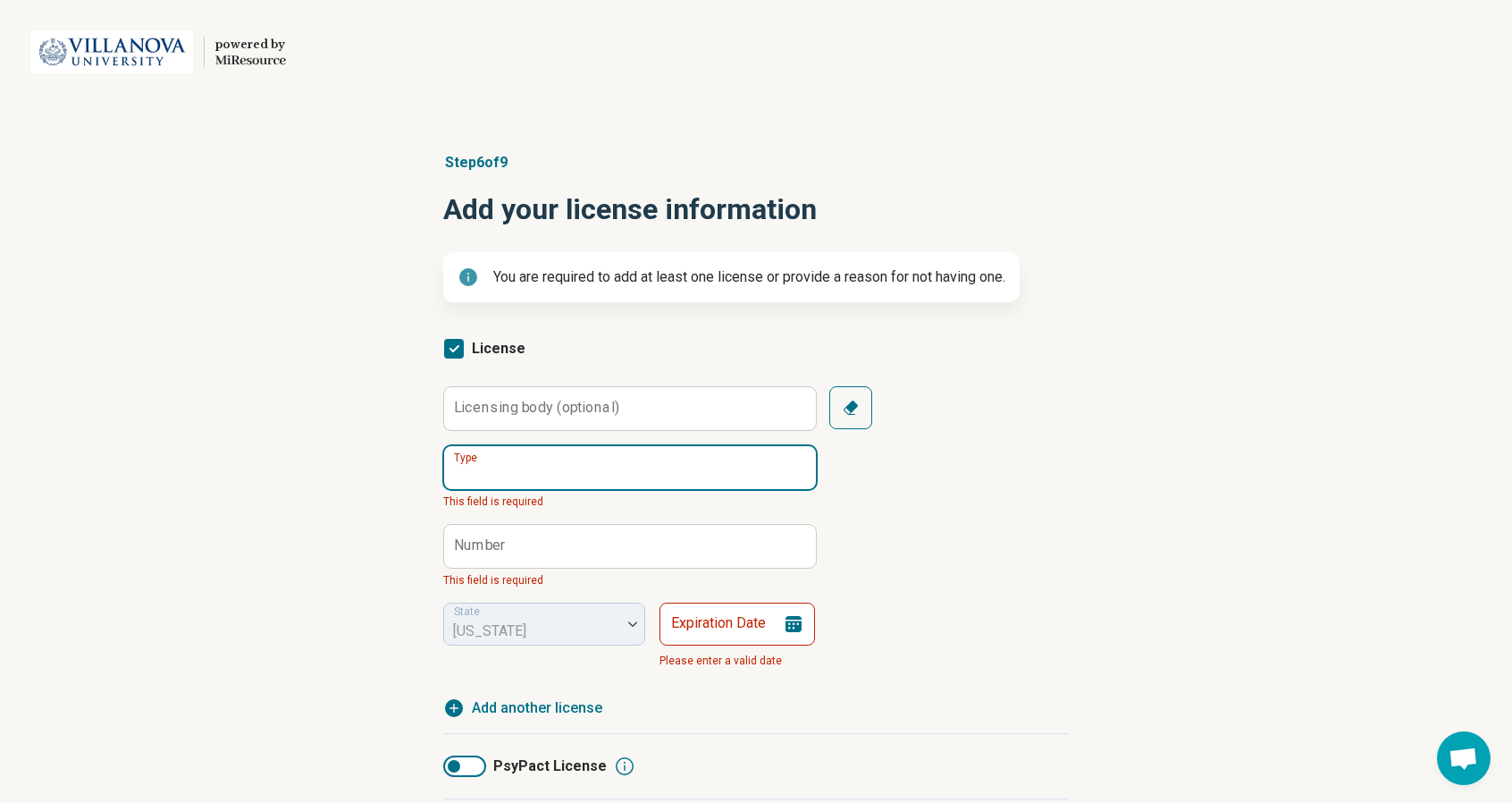
click at [659, 462] on input "Type" at bounding box center [630, 467] width 372 height 43
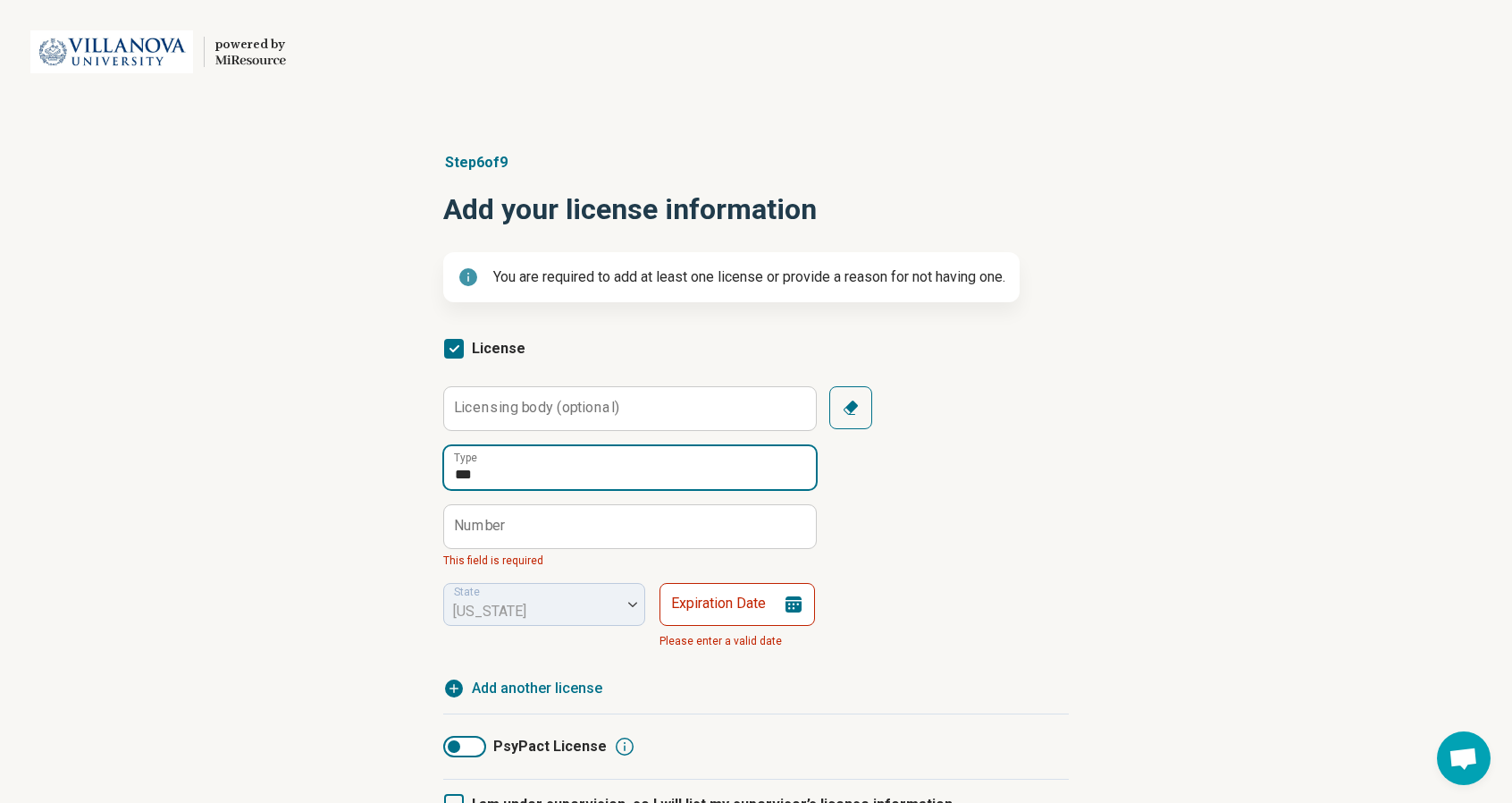
type input "***"
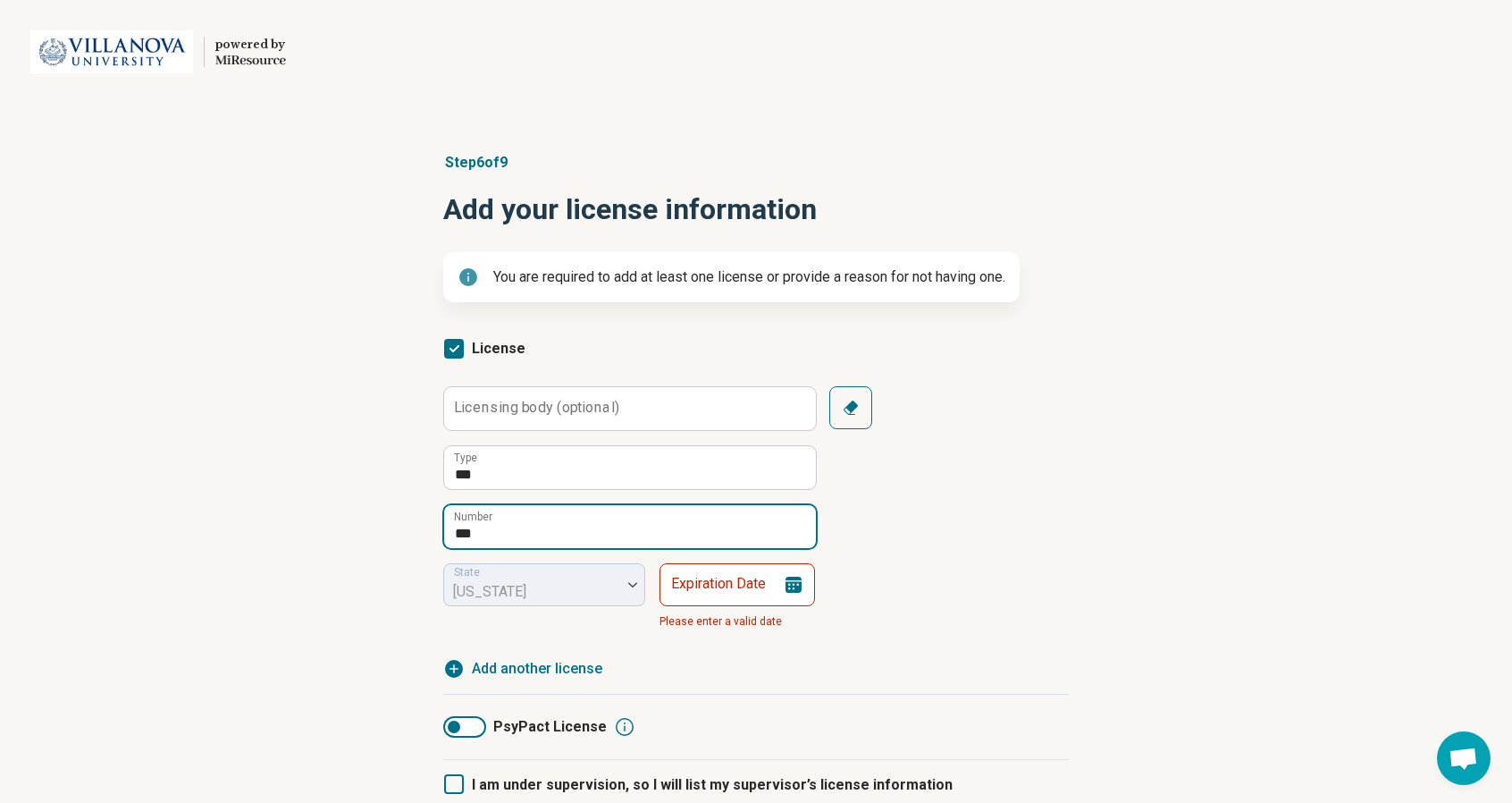
type input "***"
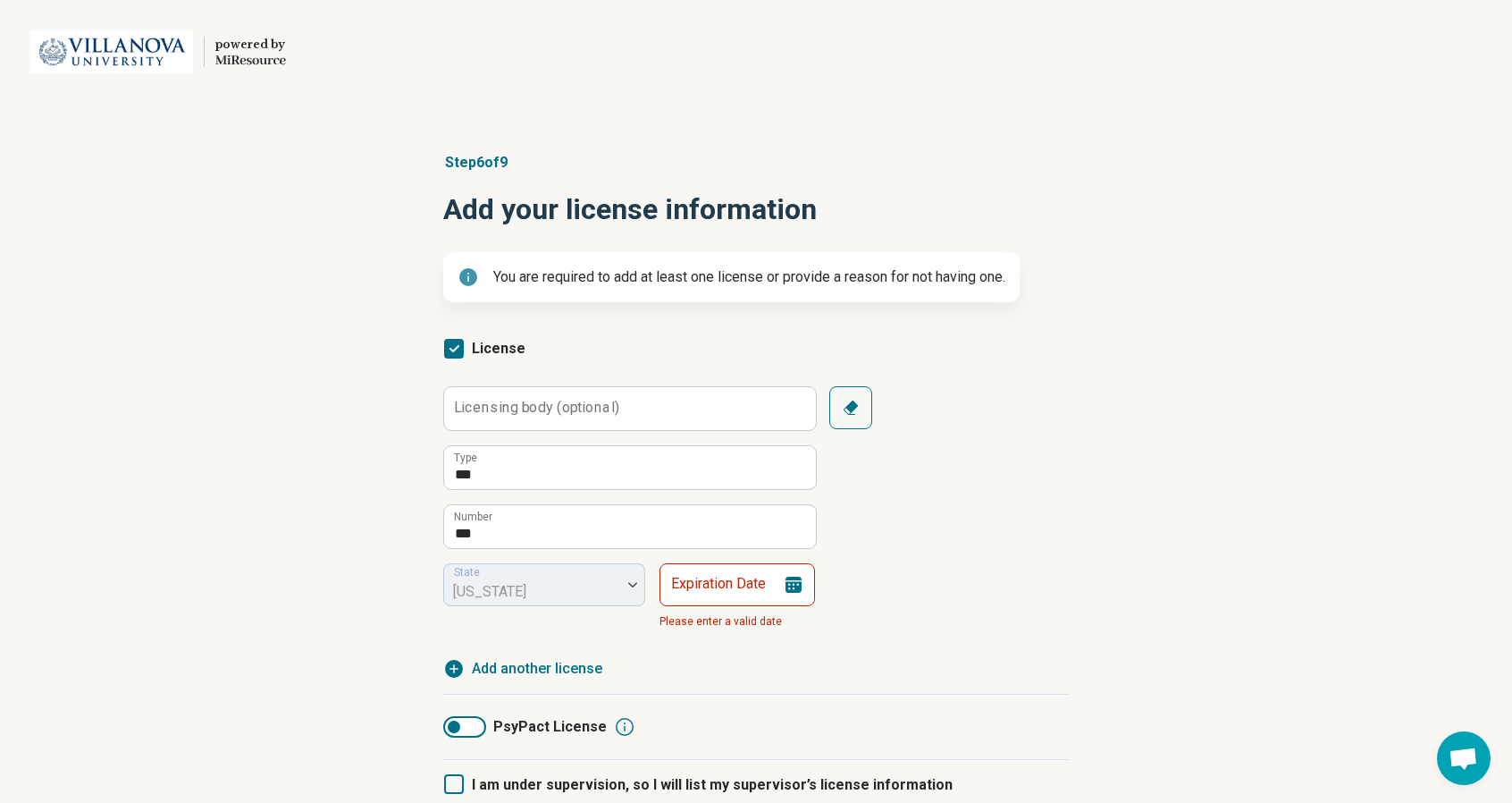
click at [797, 587] on icon at bounding box center [793, 585] width 16 height 16
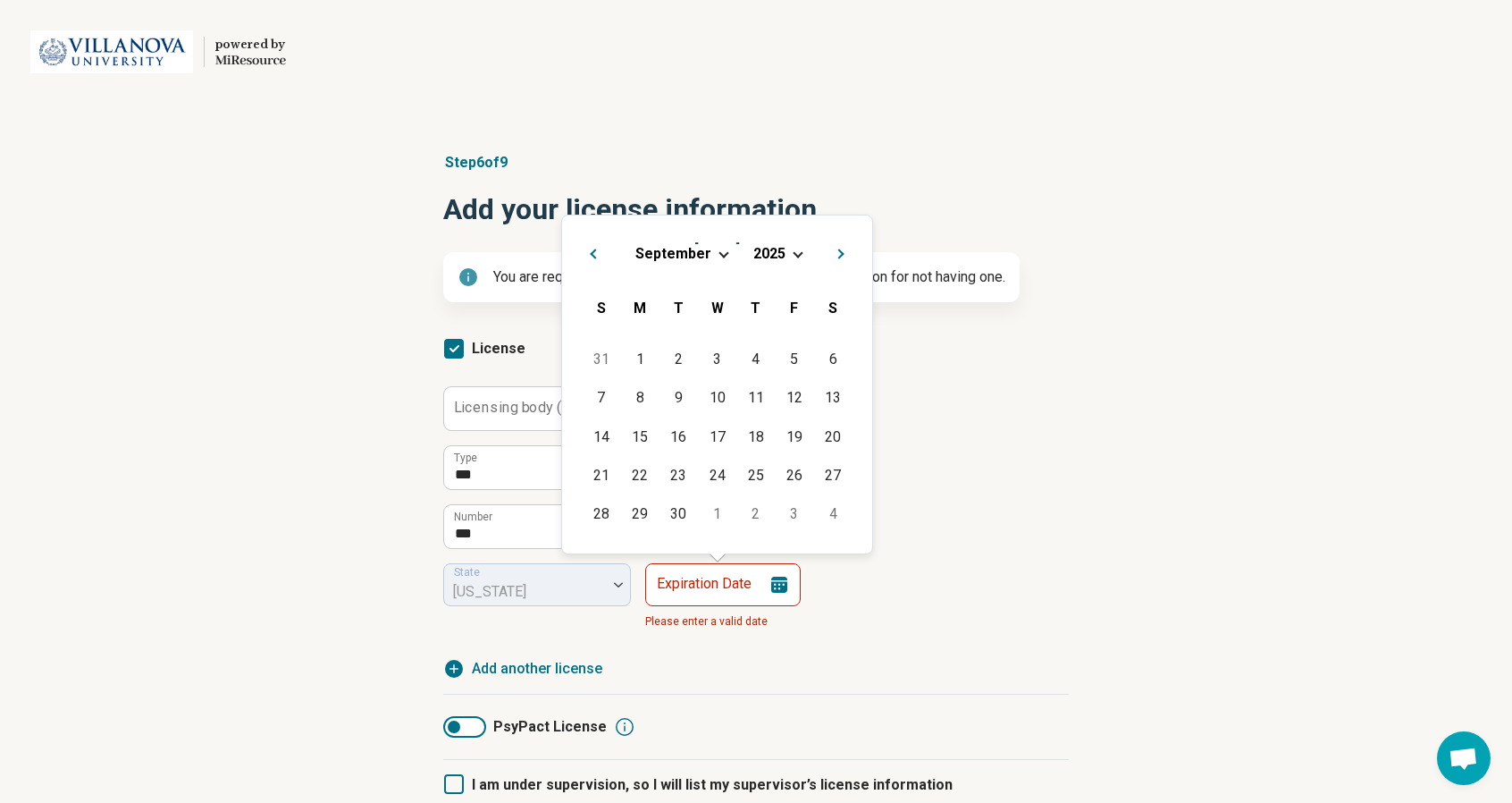
click at [795, 247] on span "Choose Date" at bounding box center [797, 252] width 10 height 10
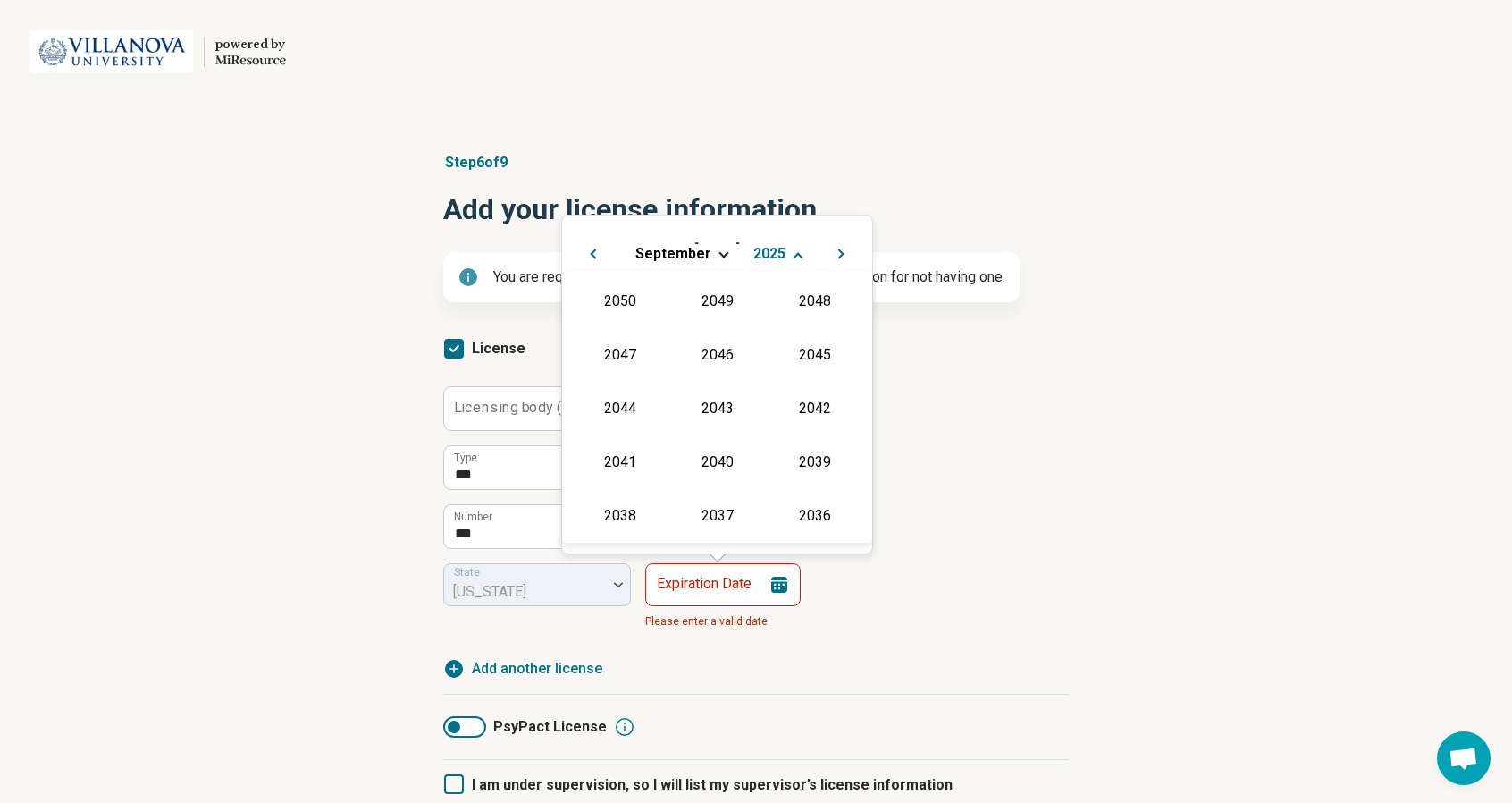
scroll to position [324, 0]
click at [812, 293] on div "2030" at bounding box center [814, 300] width 86 height 33
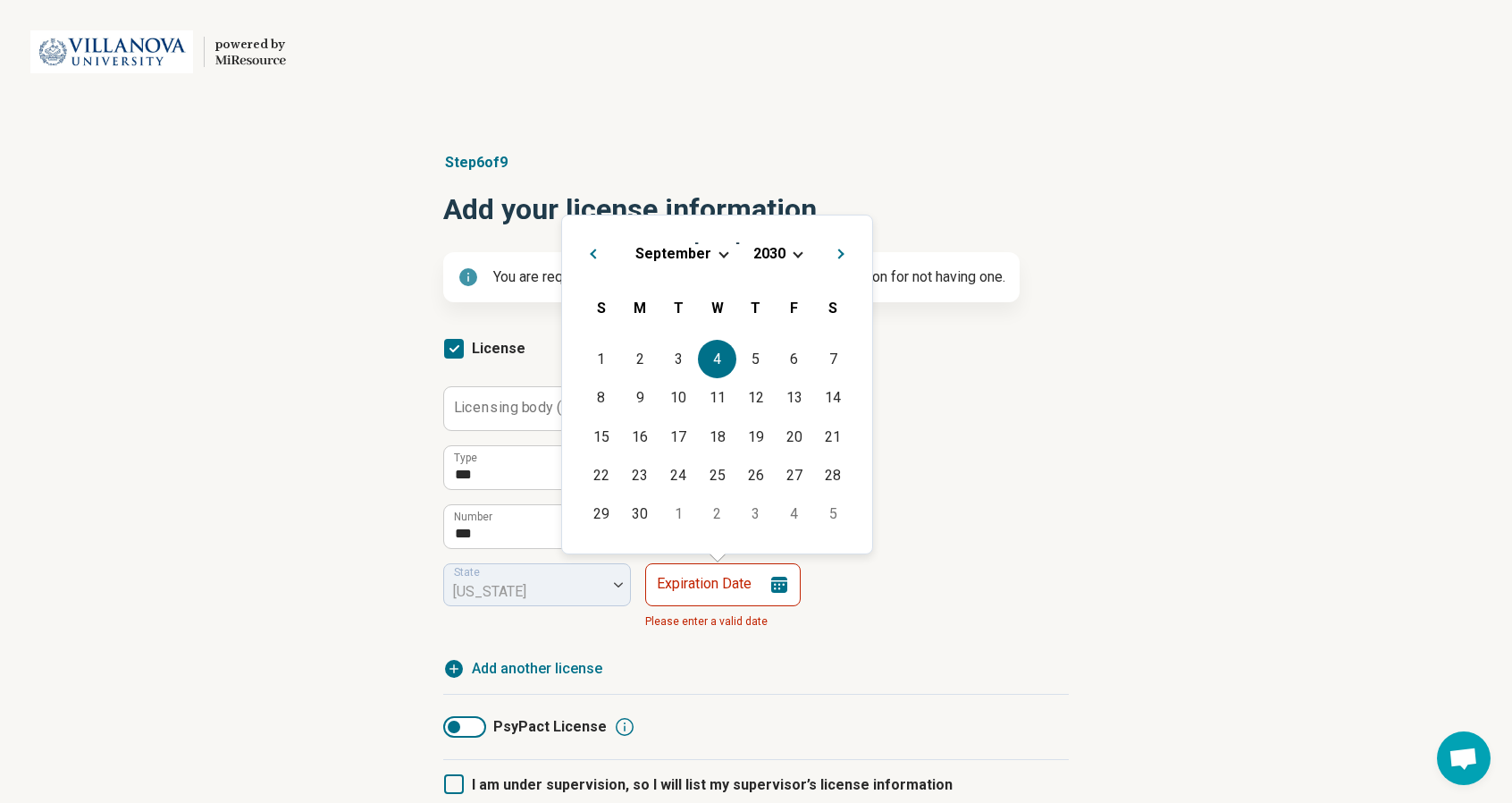
click at [720, 363] on div "4" at bounding box center [718, 358] width 38 height 38
type input "**********"
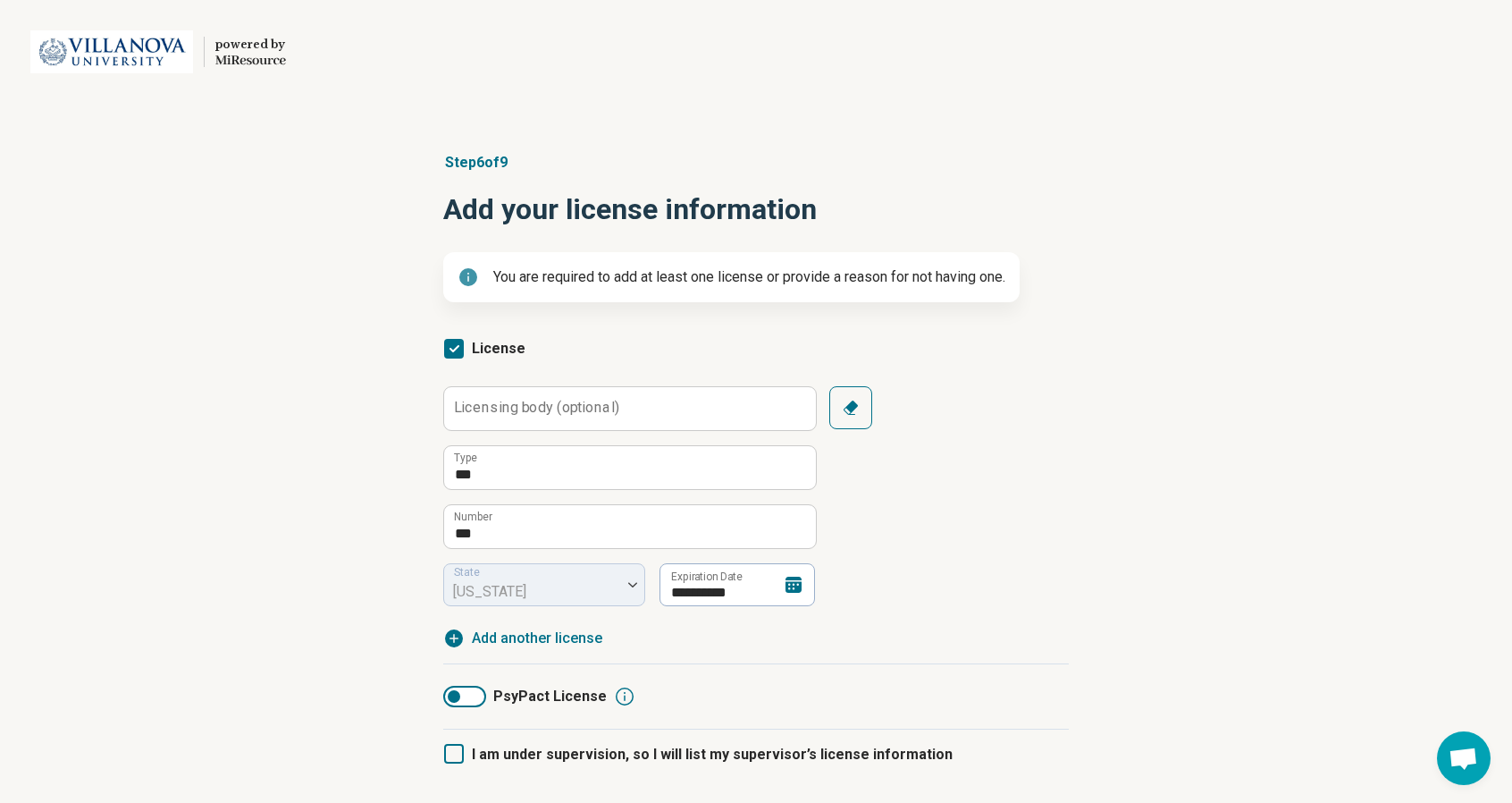
click at [893, 462] on div "**********" at bounding box center [756, 495] width 626 height 219
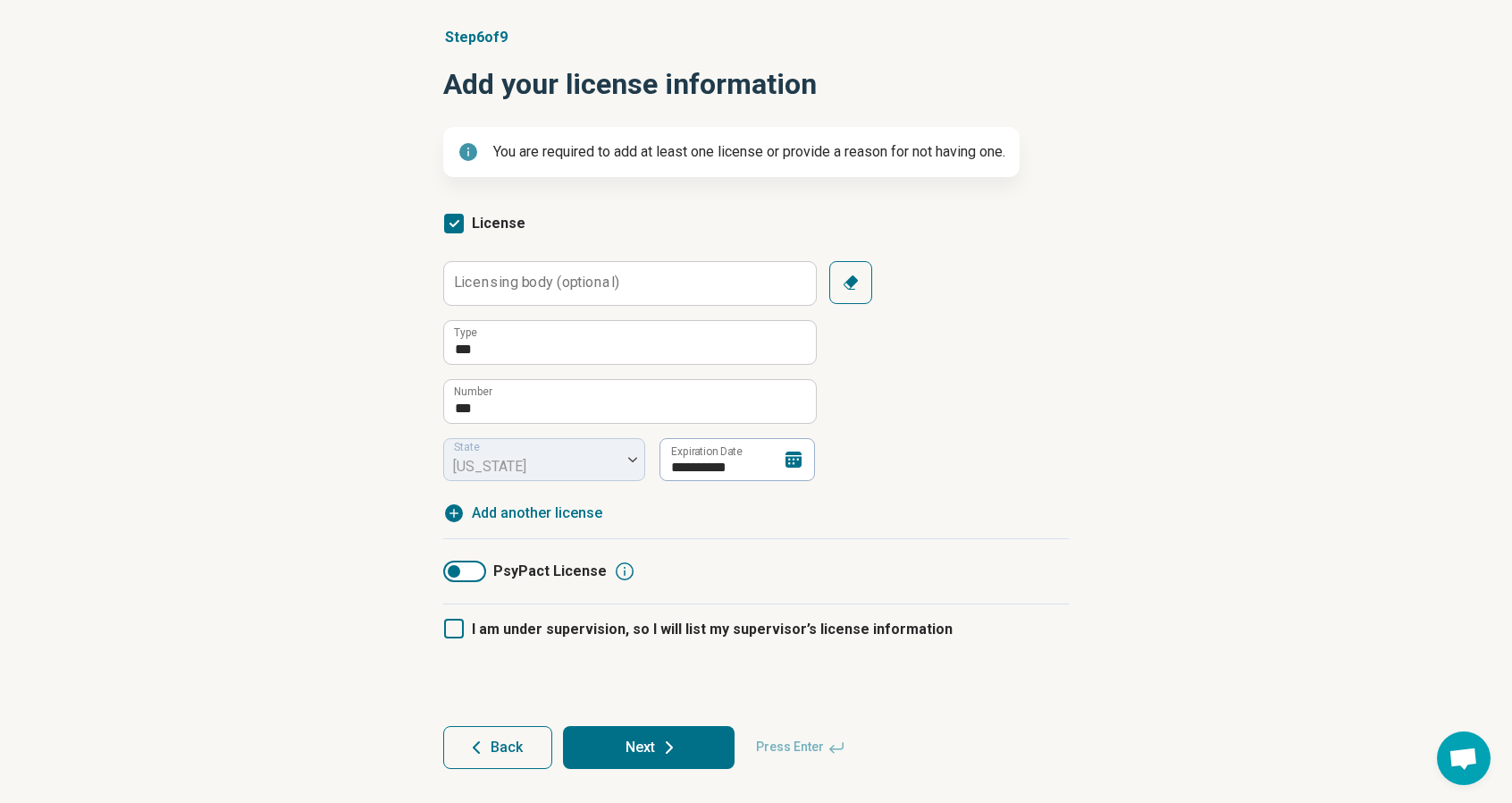
click at [678, 742] on icon at bounding box center [669, 747] width 21 height 21
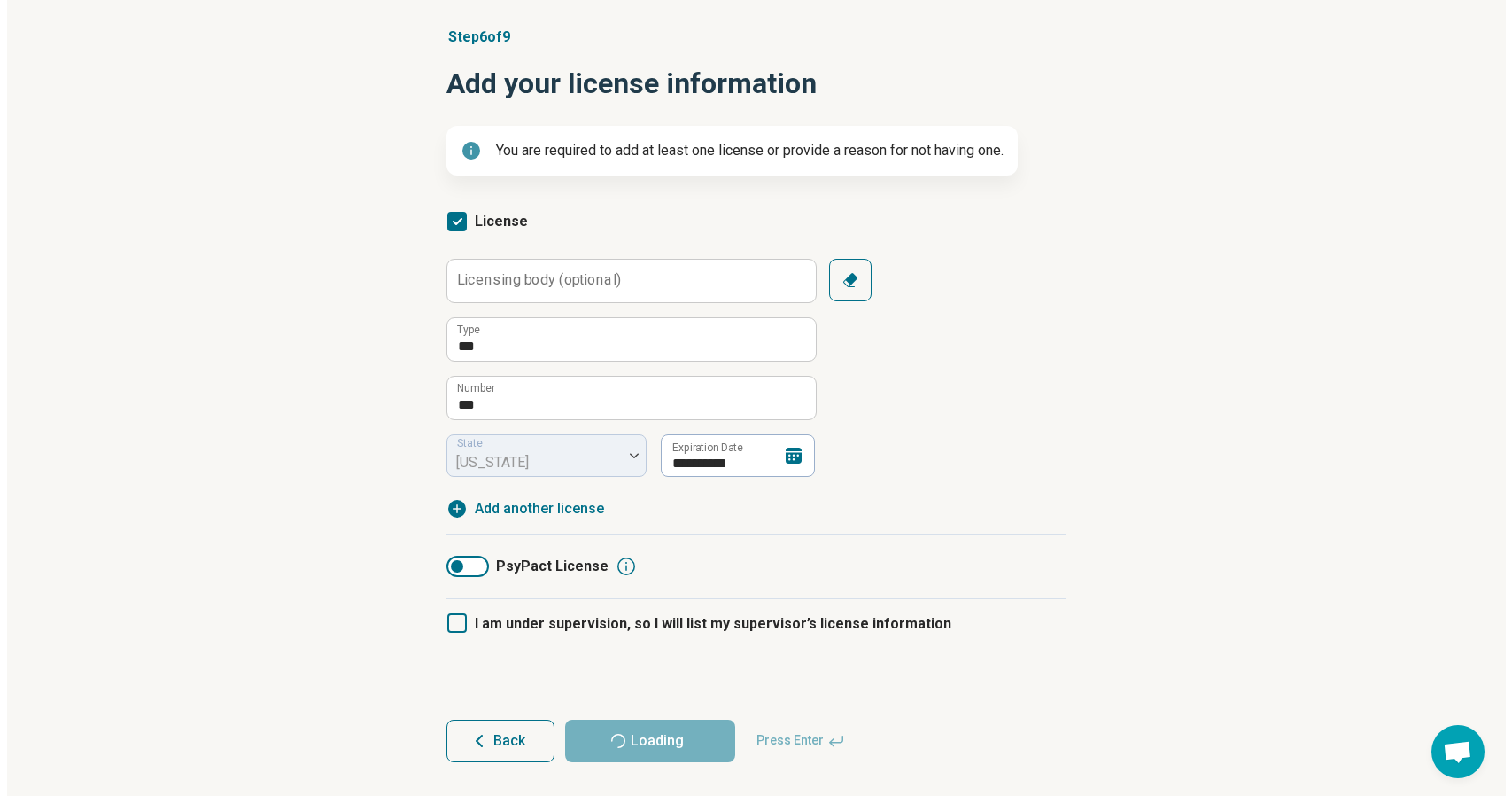
scroll to position [0, 0]
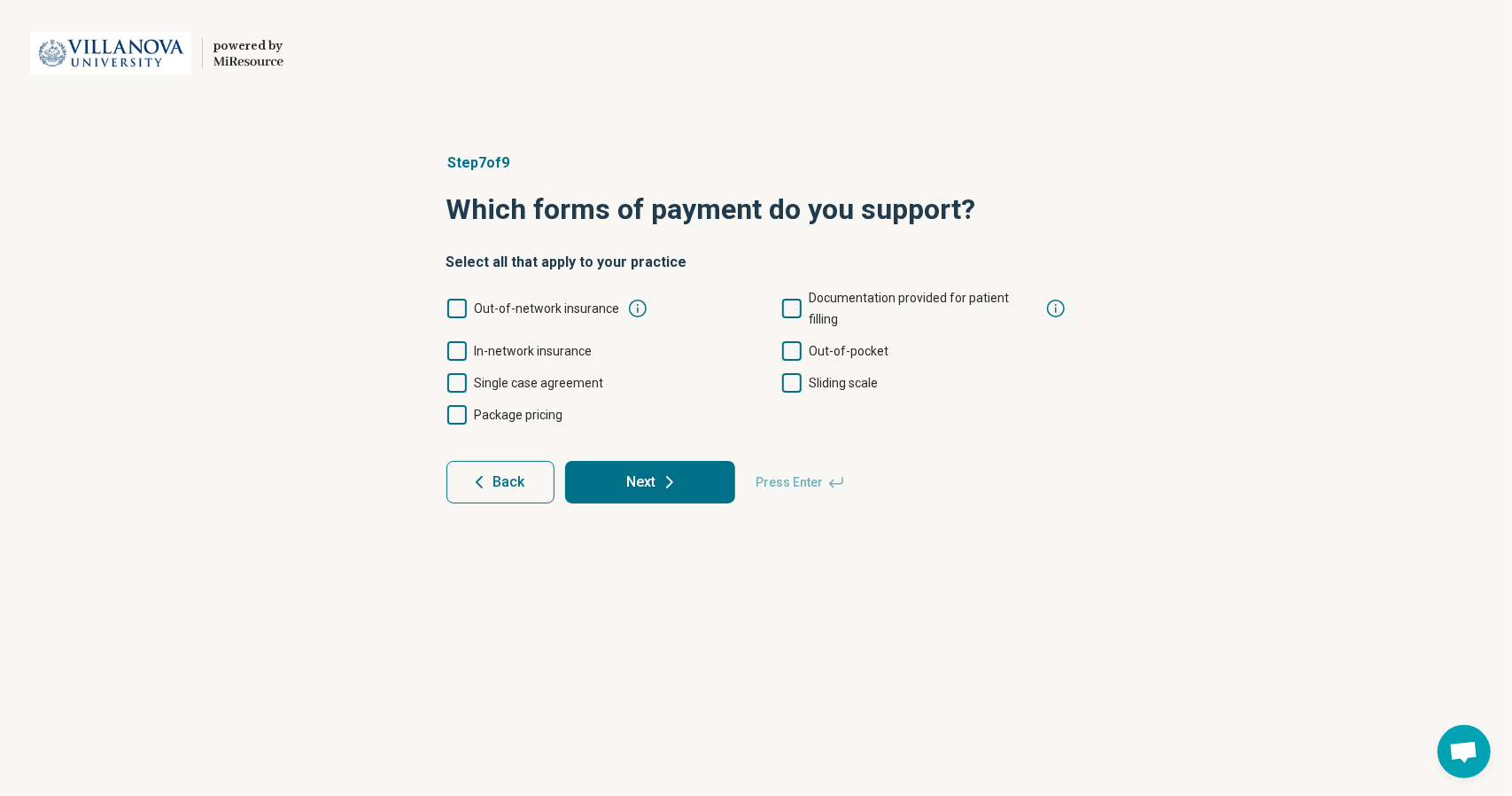
click at [803, 340] on label "Out-of-pocket" at bounding box center [836, 351] width 108 height 21
click at [686, 472] on button "Next" at bounding box center [650, 482] width 170 height 43
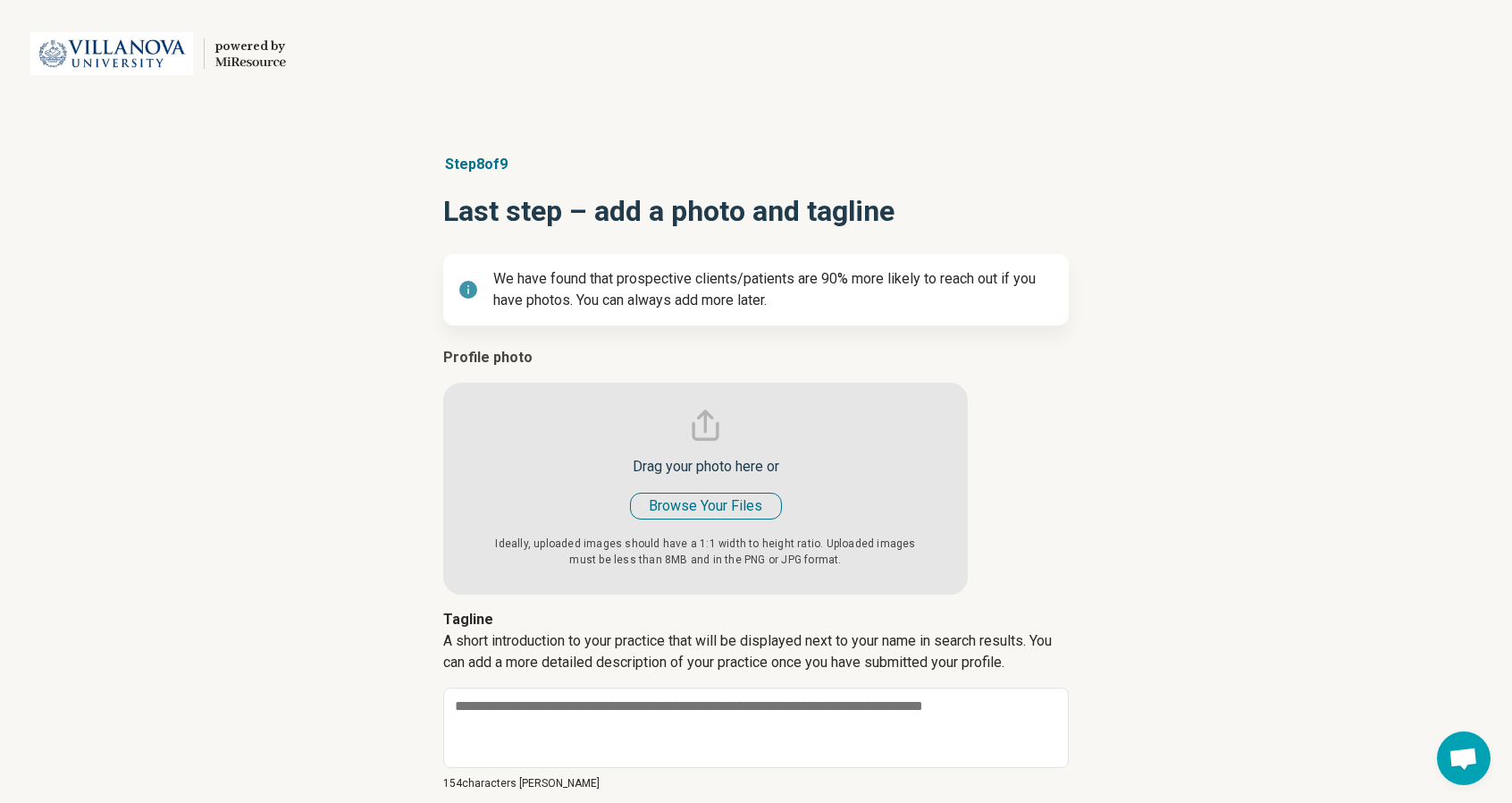
type textarea "*"
click at [666, 509] on input "file" at bounding box center [706, 470] width 525 height 247
type input "**********"
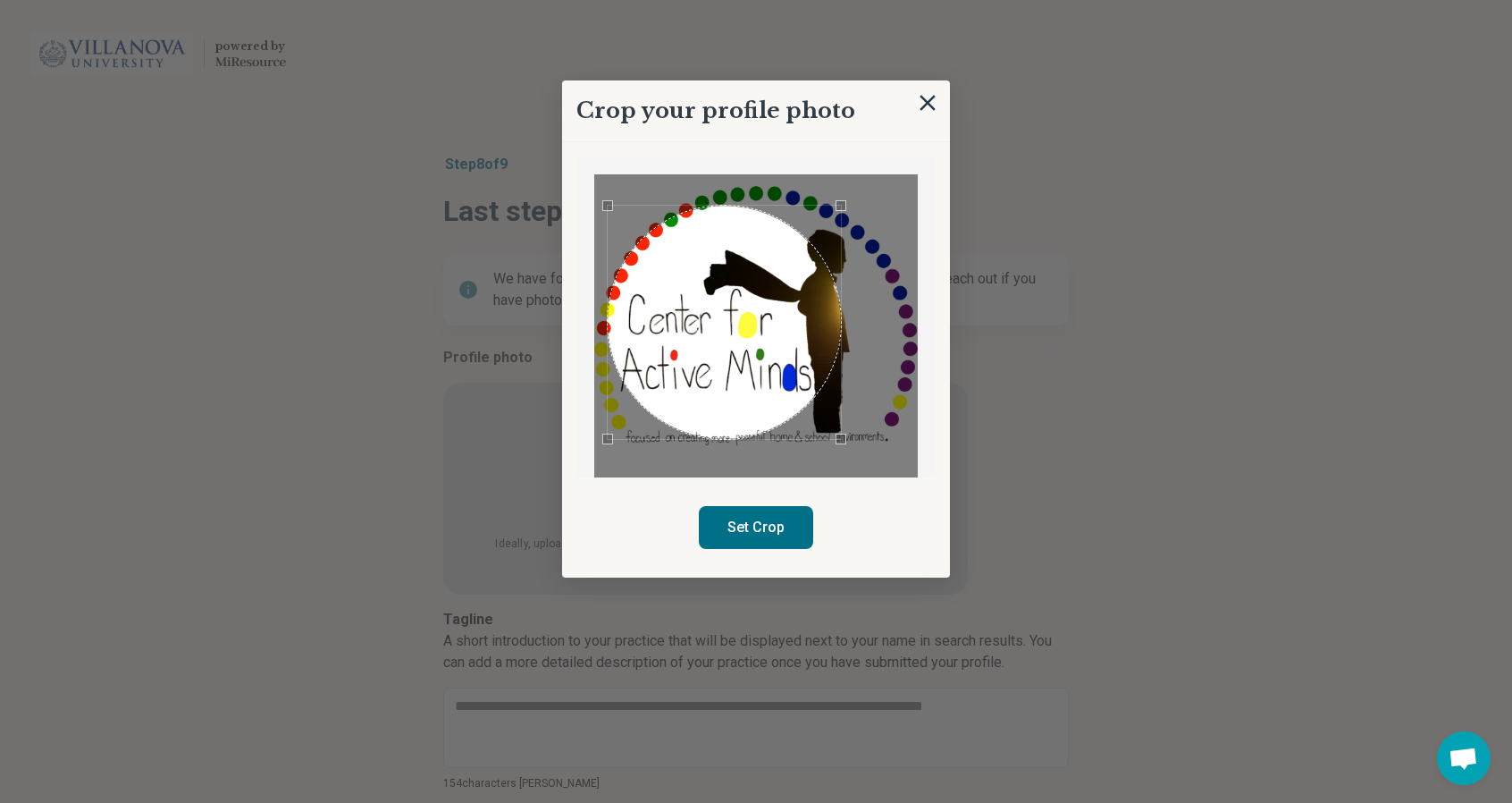
click at [760, 370] on div "Use the arrow keys to move the crop selection area" at bounding box center [723, 322] width 233 height 233
click at [751, 519] on button "Set Crop" at bounding box center [755, 527] width 114 height 43
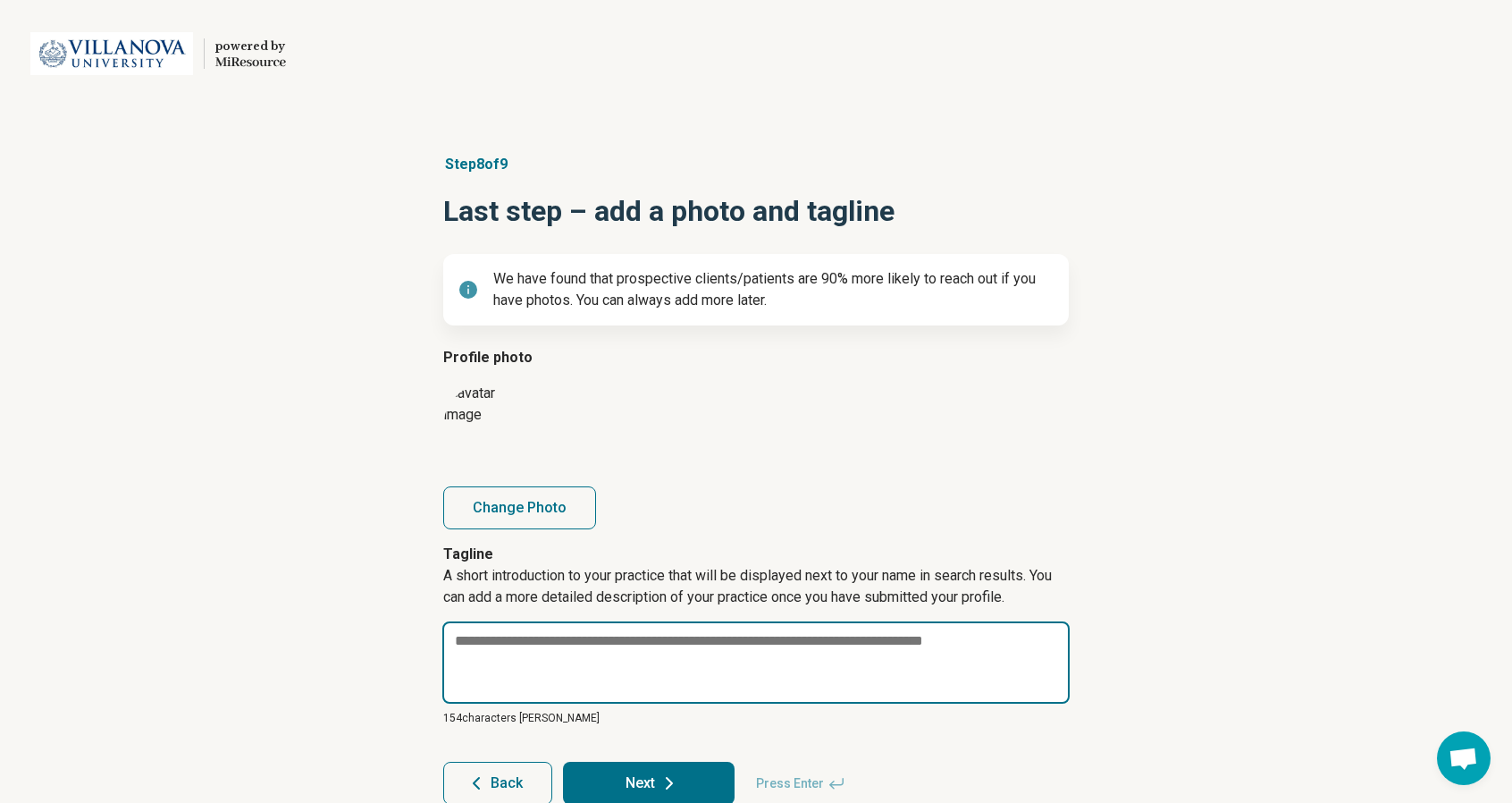
click at [634, 648] on textarea at bounding box center [756, 662] width 628 height 82
paste textarea "**********"
type textarea "*"
type textarea "**********"
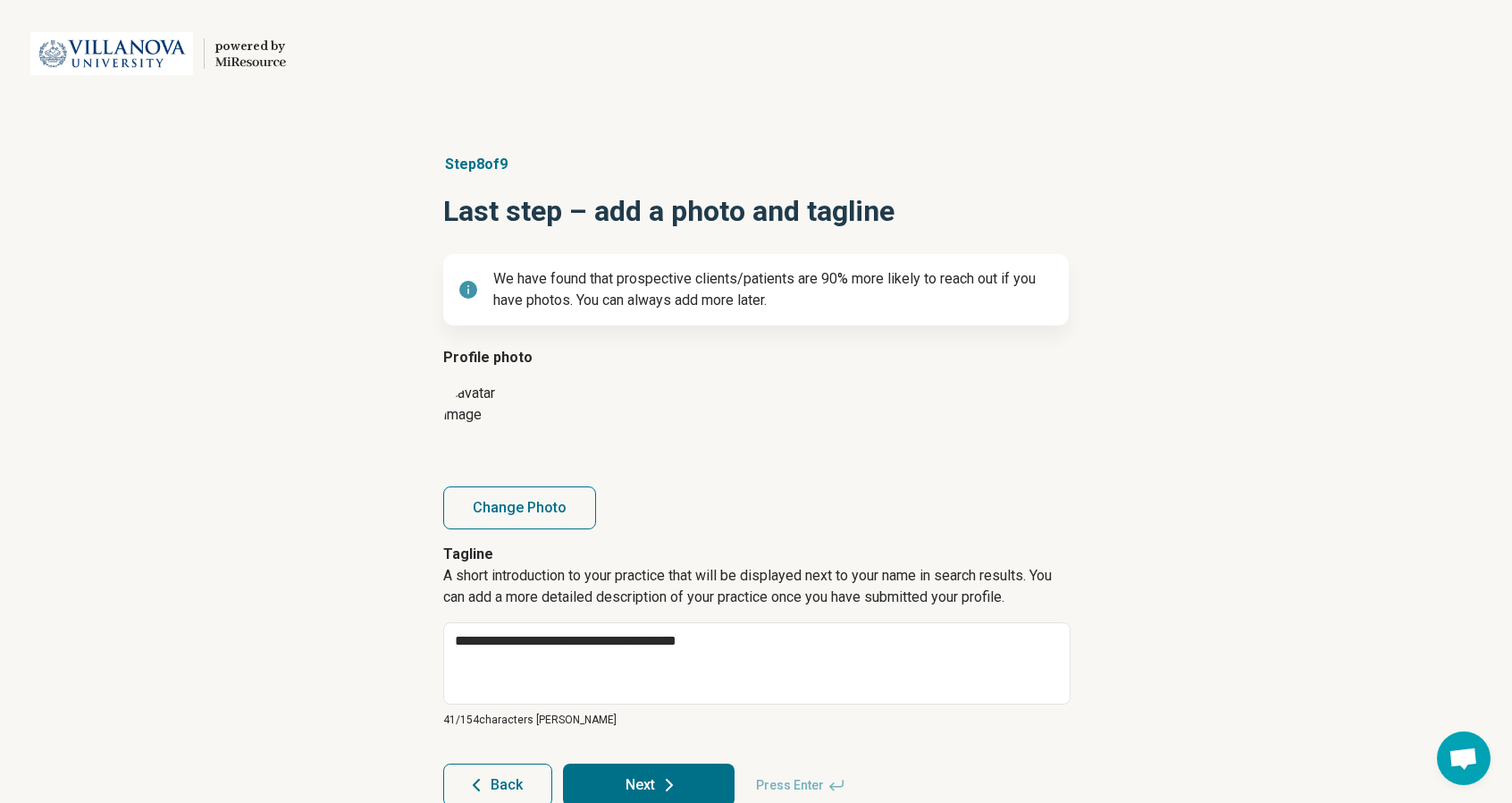
click at [645, 780] on button "Next" at bounding box center [649, 785] width 172 height 43
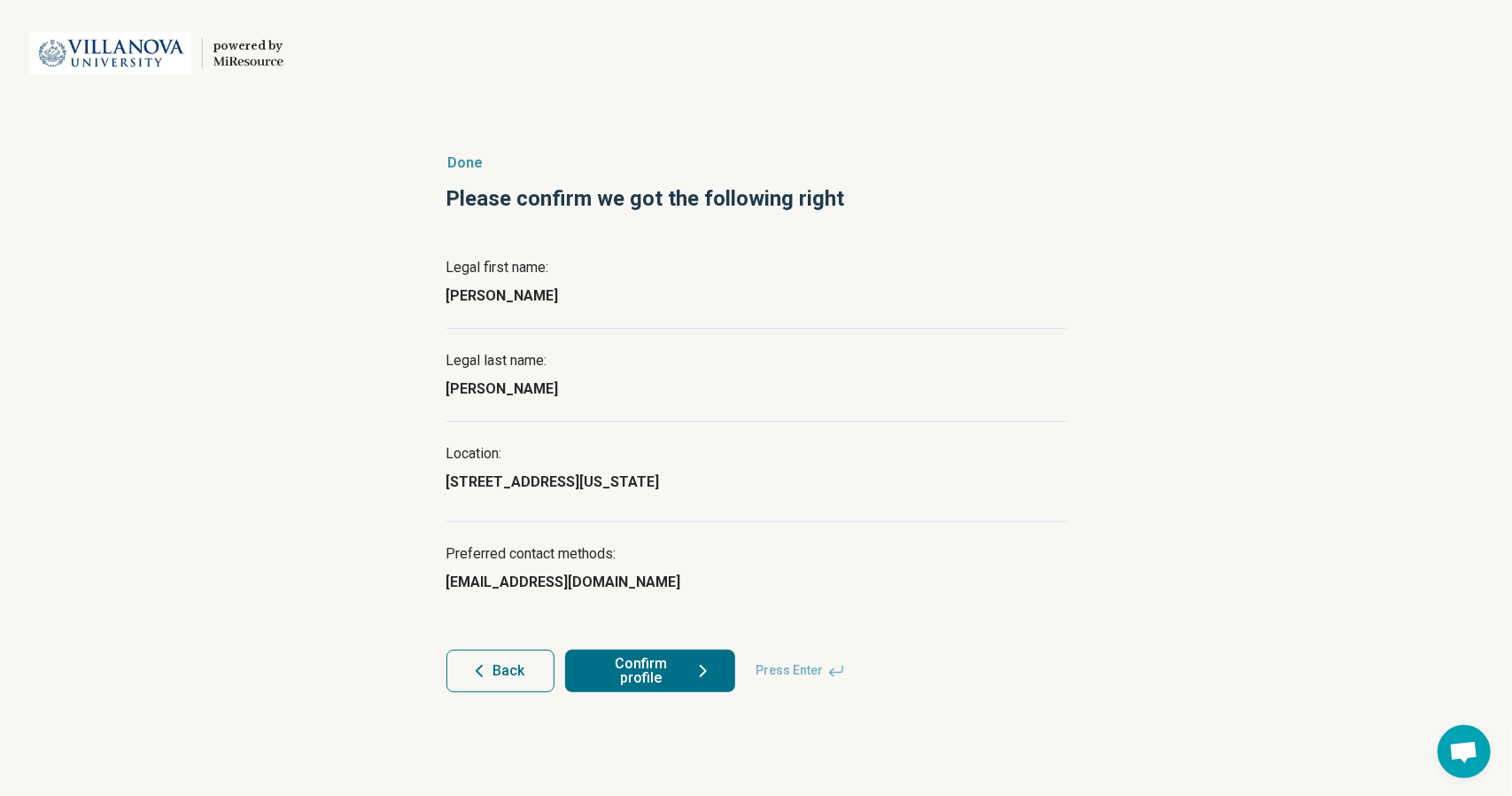
click at [663, 671] on button "Confirm profile" at bounding box center [650, 671] width 170 height 43
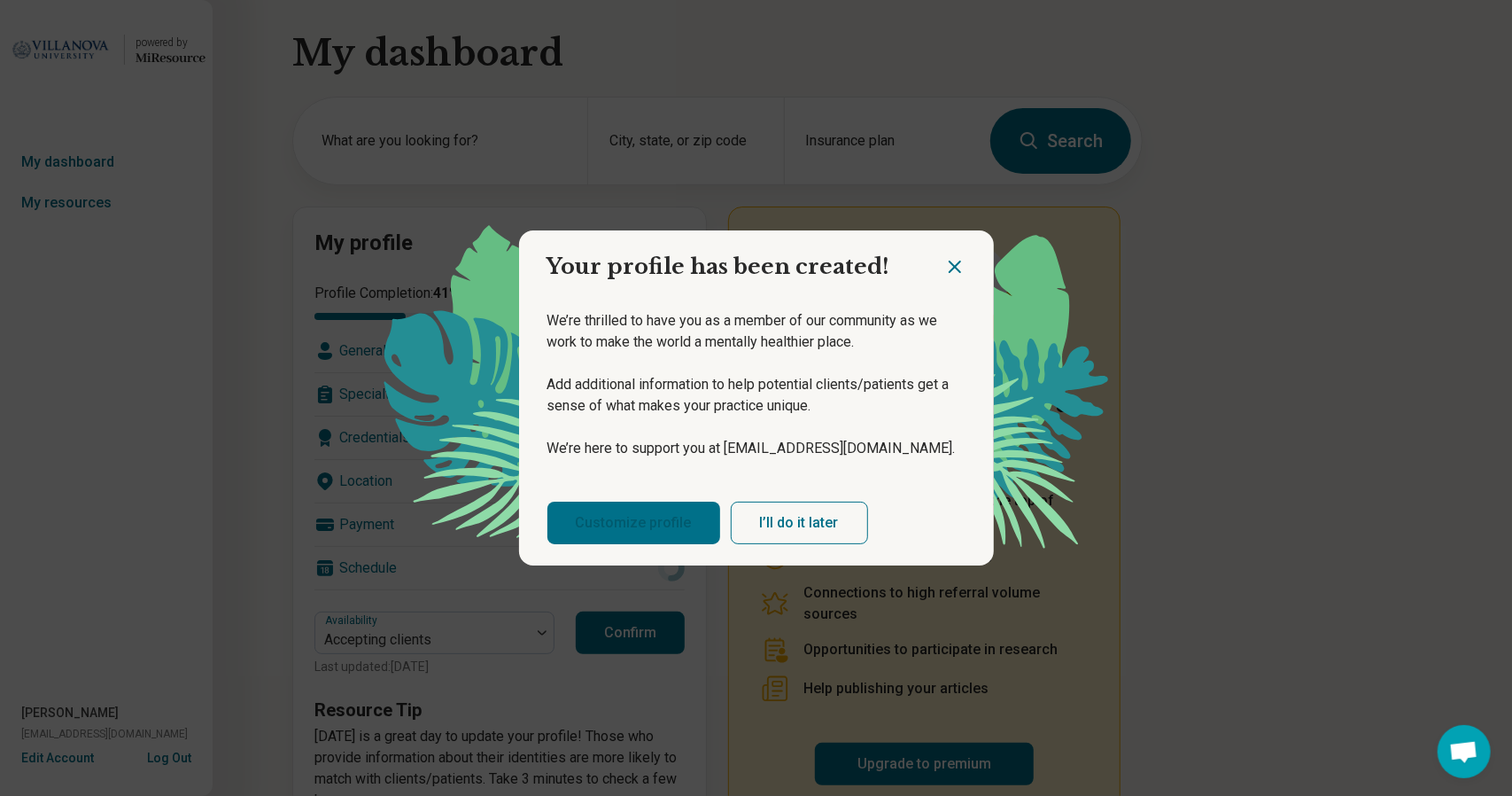
click at [654, 511] on link "Customize profile" at bounding box center [633, 522] width 173 height 43
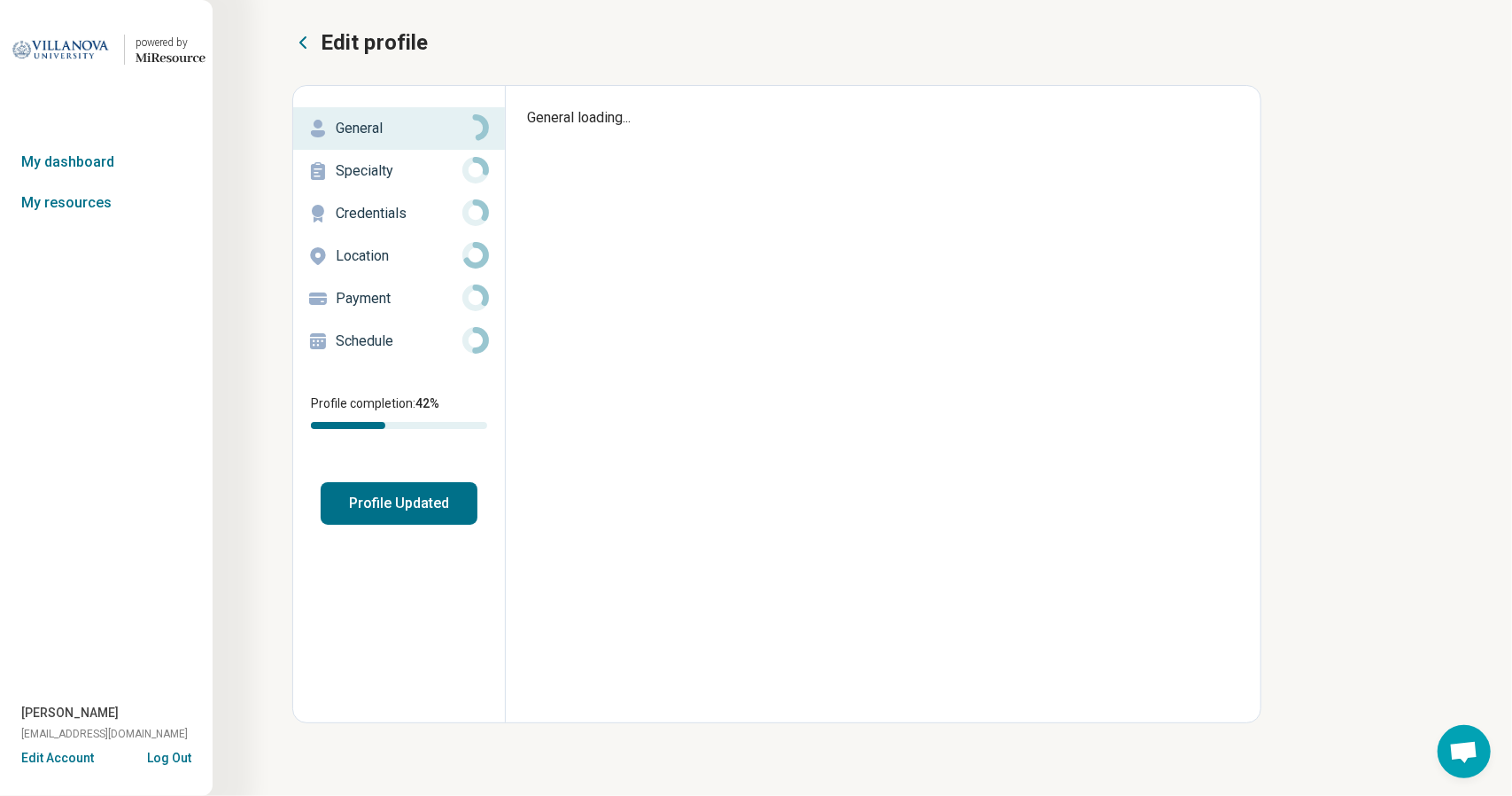
type textarea "*"
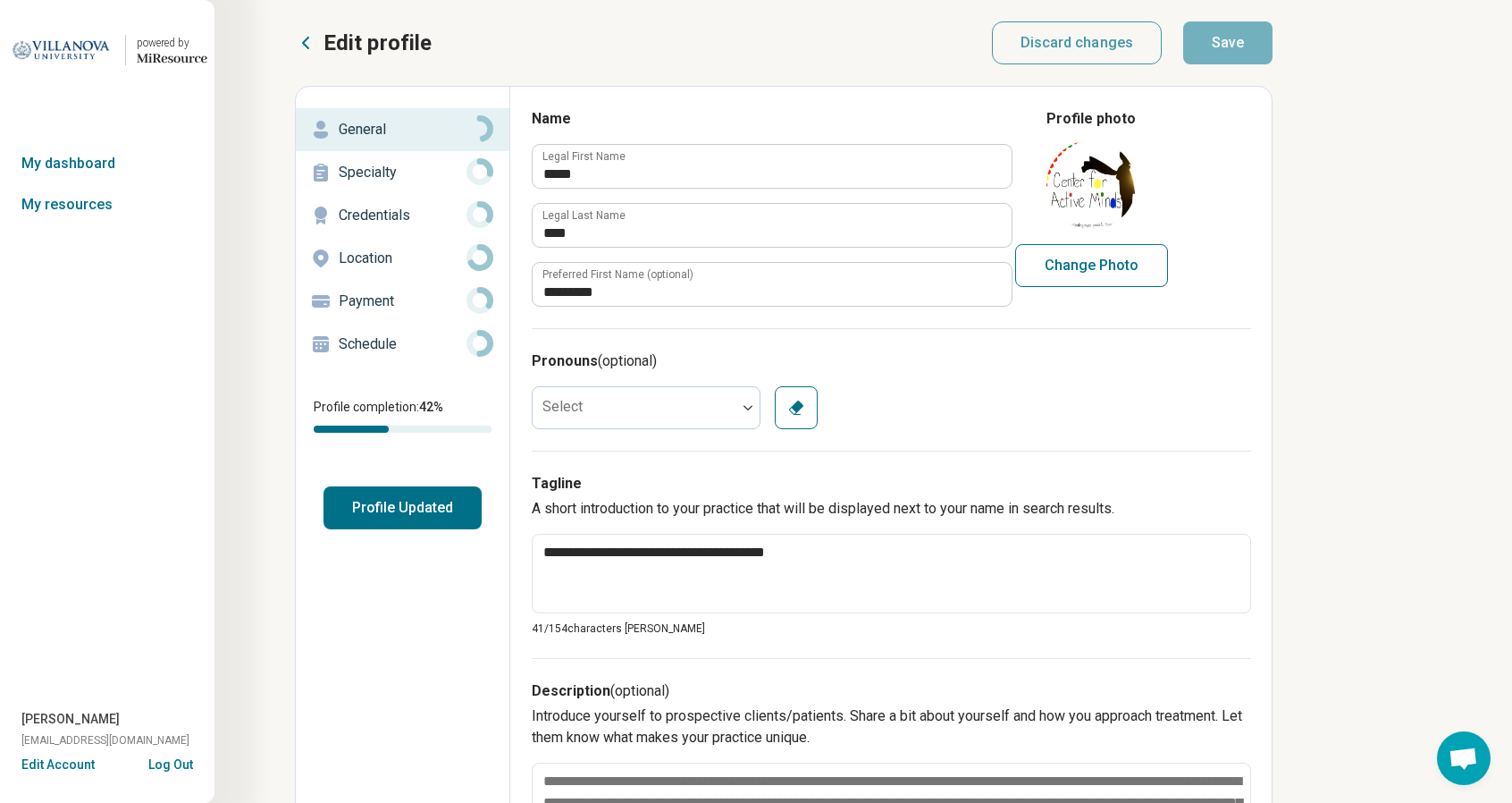
click at [411, 298] on p "Payment" at bounding box center [402, 301] width 127 height 21
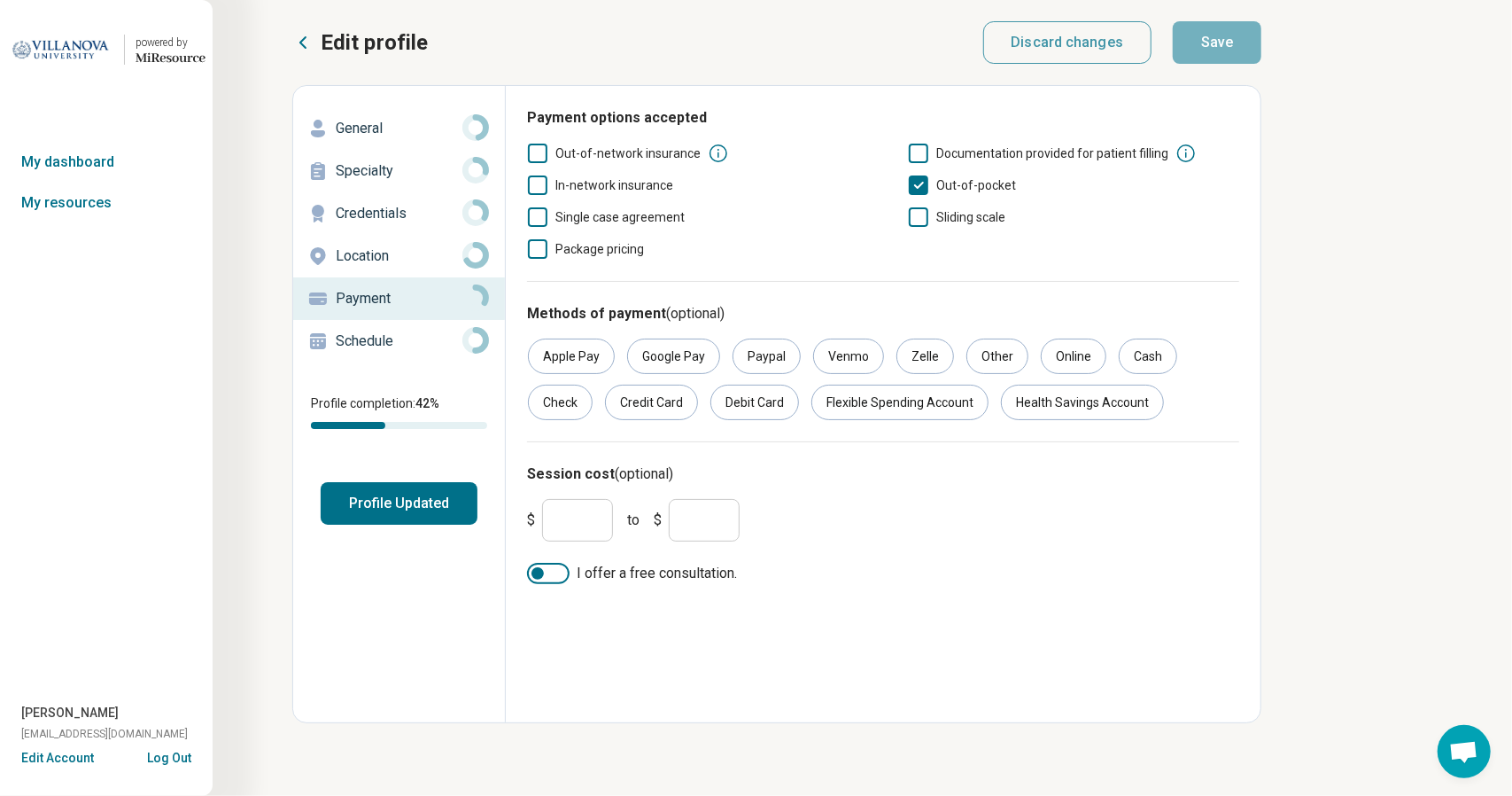
click at [294, 53] on button "Edit profile" at bounding box center [360, 43] width 136 height 28
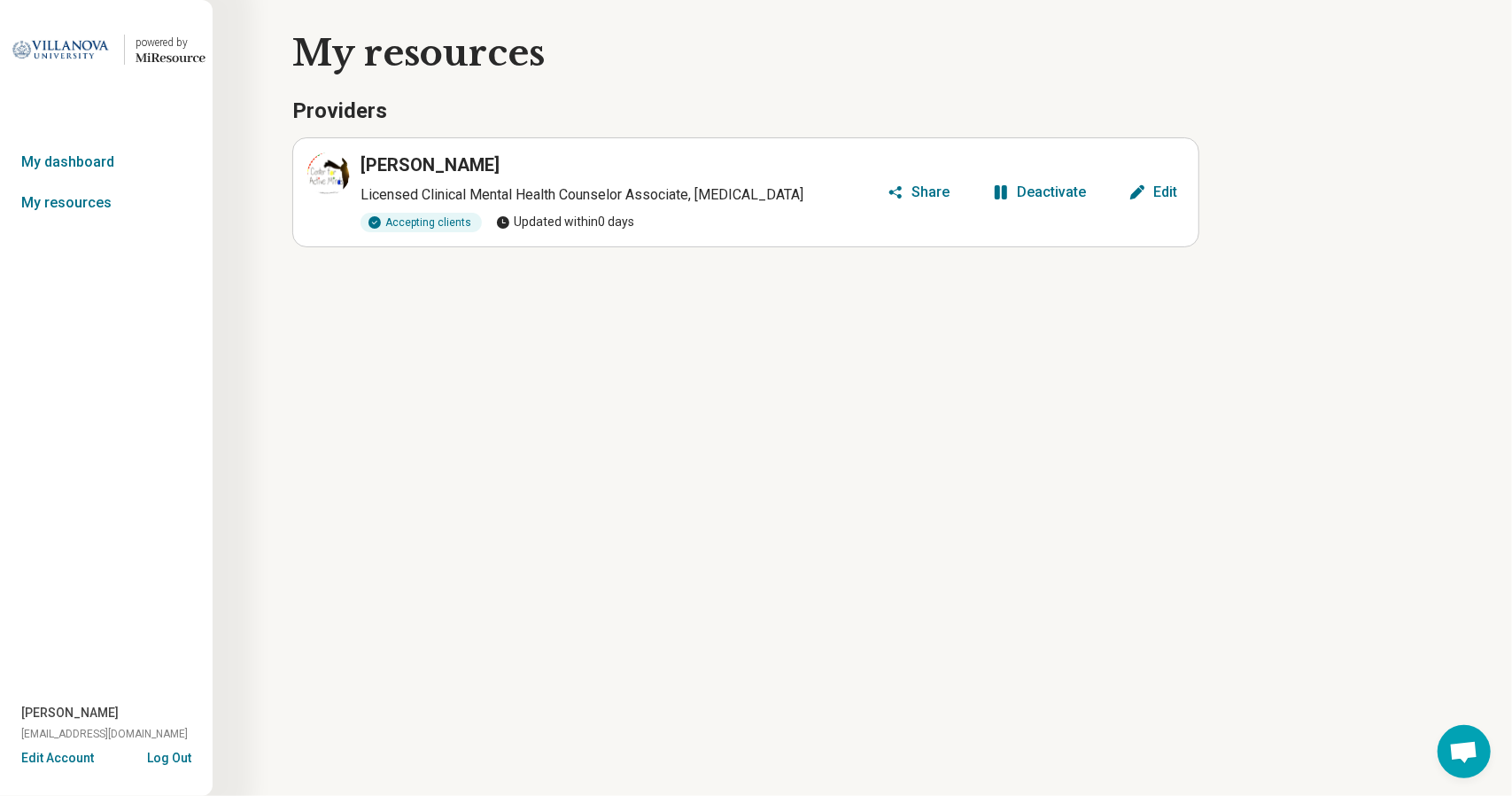
click at [422, 167] on h3 "[PERSON_NAME]" at bounding box center [430, 164] width 139 height 25
click at [119, 164] on link "My dashboard" at bounding box center [106, 161] width 213 height 41
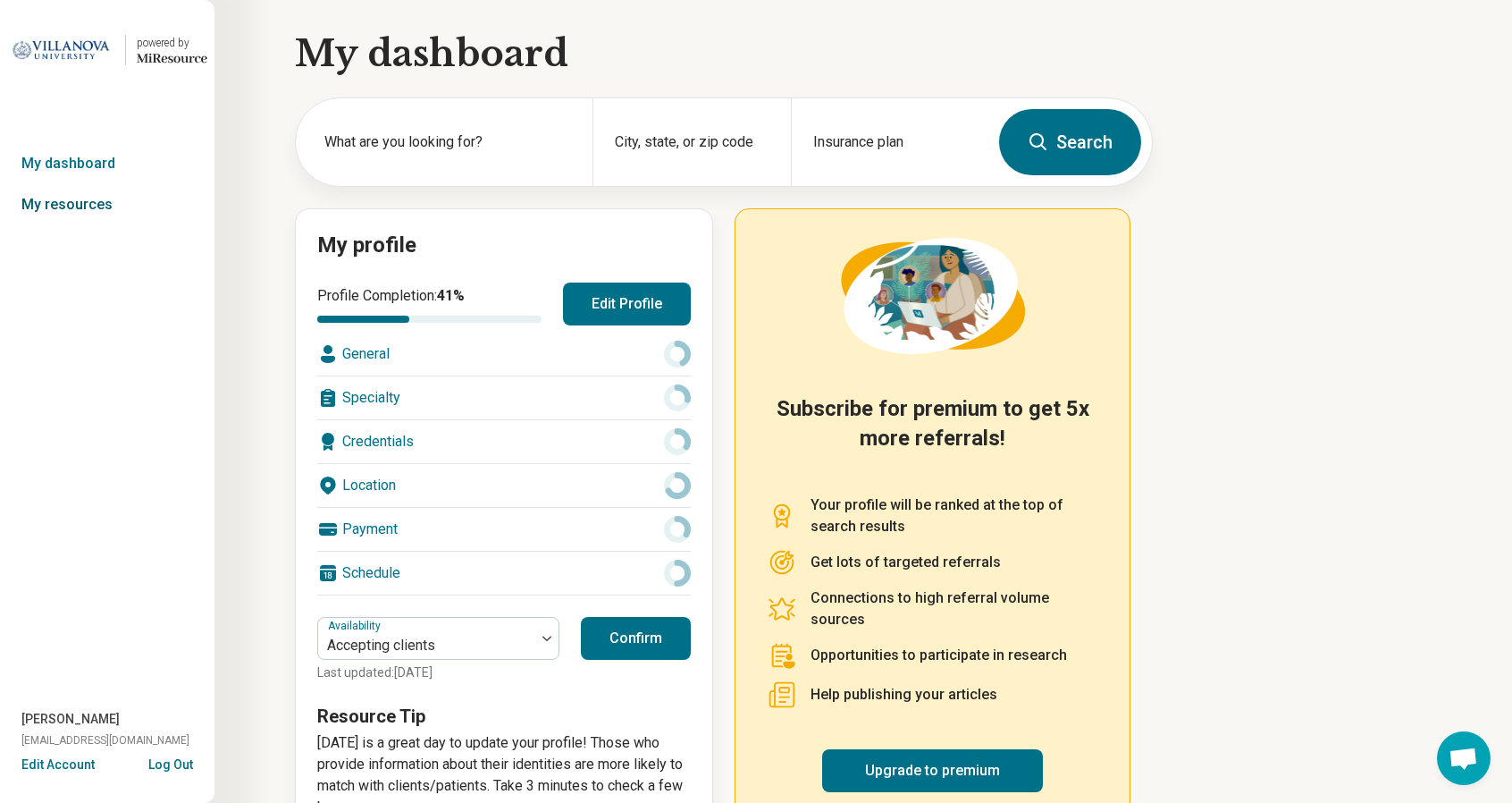
click at [87, 206] on link "My resources" at bounding box center [107, 204] width 215 height 41
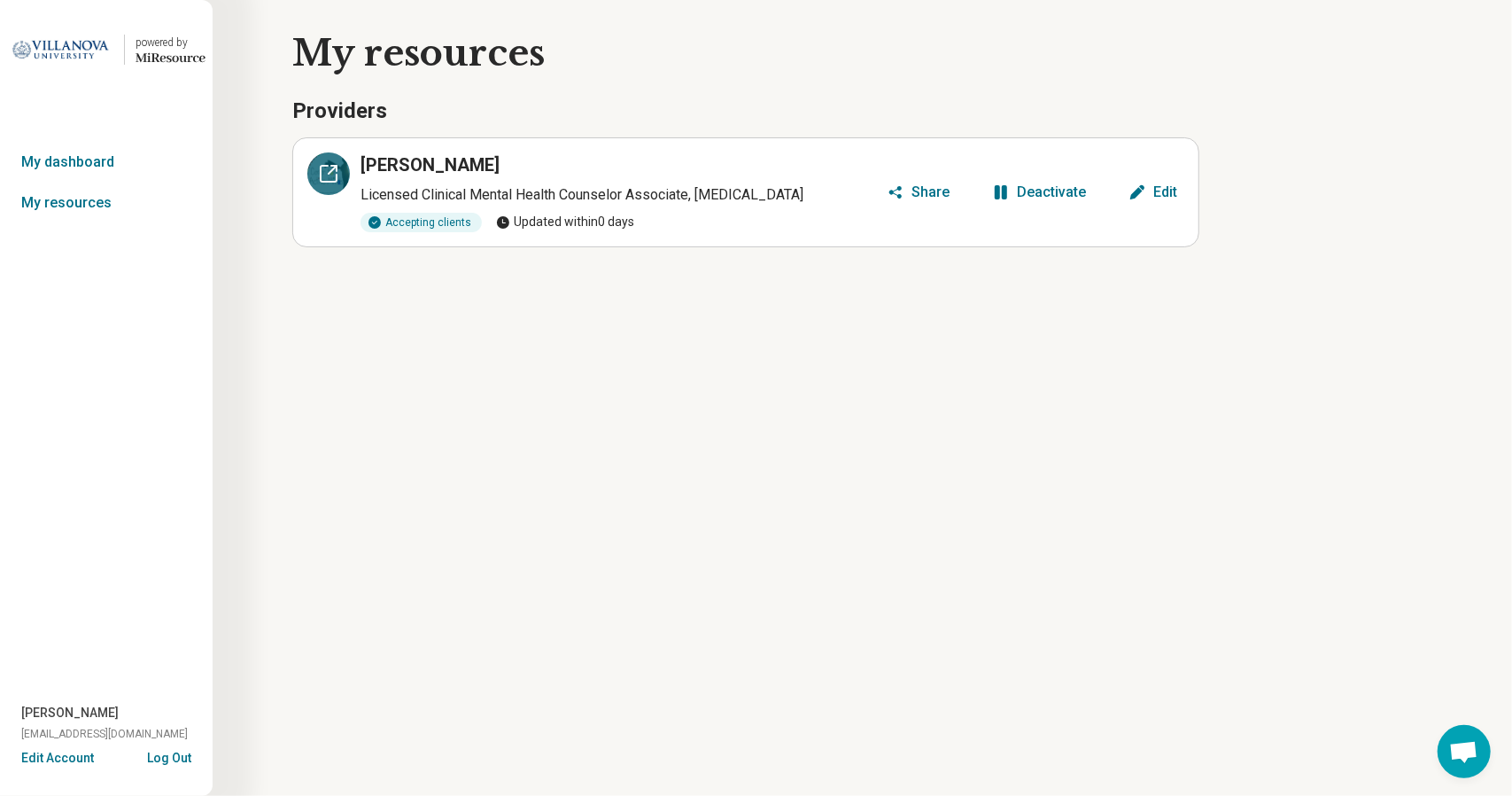
click at [323, 180] on icon at bounding box center [329, 173] width 16 height 16
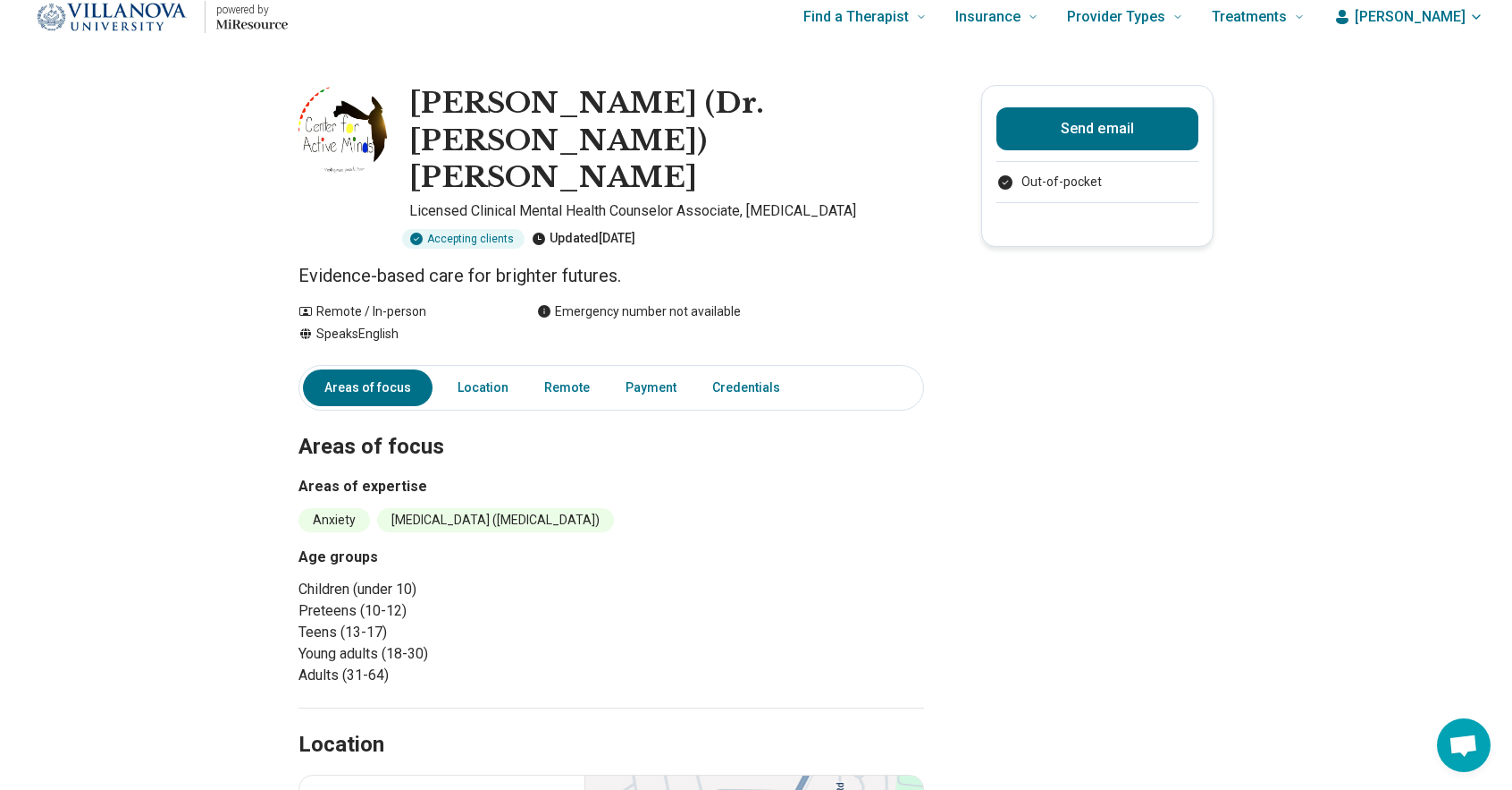
scroll to position [0, 13]
